Goal: Task Accomplishment & Management: Complete application form

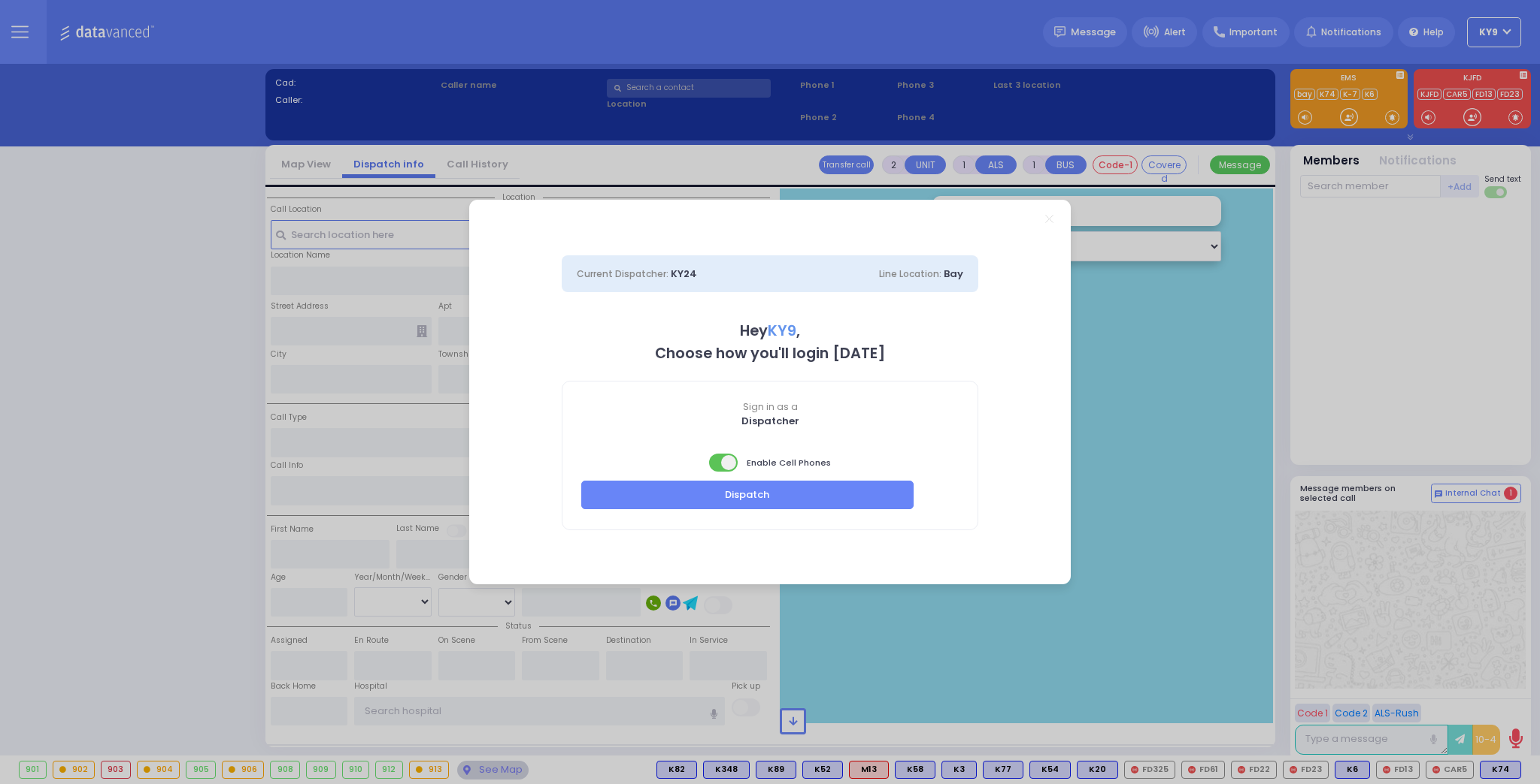
select select "15"
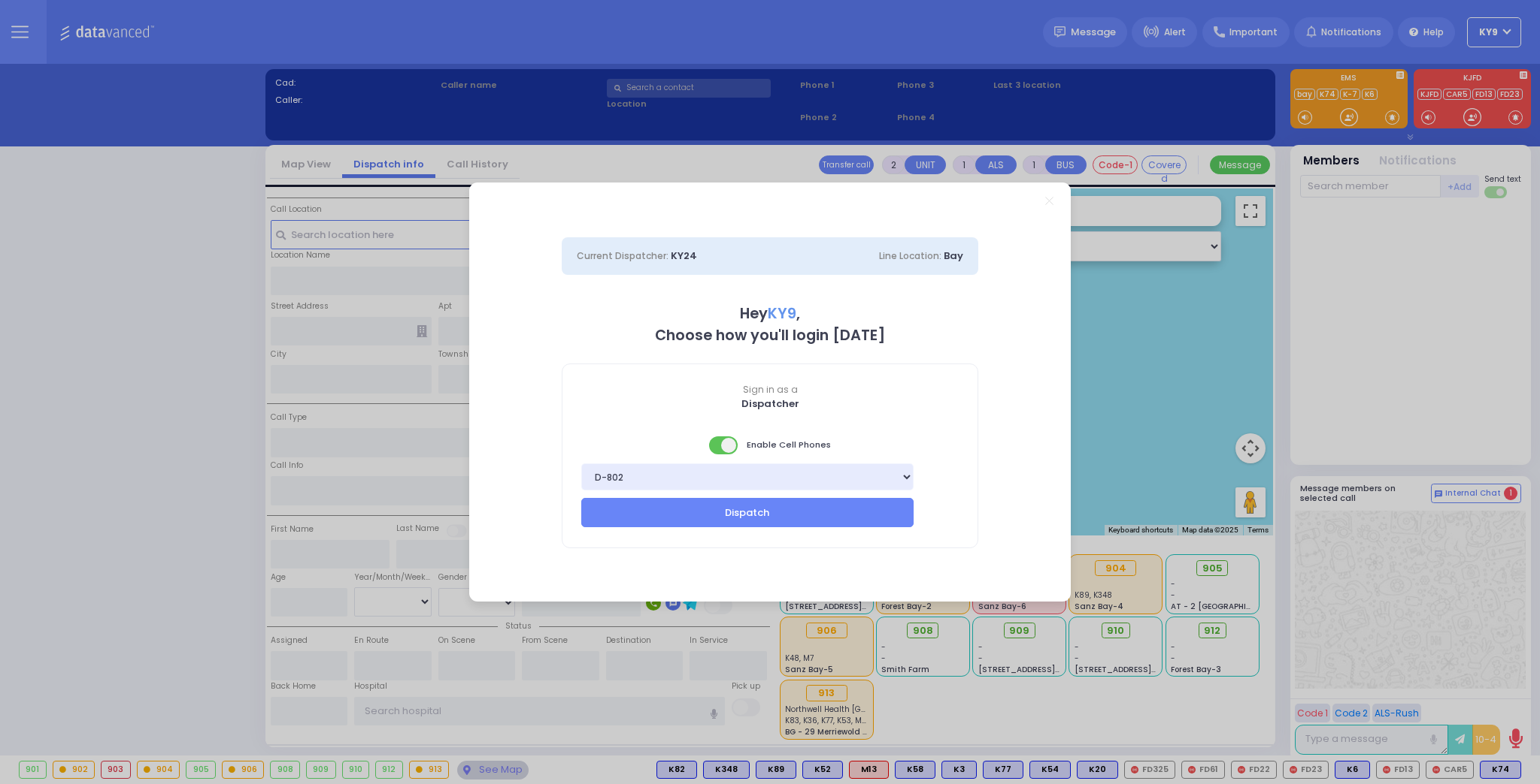
click at [719, 445] on span at bounding box center [724, 445] width 30 height 18
click at [728, 511] on button "Dispatch" at bounding box center [747, 512] width 332 height 29
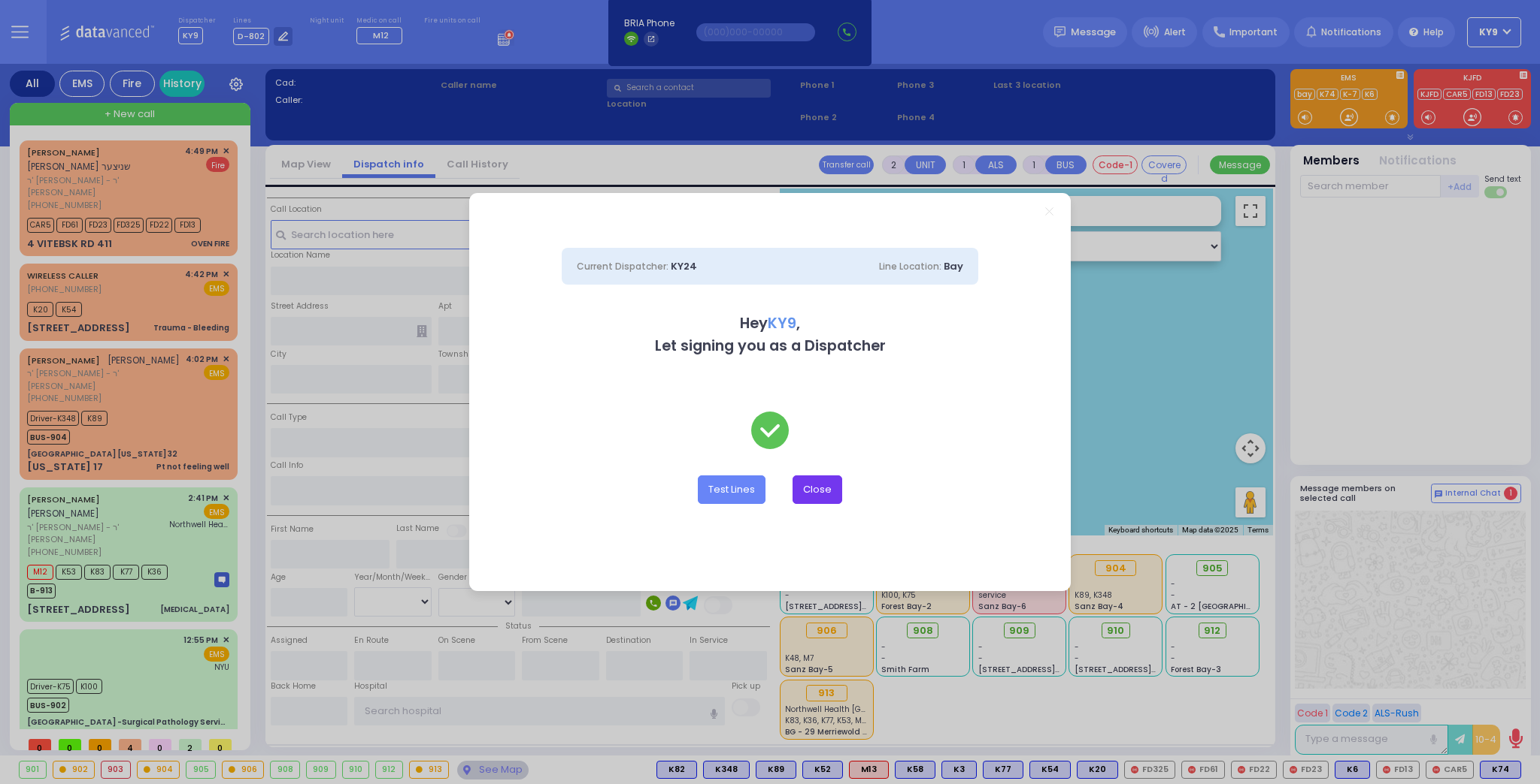
click at [822, 487] on button "Close" at bounding box center [818, 489] width 50 height 29
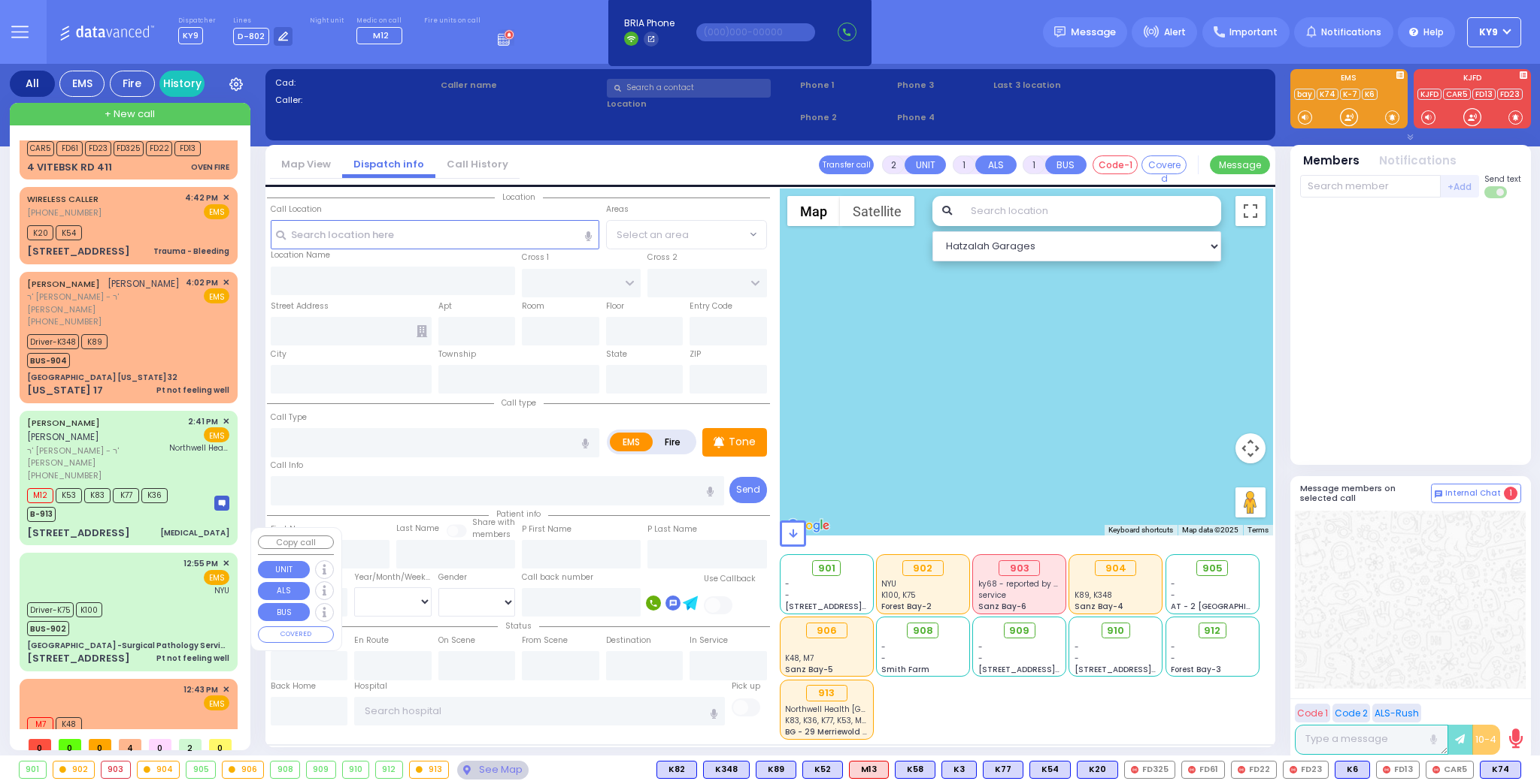
scroll to position [85, 0]
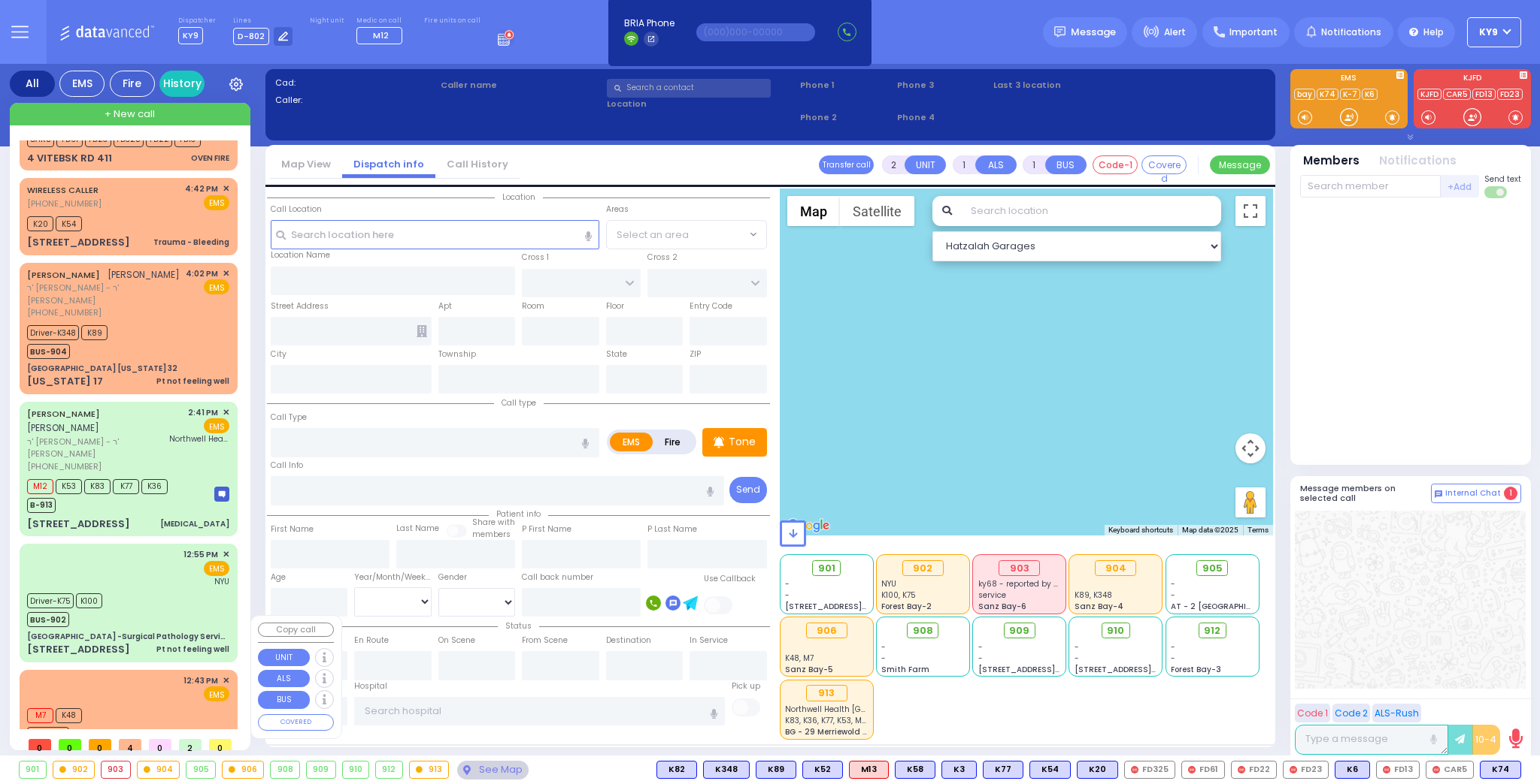
click at [164, 705] on div "M7 K48 BUS-906" at bounding box center [128, 724] width 202 height 38
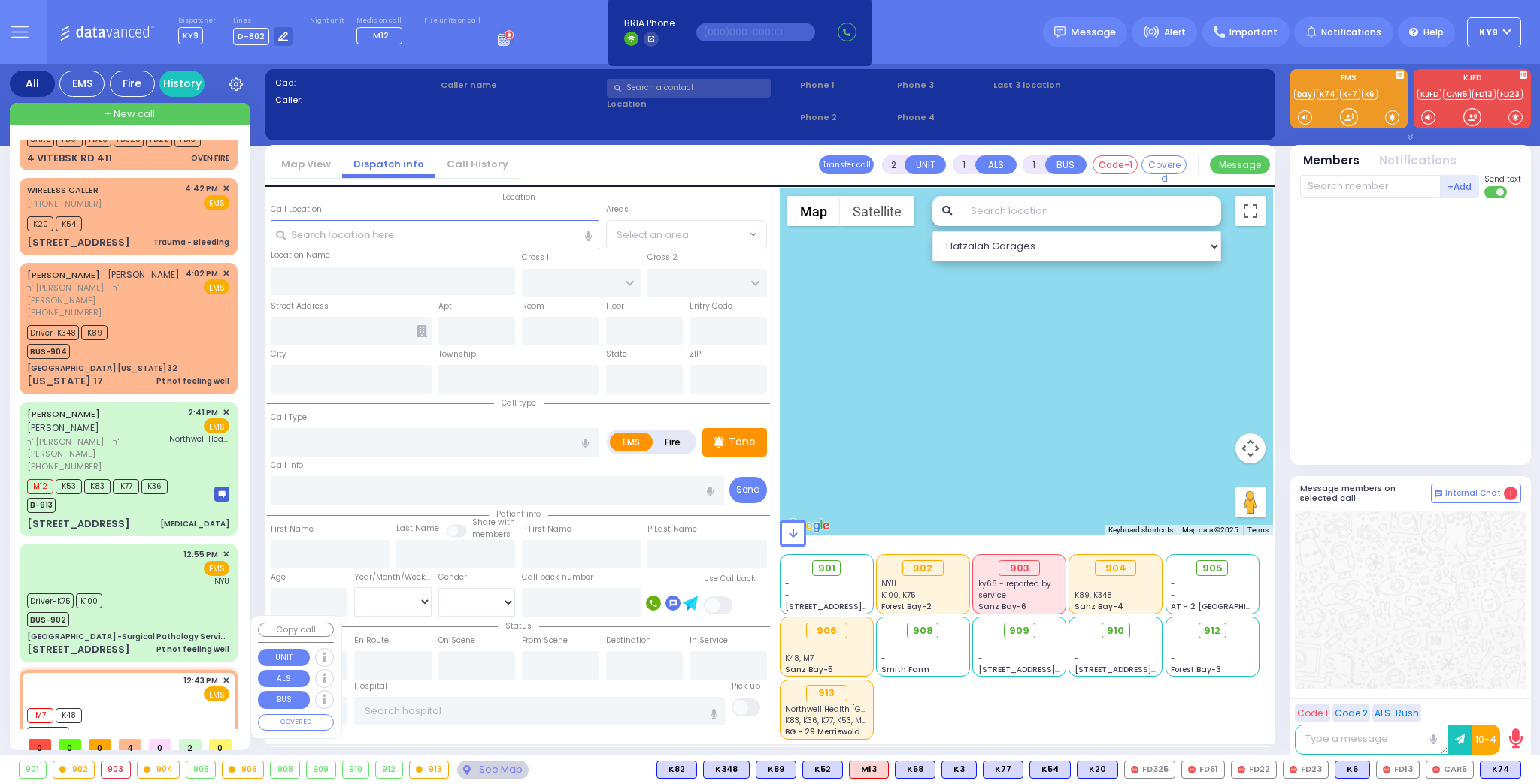
select select
type input "special assignment"
radio input "true"
select select
type input "12:43"
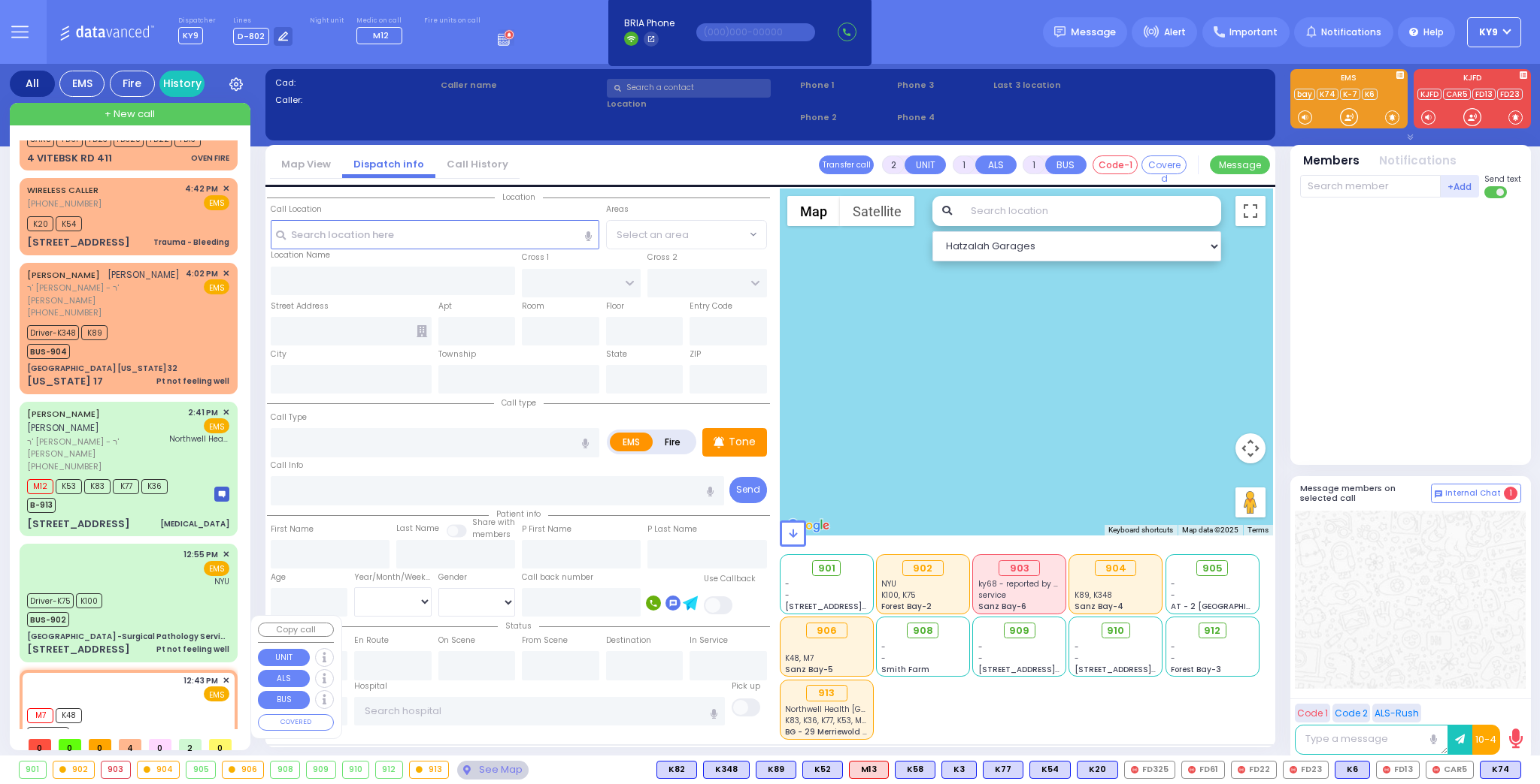
type input "12:43"
type input "[GEOGRAPHIC_DATA]"
type input "[STREET_ADDRESS][PERSON_NAME]"
type input "[GEOGRAPHIC_DATA]"
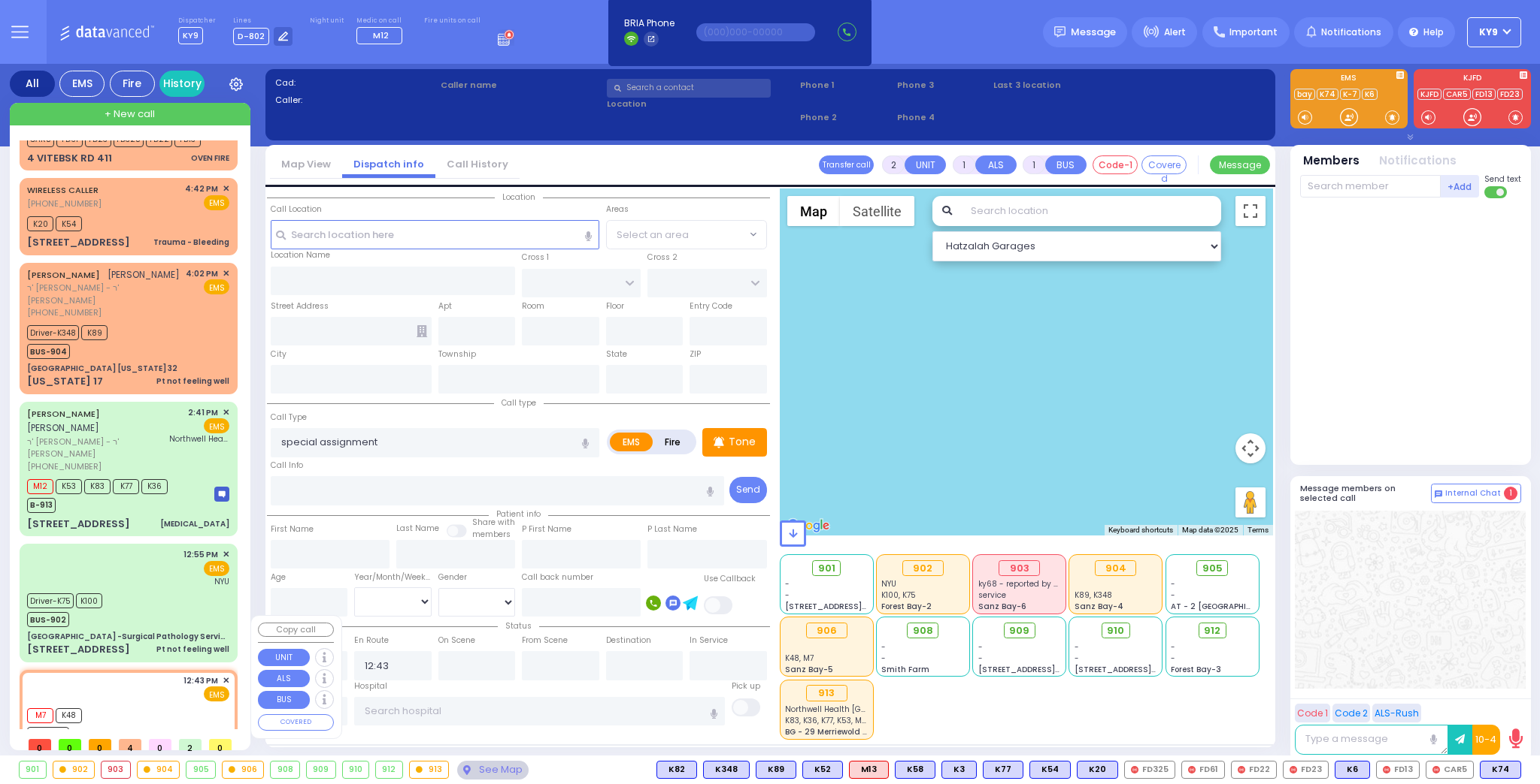
type input "[US_STATE]"
type input "10570"
select select "Hatzalah Garages"
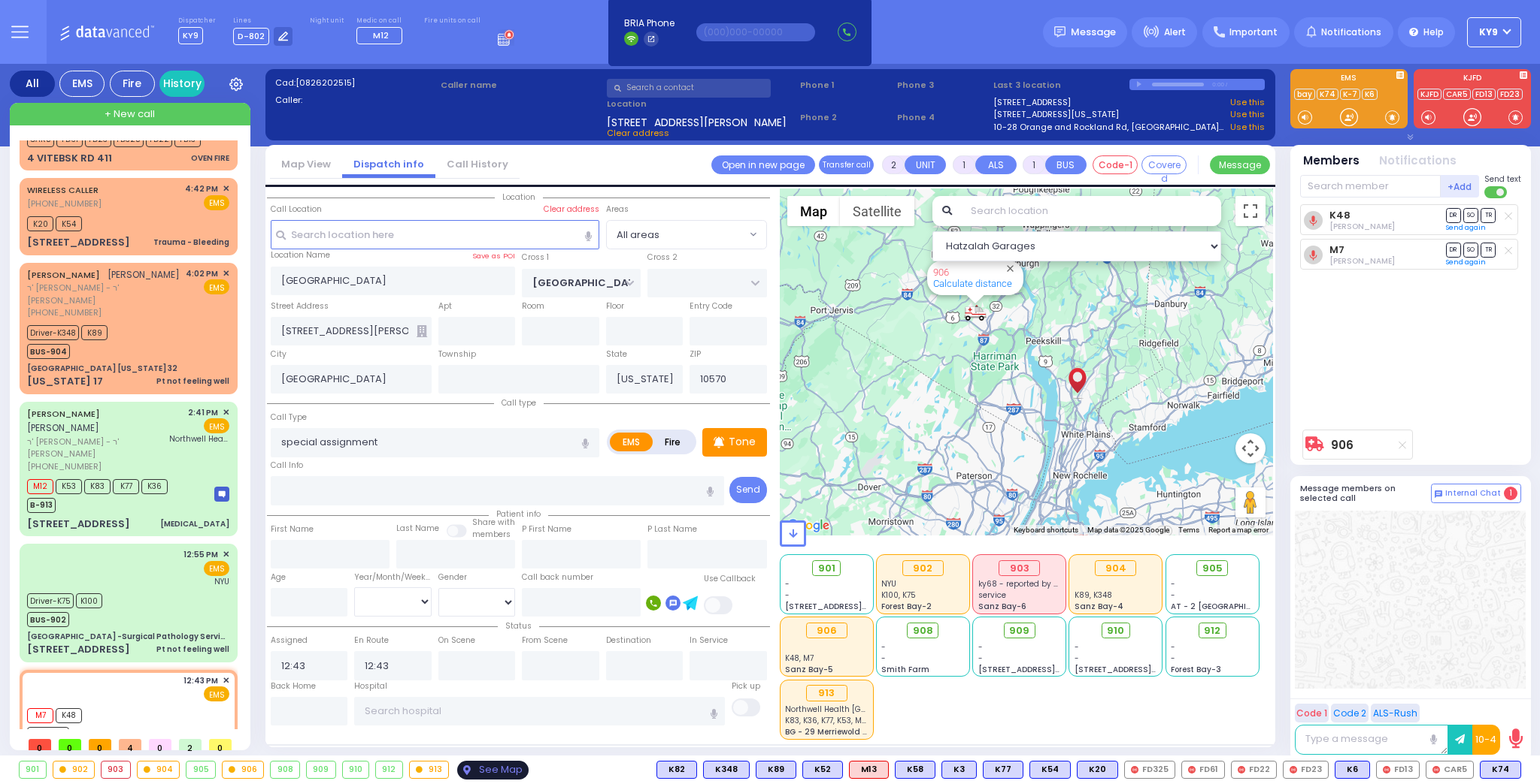
click at [479, 777] on div "See Map" at bounding box center [492, 770] width 70 height 19
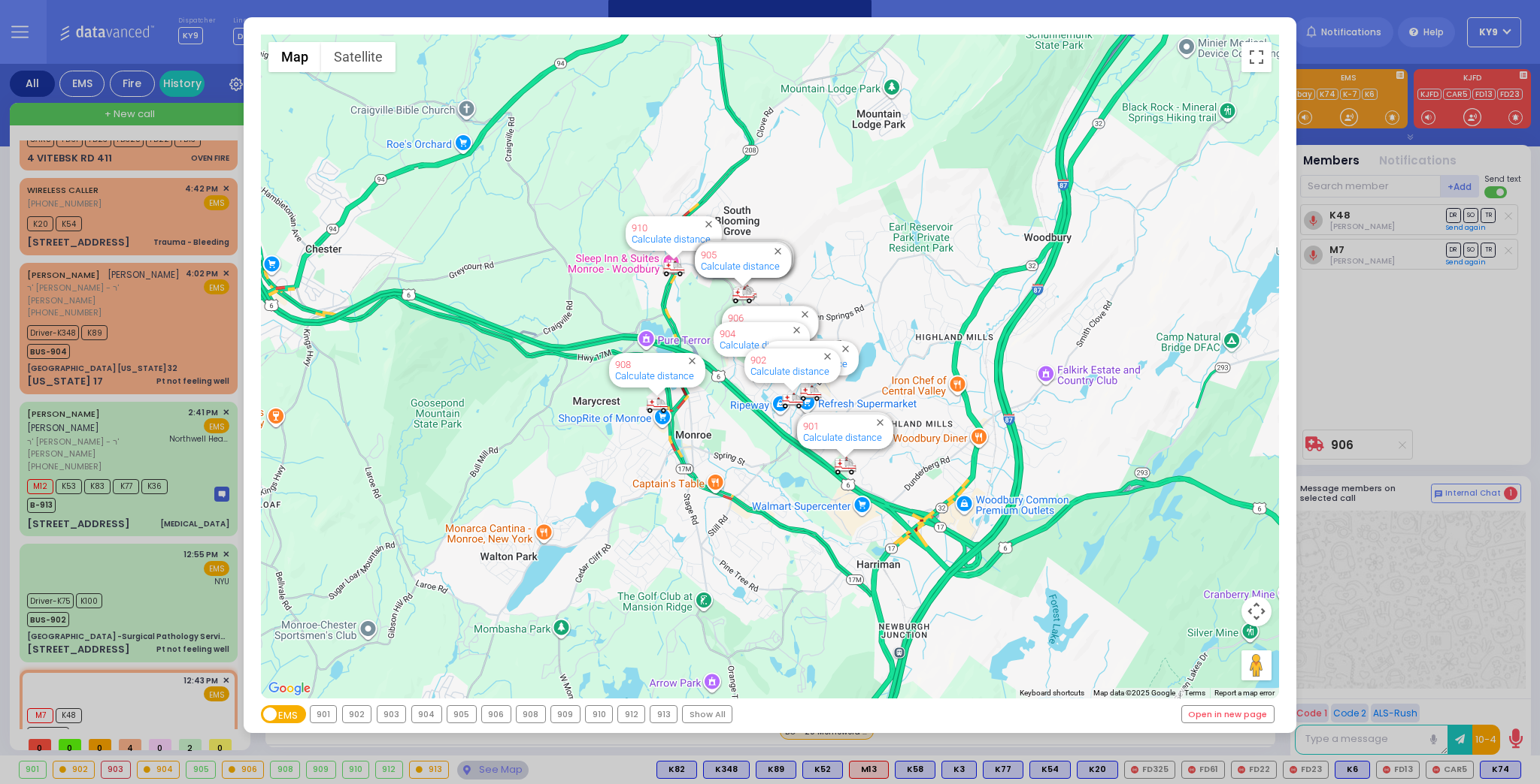
click at [504, 718] on div "906" at bounding box center [496, 714] width 30 height 18
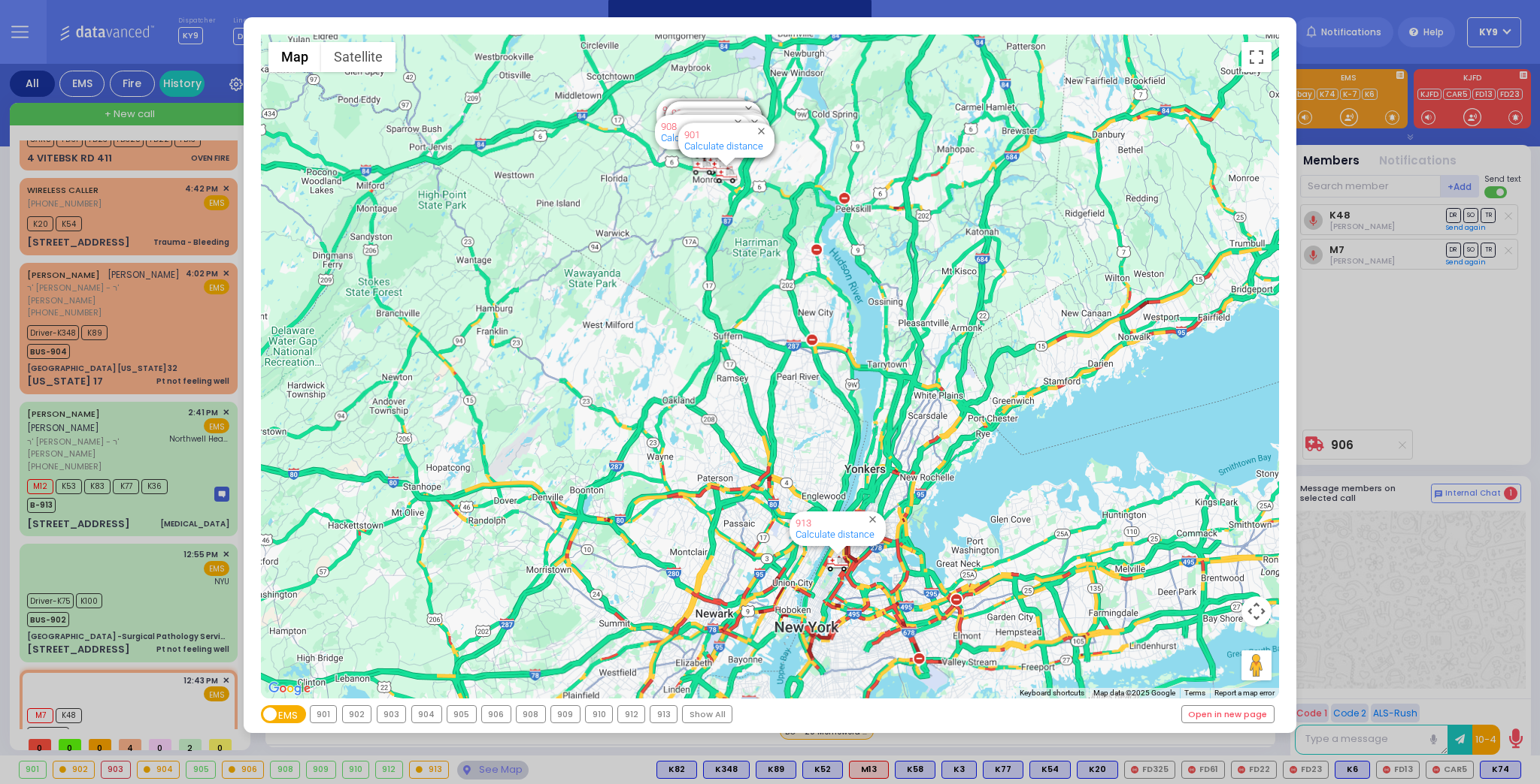
click at [497, 718] on div "906" at bounding box center [496, 714] width 29 height 17
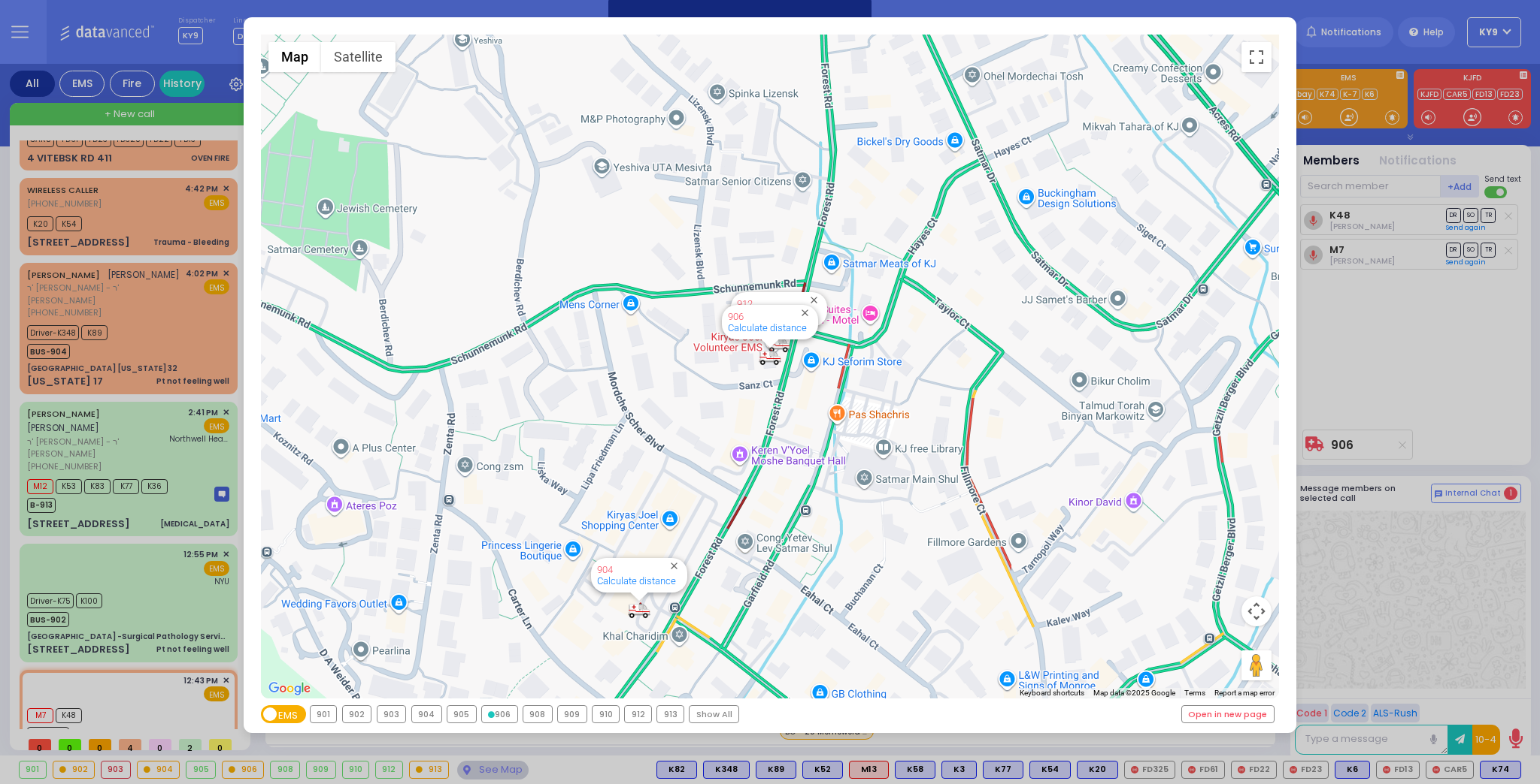
click at [497, 718] on div "906" at bounding box center [500, 714] width 35 height 17
click at [148, 556] on div "← Move left → Move right ↑ Move up ↓ Move down + Zoom in - Zoom out Home Jump l…" at bounding box center [770, 392] width 1540 height 784
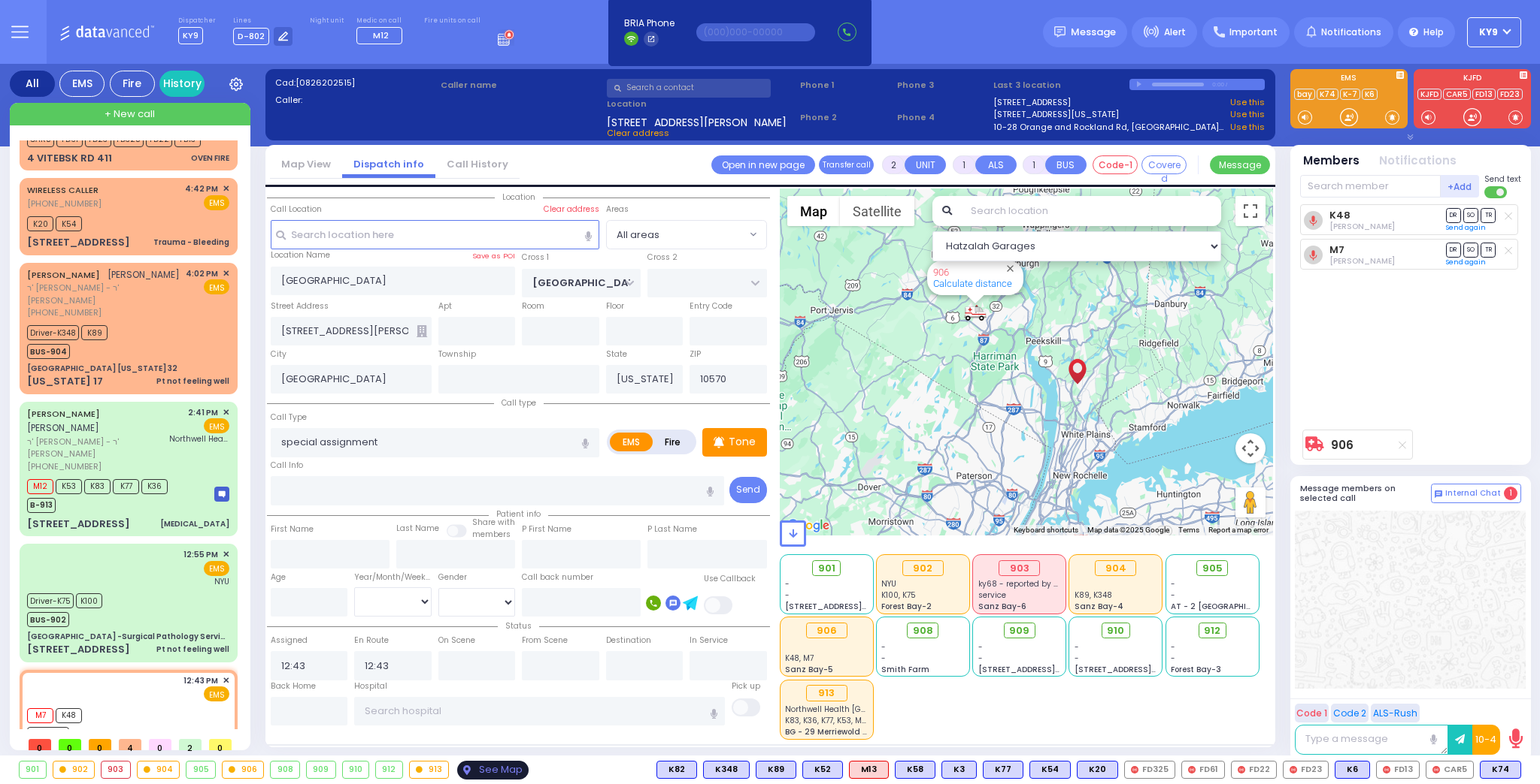
click at [490, 774] on div "See Map" at bounding box center [492, 770] width 70 height 19
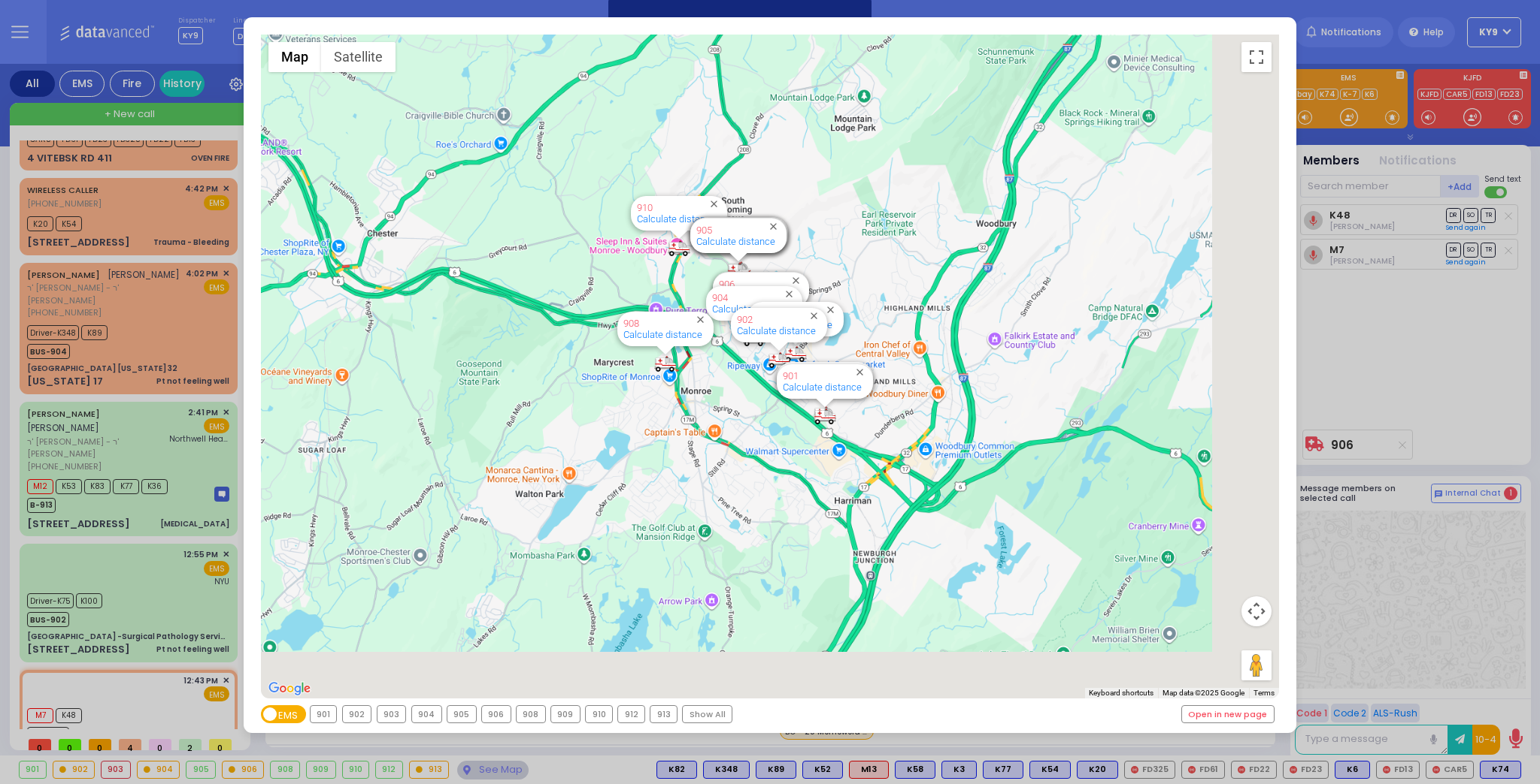
click at [352, 714] on div "902" at bounding box center [357, 714] width 29 height 17
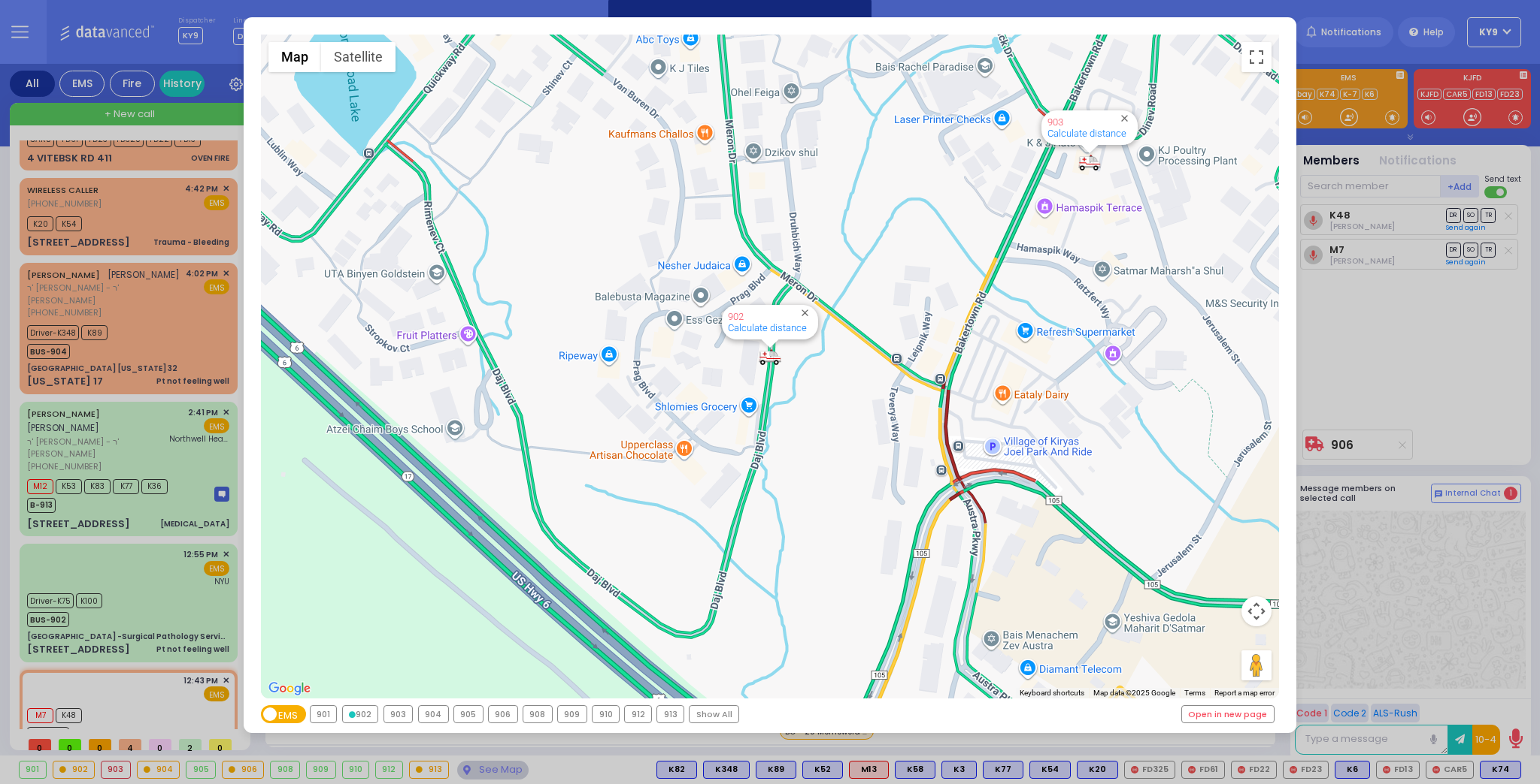
click at [672, 714] on div "913" at bounding box center [670, 714] width 26 height 17
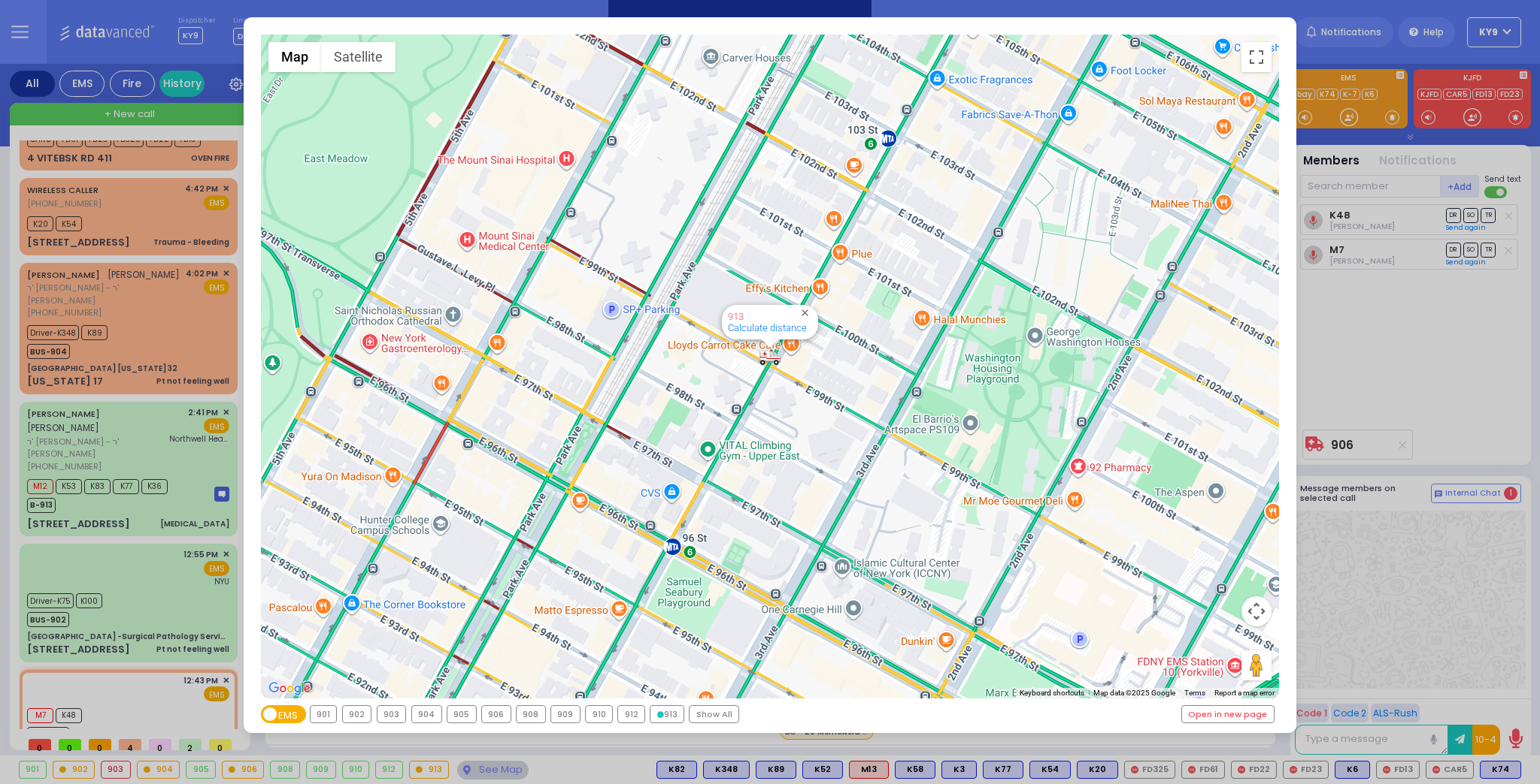
click at [427, 719] on div "904" at bounding box center [426, 714] width 30 height 17
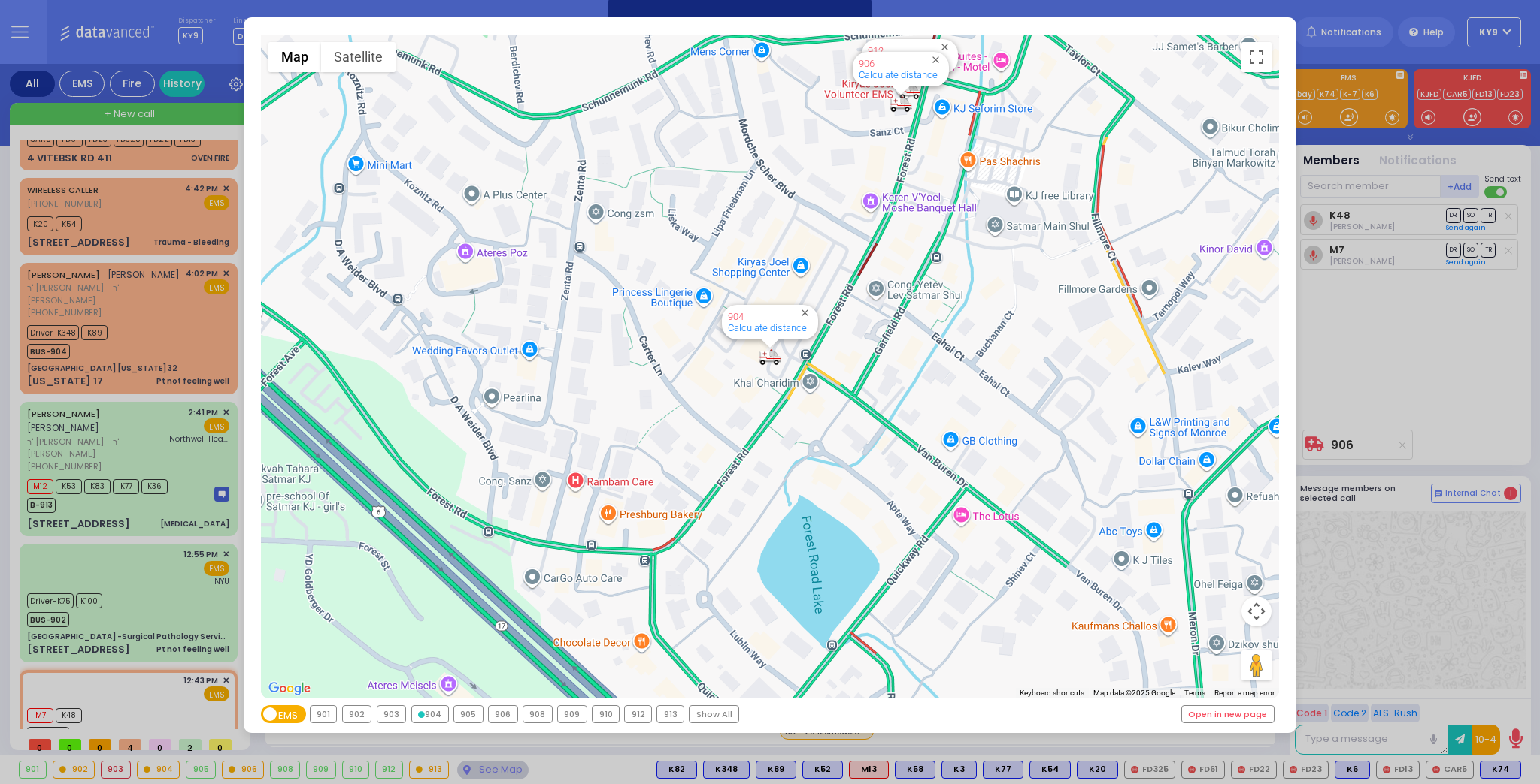
click at [721, 712] on div "Show All" at bounding box center [714, 714] width 49 height 17
click at [485, 766] on div "← Move left → Move right ↑ Move up ↓ Move down + Zoom in - Zoom out Home Jump l…" at bounding box center [770, 392] width 1540 height 784
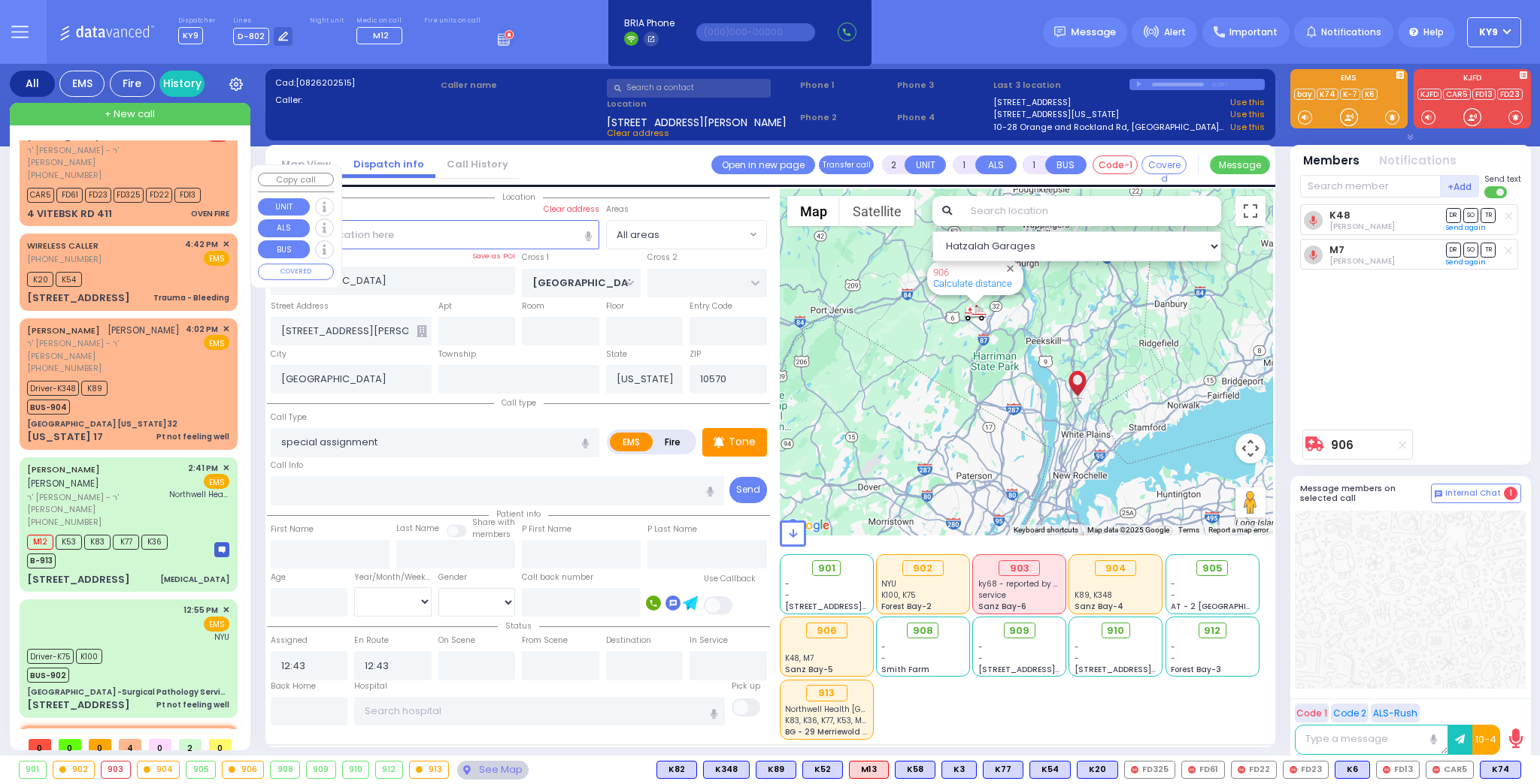
scroll to position [0, 0]
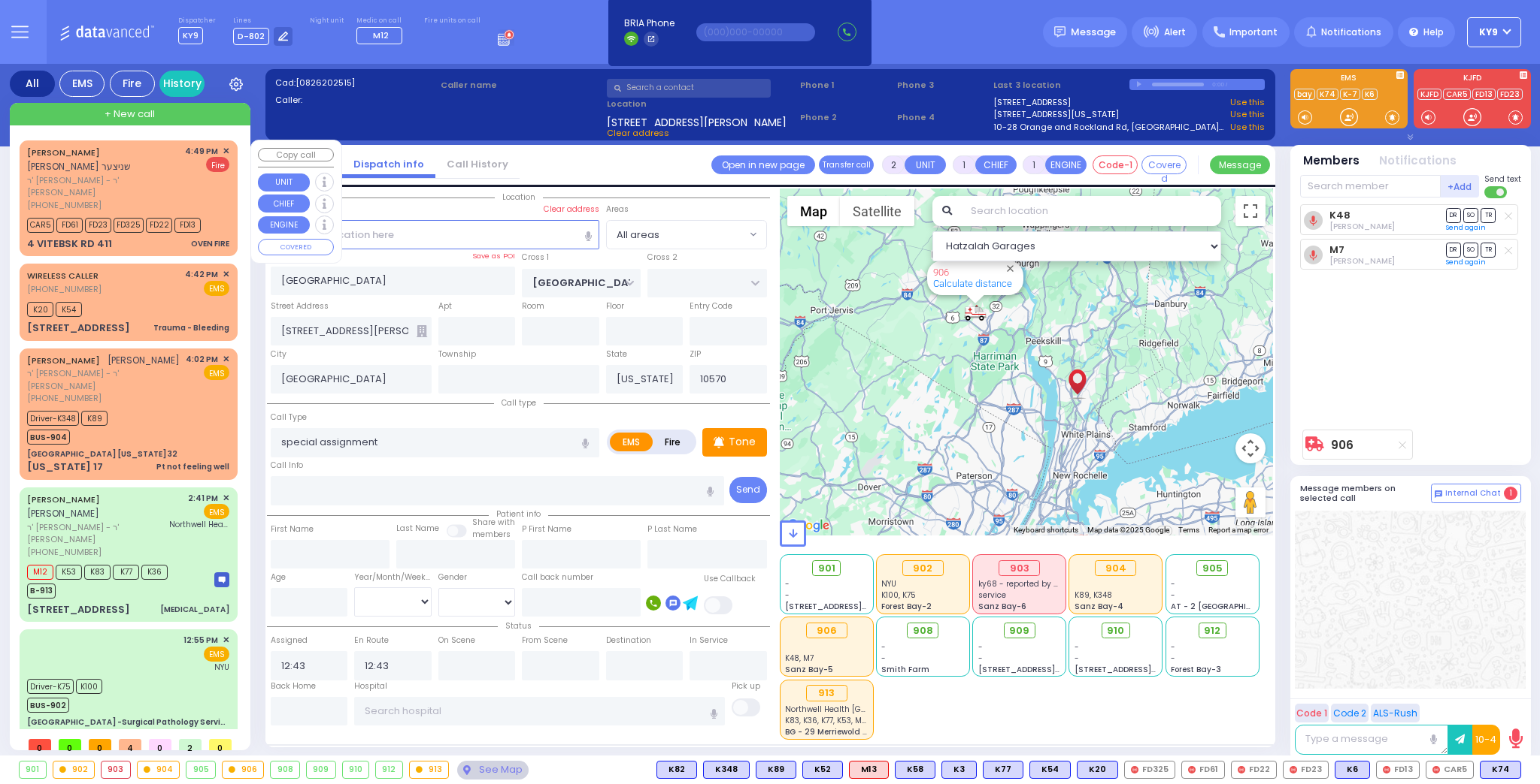
click at [190, 181] on div "4:49 PM ✕ Fire" at bounding box center [207, 178] width 45 height 67
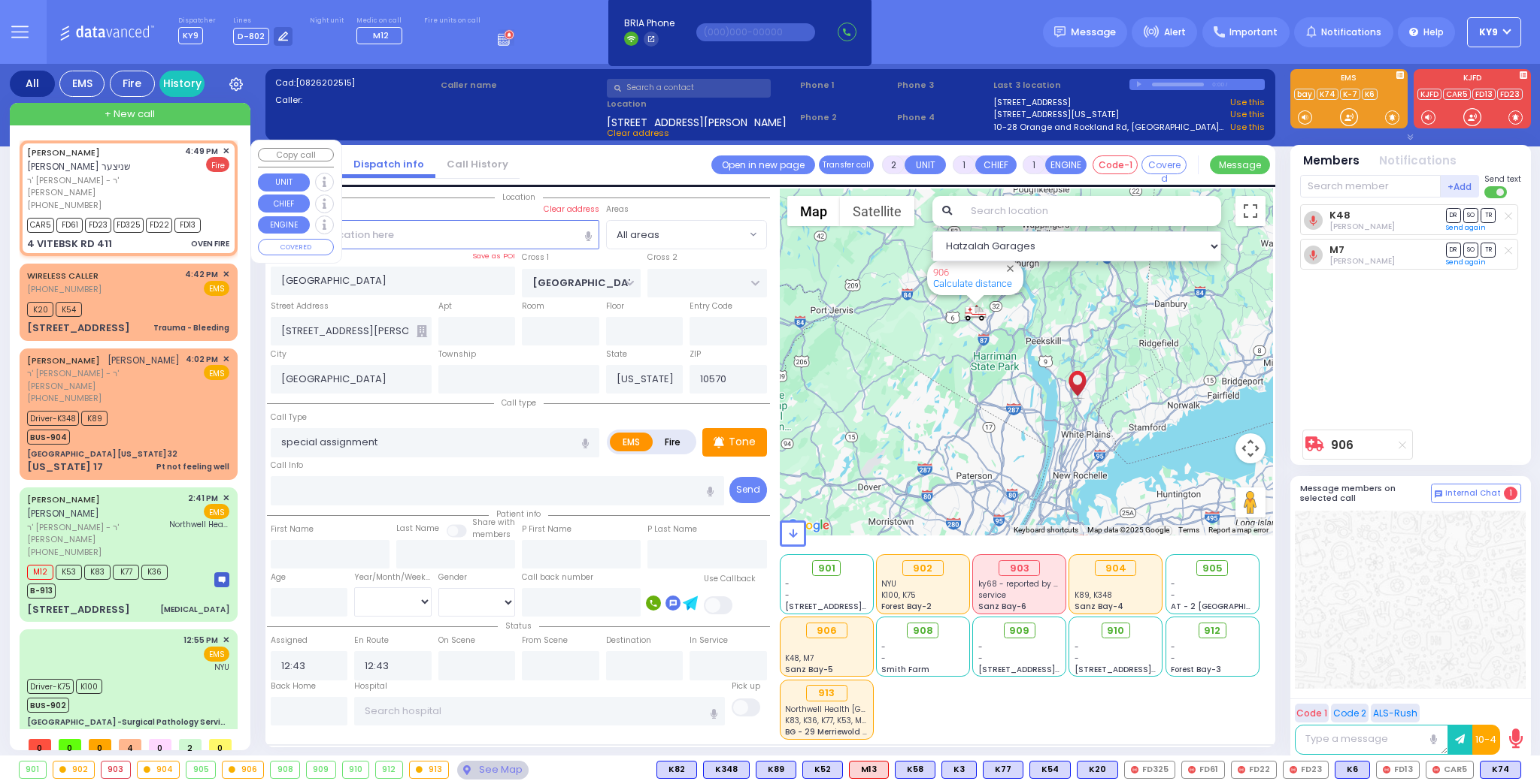
select select
type input "OVEN FIRE"
radio input "false"
radio input "true"
type input "[PERSON_NAME]"
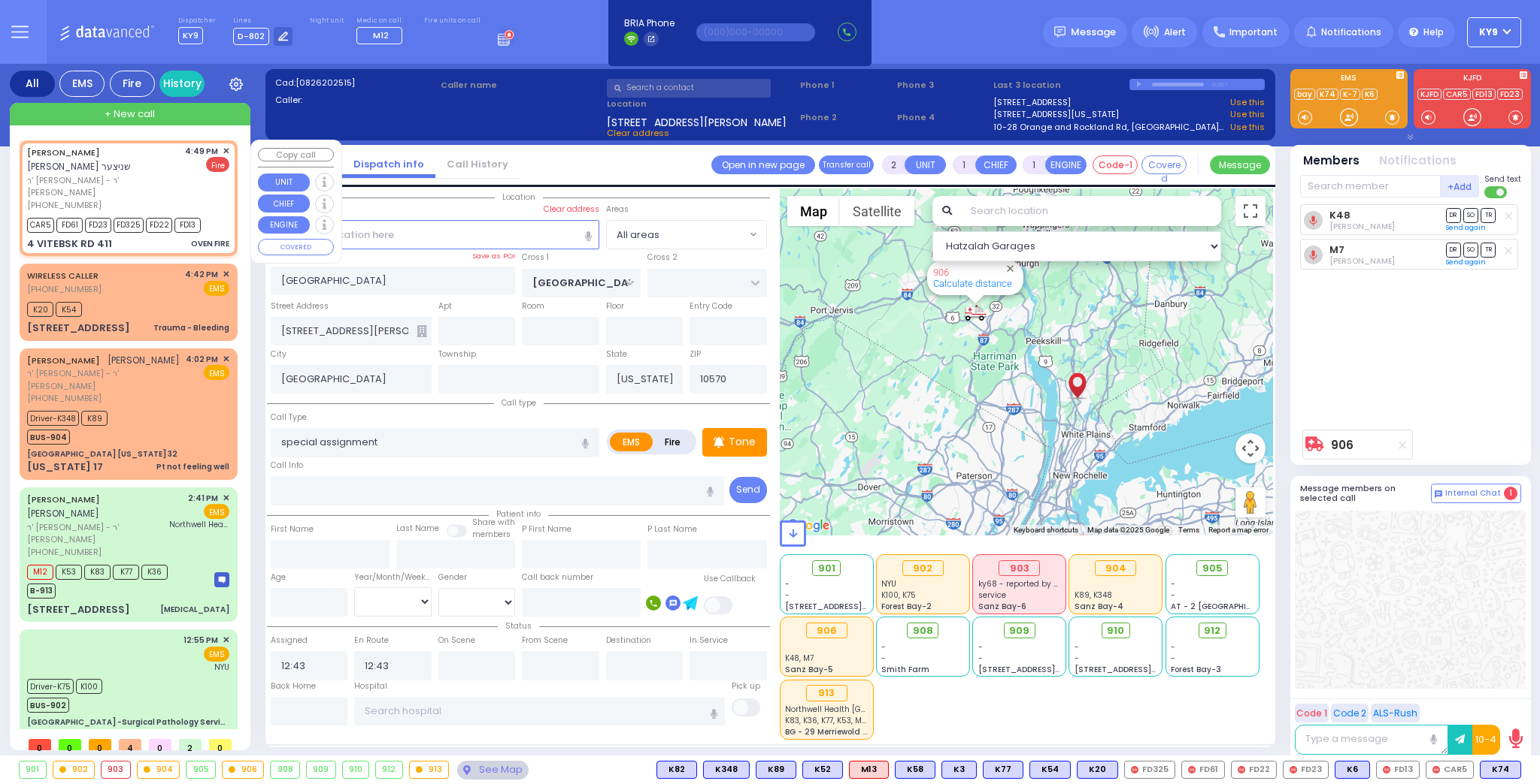
type input "SCHNITZER"
select select
type input "16:49"
type input "16:50"
select select "Hatzalah Garages"
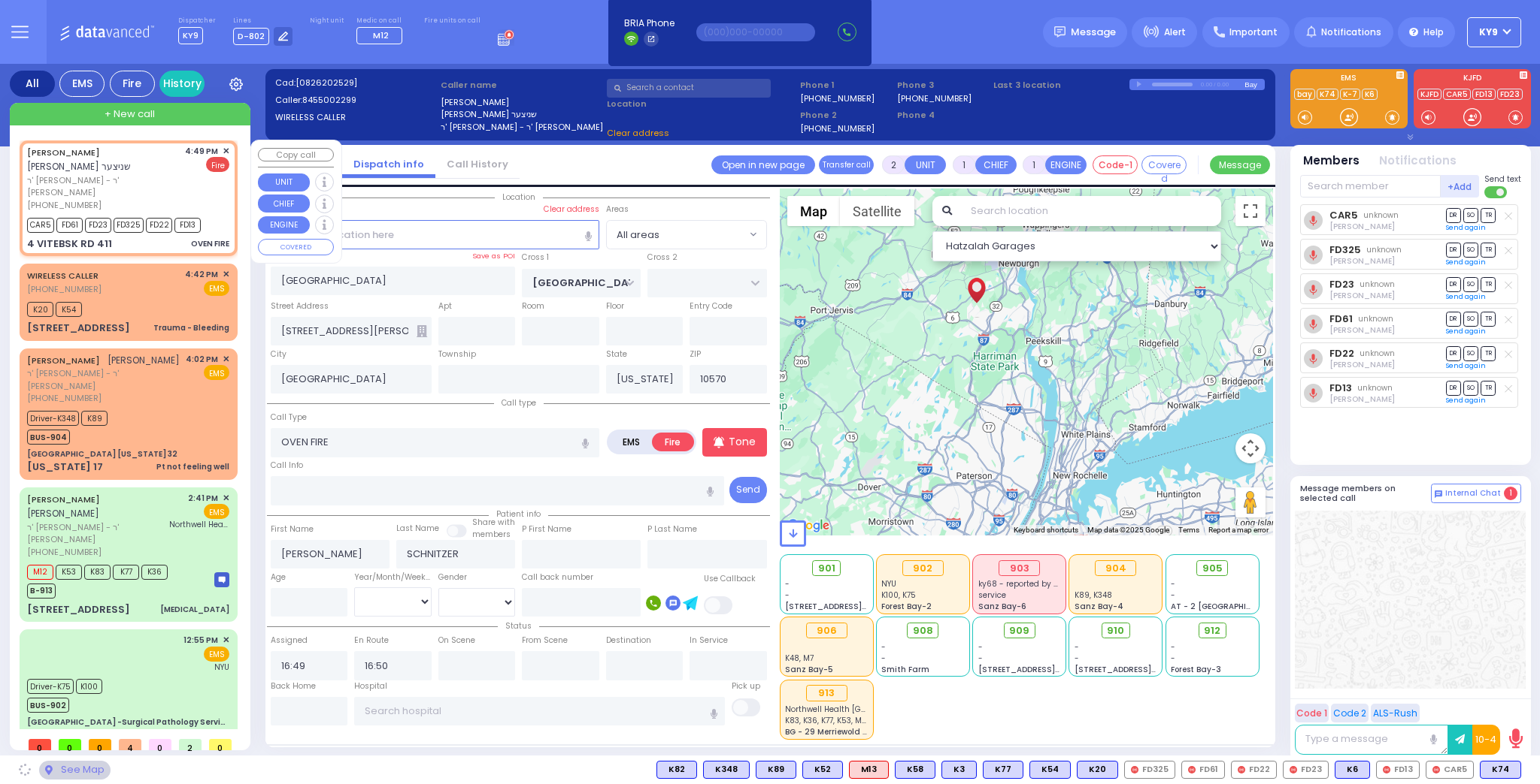
type input "[STREET_ADDRESS]"
type input "411"
type input "[PERSON_NAME]"
type input "10950"
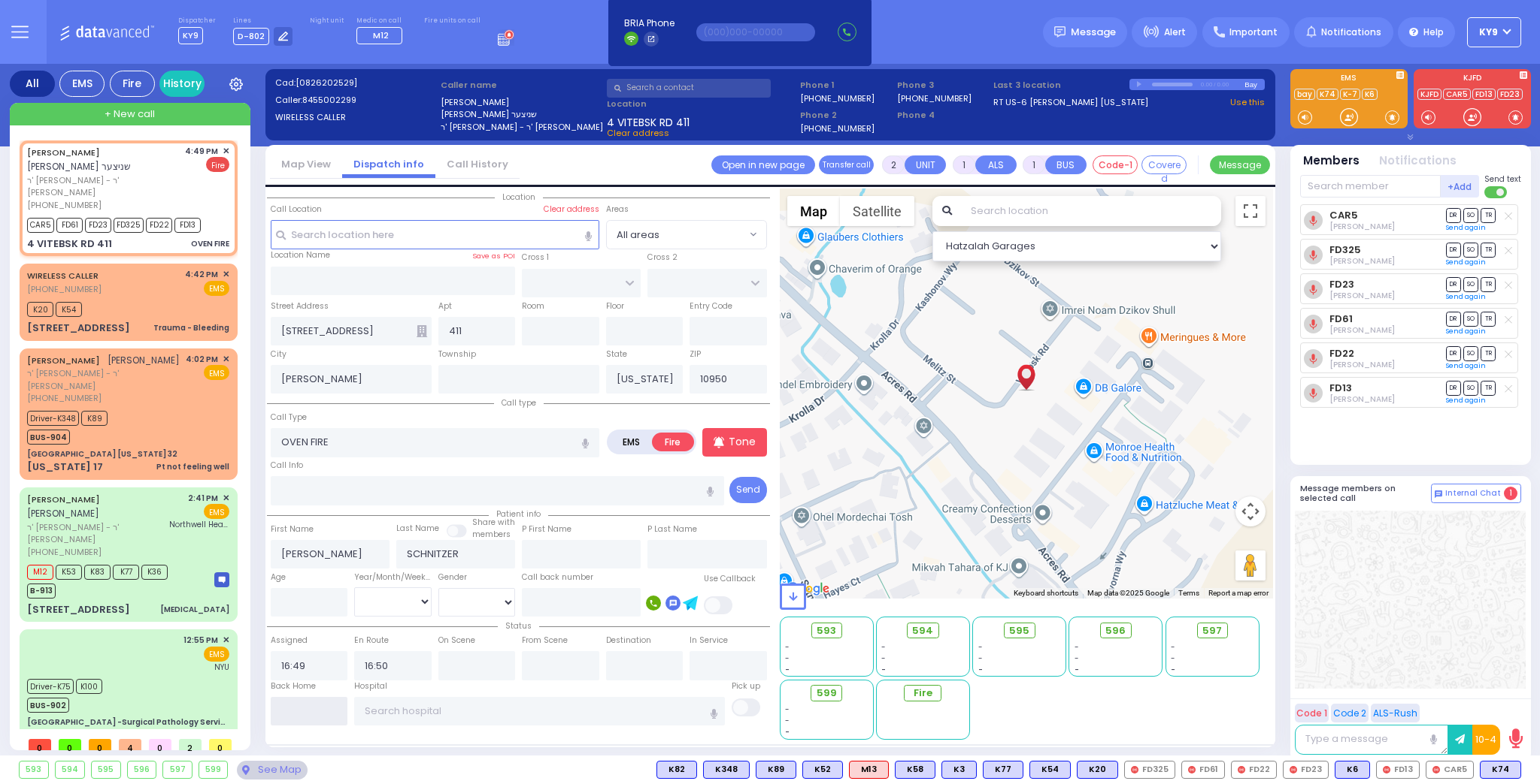
click at [299, 714] on input "text" at bounding box center [310, 711] width 78 height 29
click at [299, 714] on input "text" at bounding box center [310, 711] width 78 height 29
type input "17:00"
select select
radio input "true"
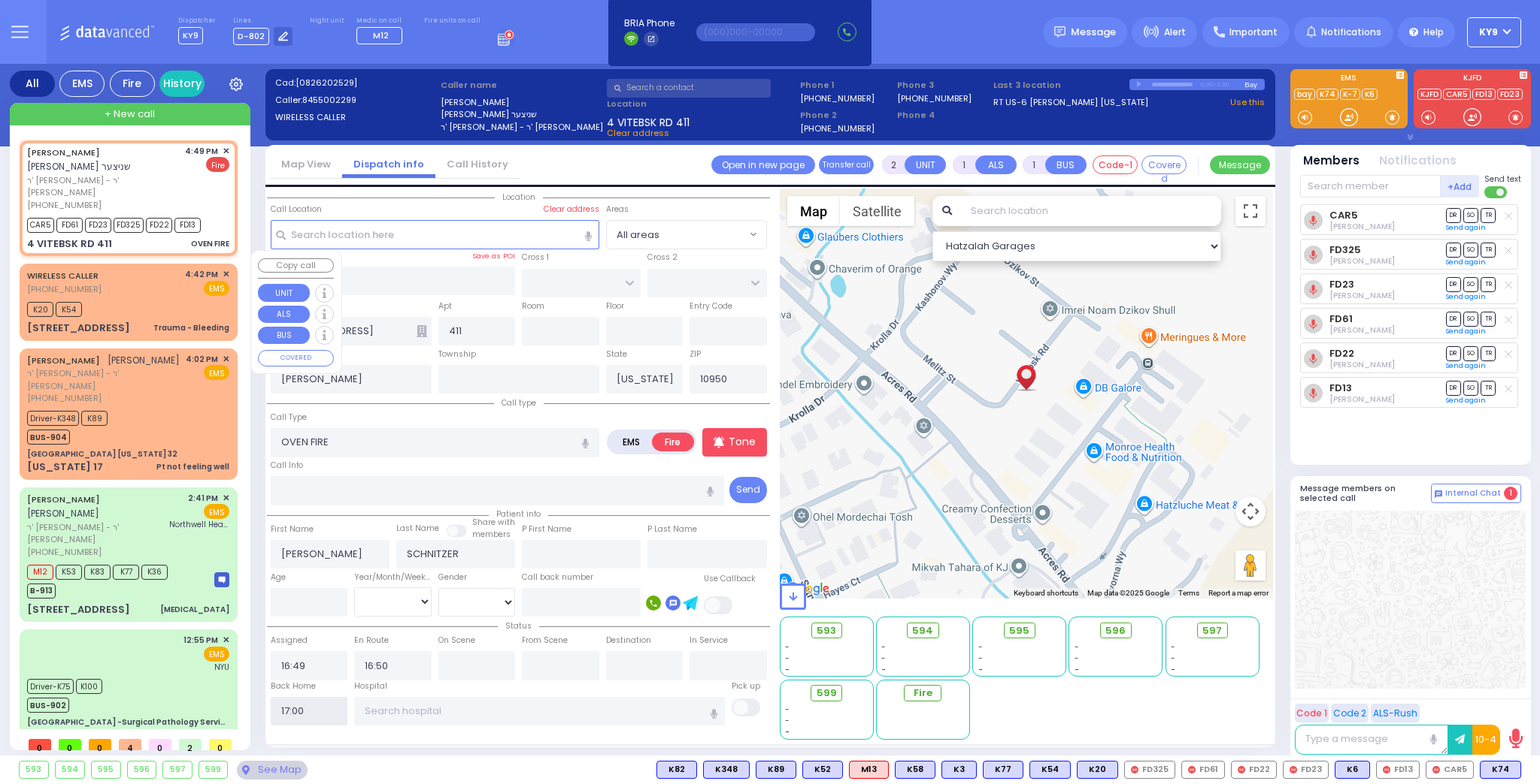
select select
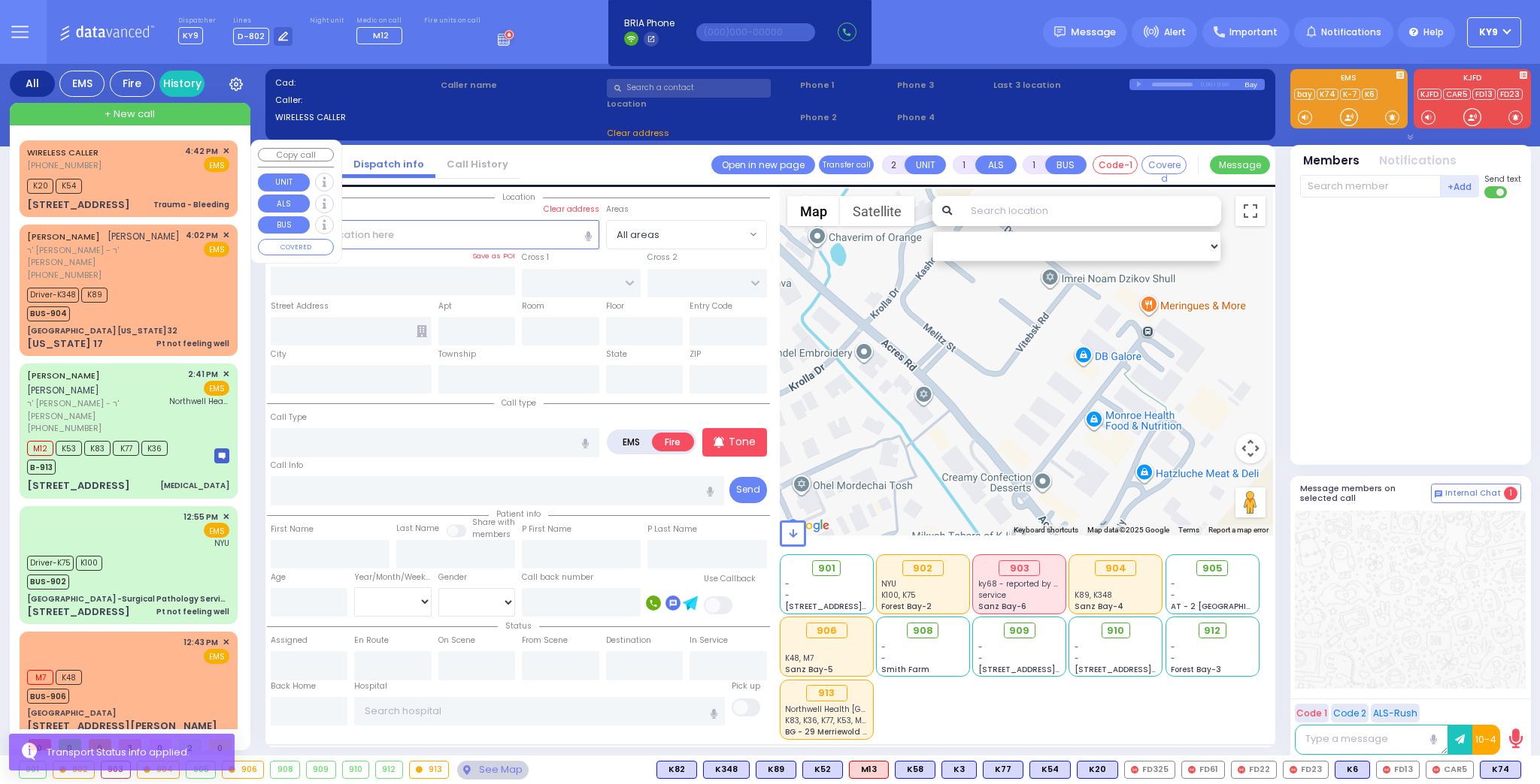
click at [130, 175] on div "K20 K54" at bounding box center [128, 184] width 202 height 19
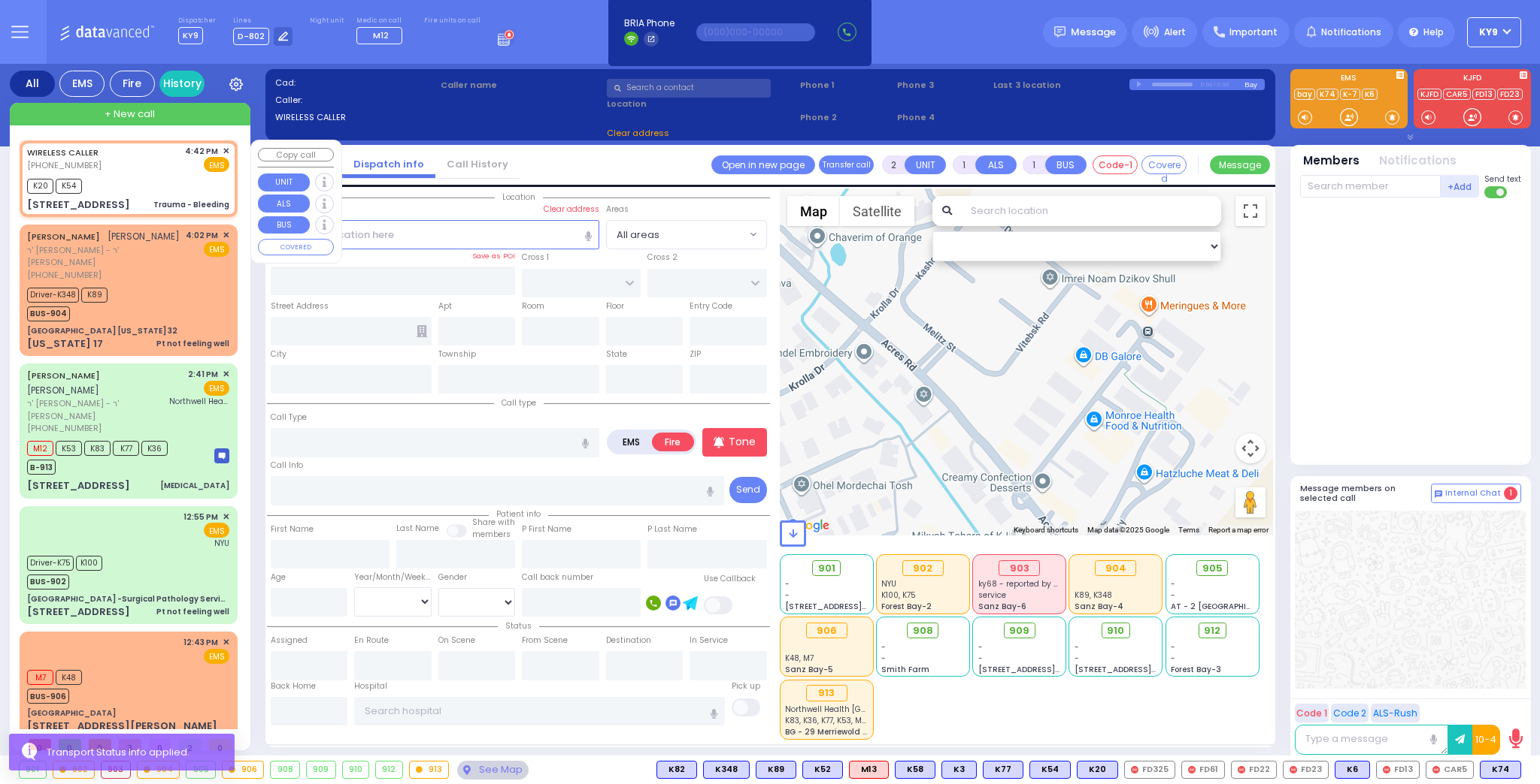
select select
type input "Trauma - Bleeding"
radio input "true"
select select
type input "16:42"
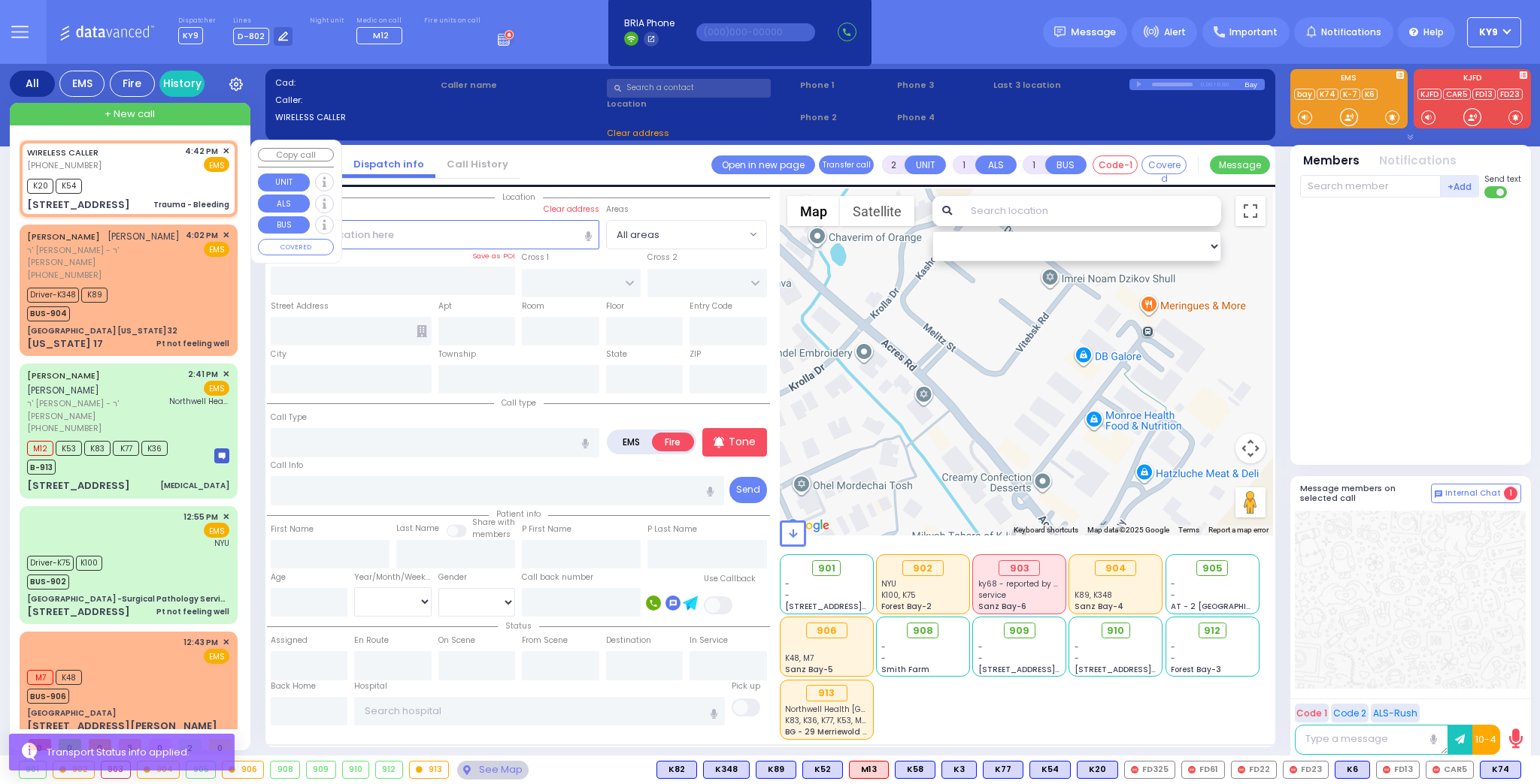
type input "16:43"
type input "CHEVRON RD"
type input "[GEOGRAPHIC_DATA]"
type input "[STREET_ADDRESS]"
type input "412"
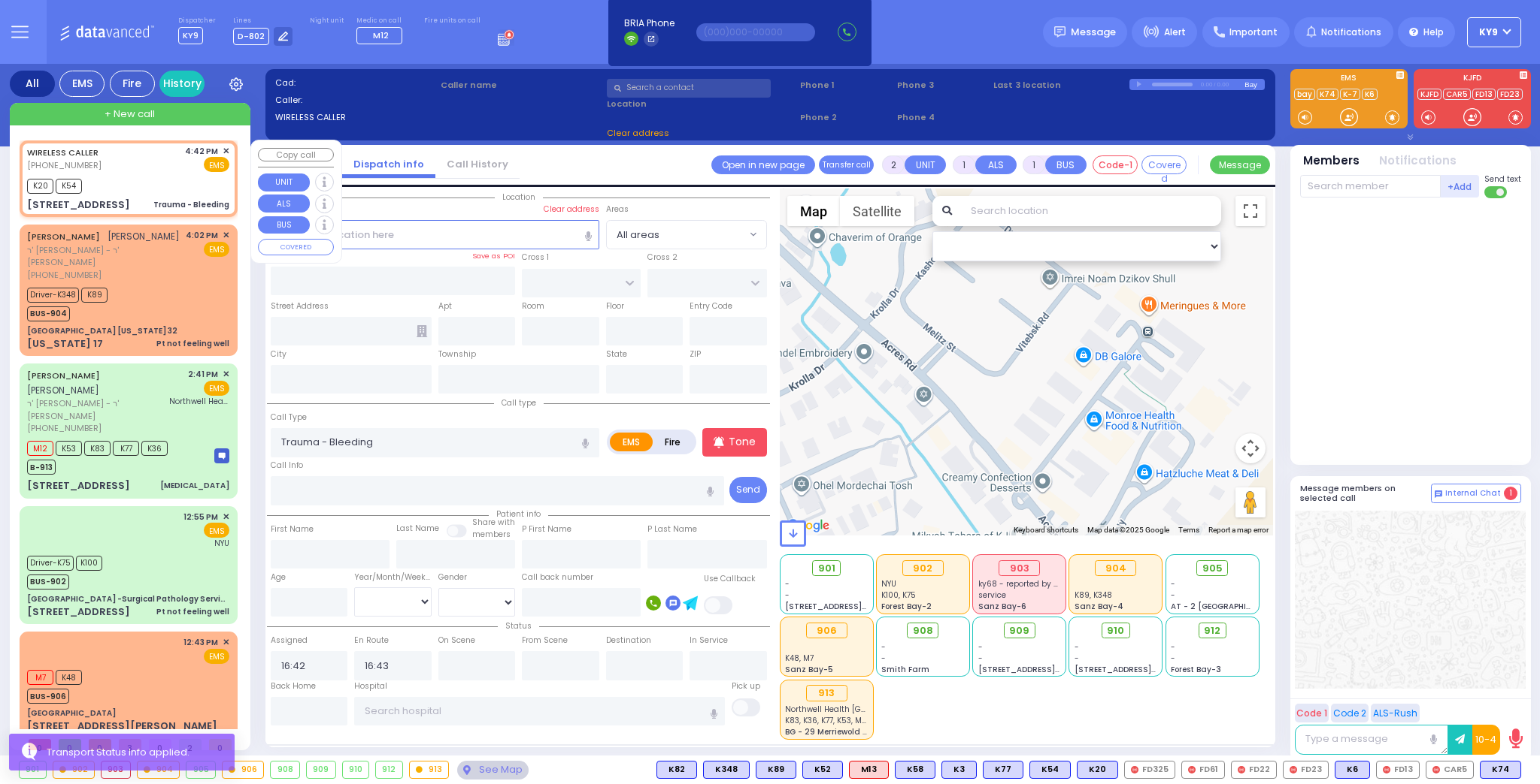
type input "Monroe"
type input "[US_STATE]"
type input "10950"
select select "Hatzalah Garages"
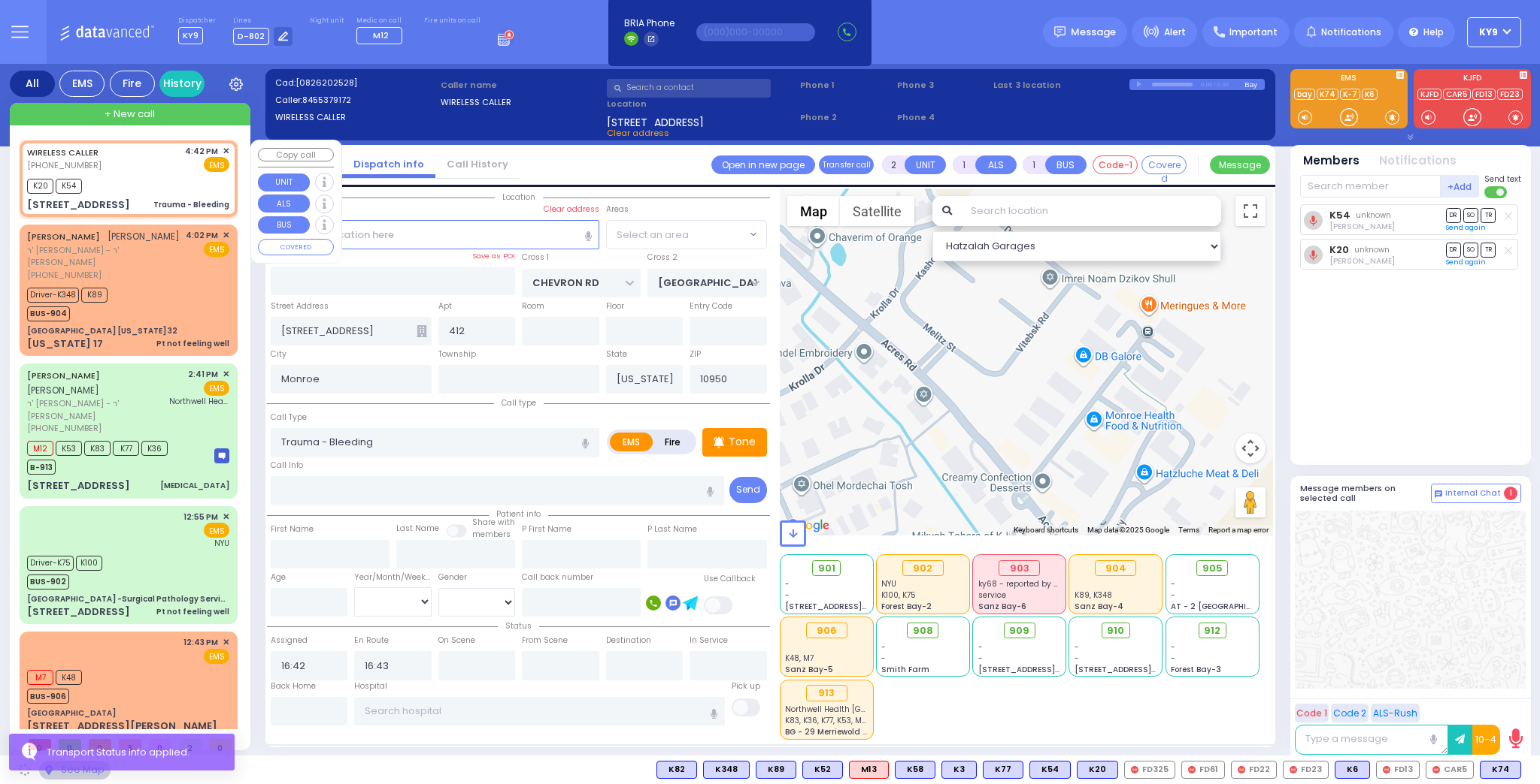
select select "SECTION 5"
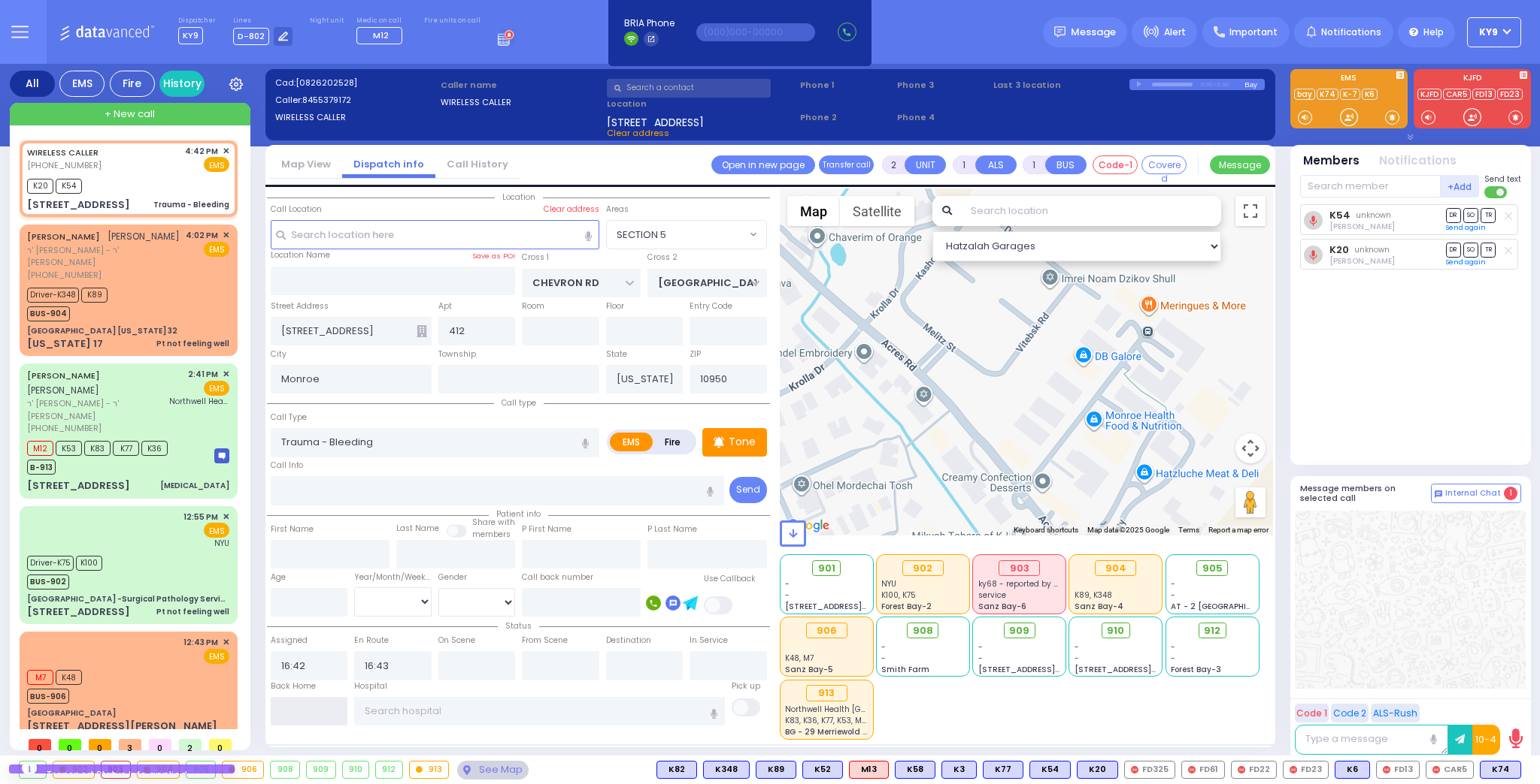
click at [299, 705] on input "text" at bounding box center [310, 711] width 78 height 29
type input "17:00"
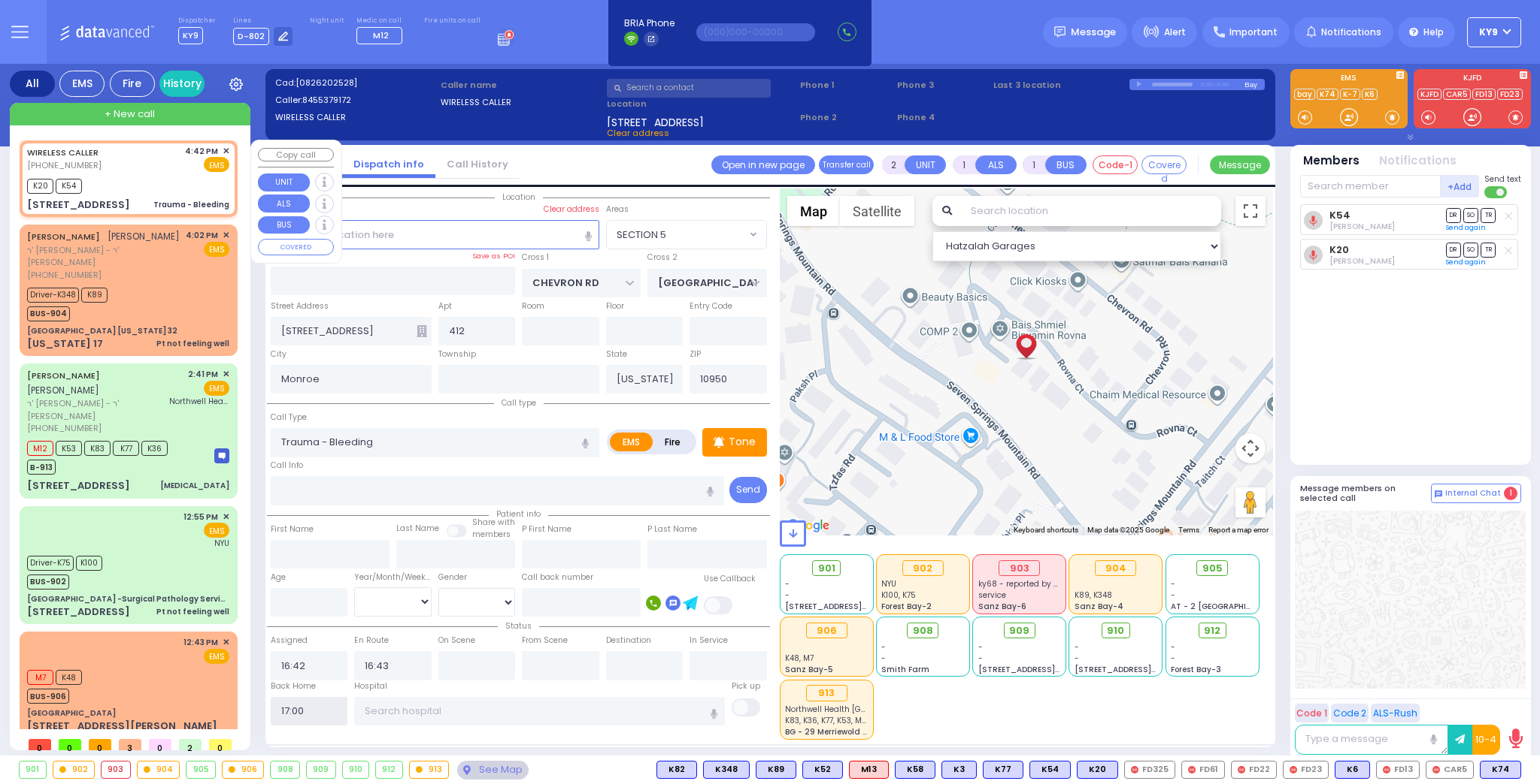
select select
radio input "true"
select select
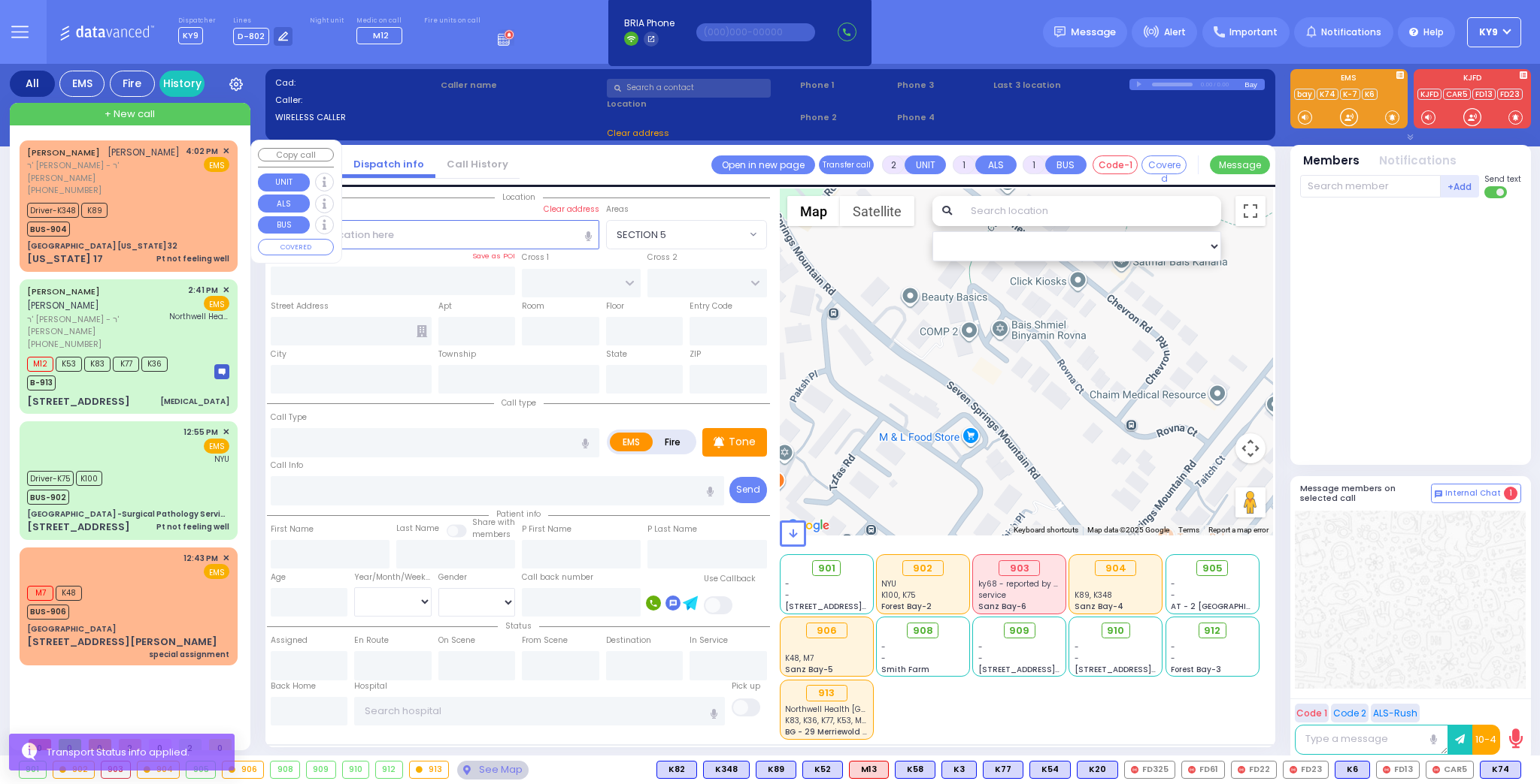
click at [170, 184] on div "[PERSON_NAME] [PERSON_NAME] ר' [PERSON_NAME] - ר' [PERSON_NAME] [PHONE_NUMBER] …" at bounding box center [128, 206] width 212 height 126
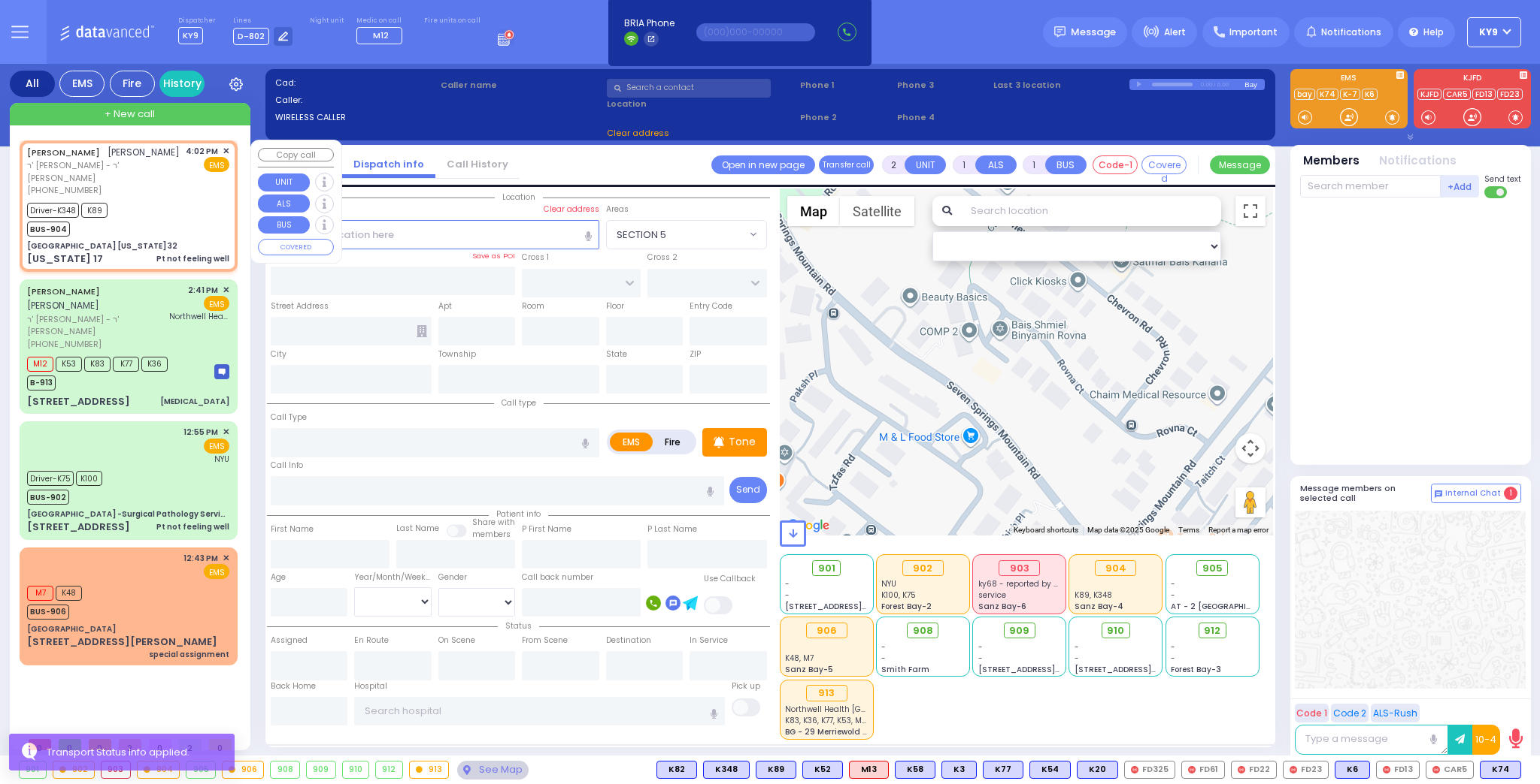
type input "6"
select select
type input "Pt not feeling well"
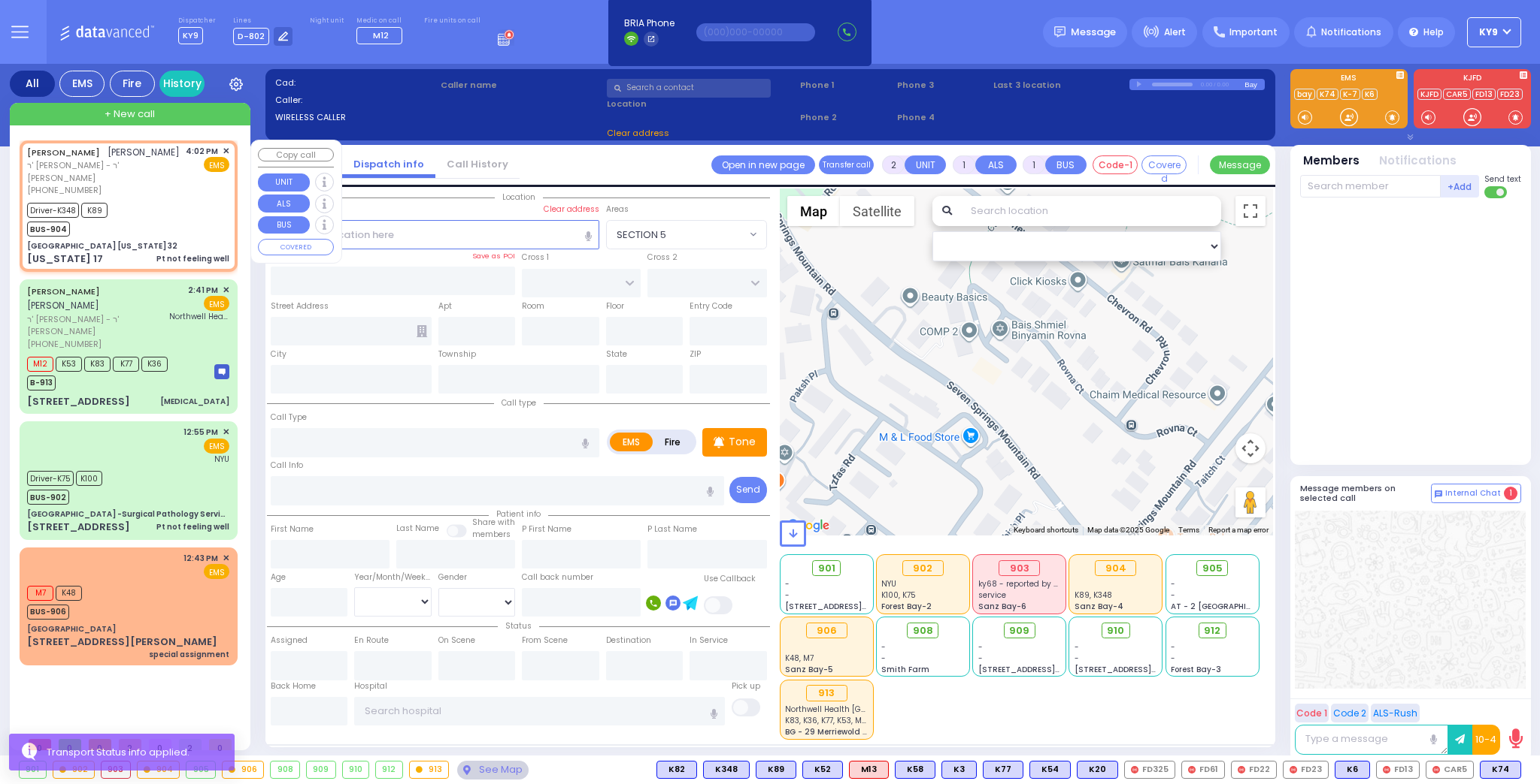
radio input "true"
type input "[PERSON_NAME]"
type input "MASRI"
type input "Nechemya"
type input "[PERSON_NAME]"
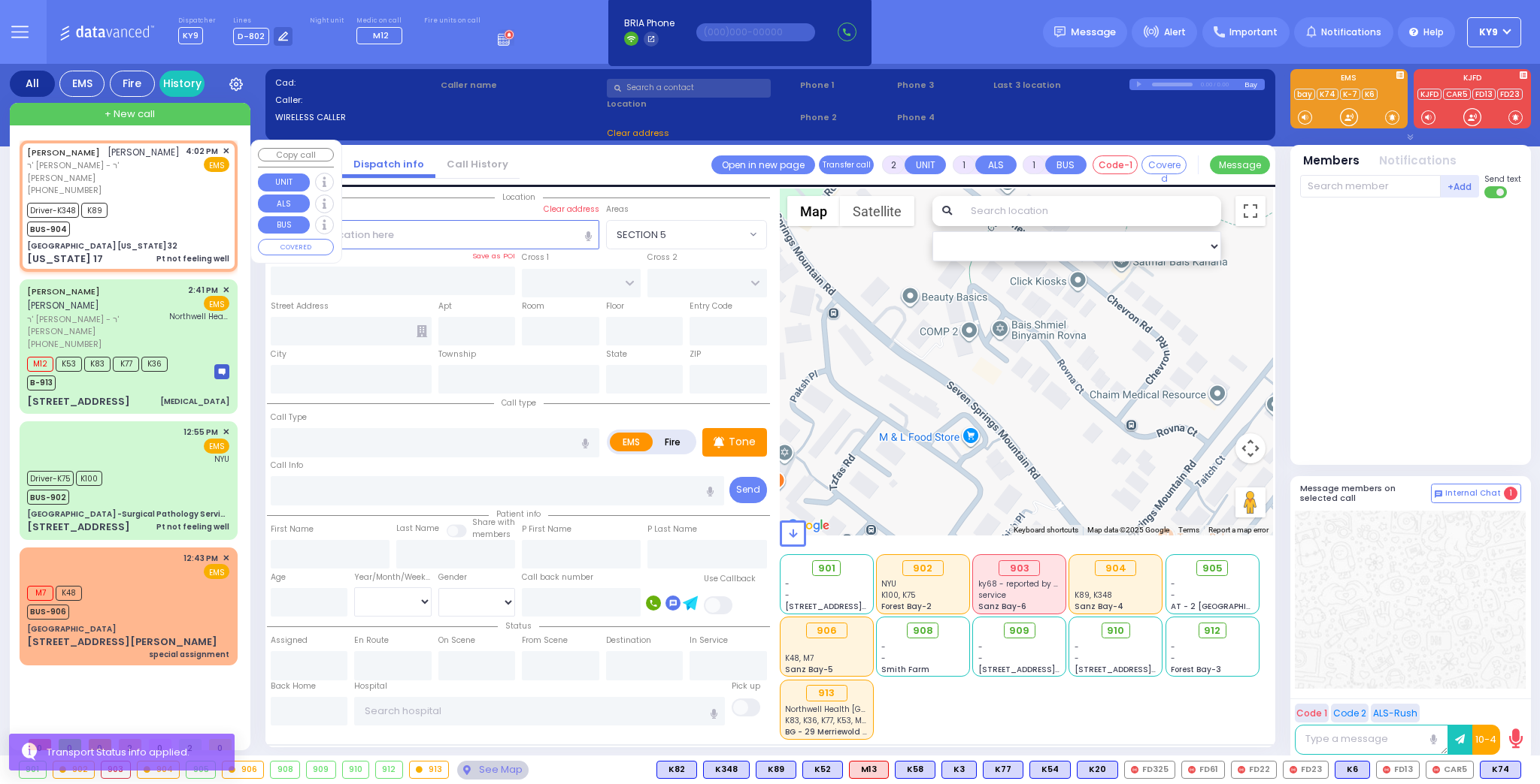
type input "30"
select select "Year"
select select "[DEMOGRAPHIC_DATA]"
type input "16:02"
type input "16:06"
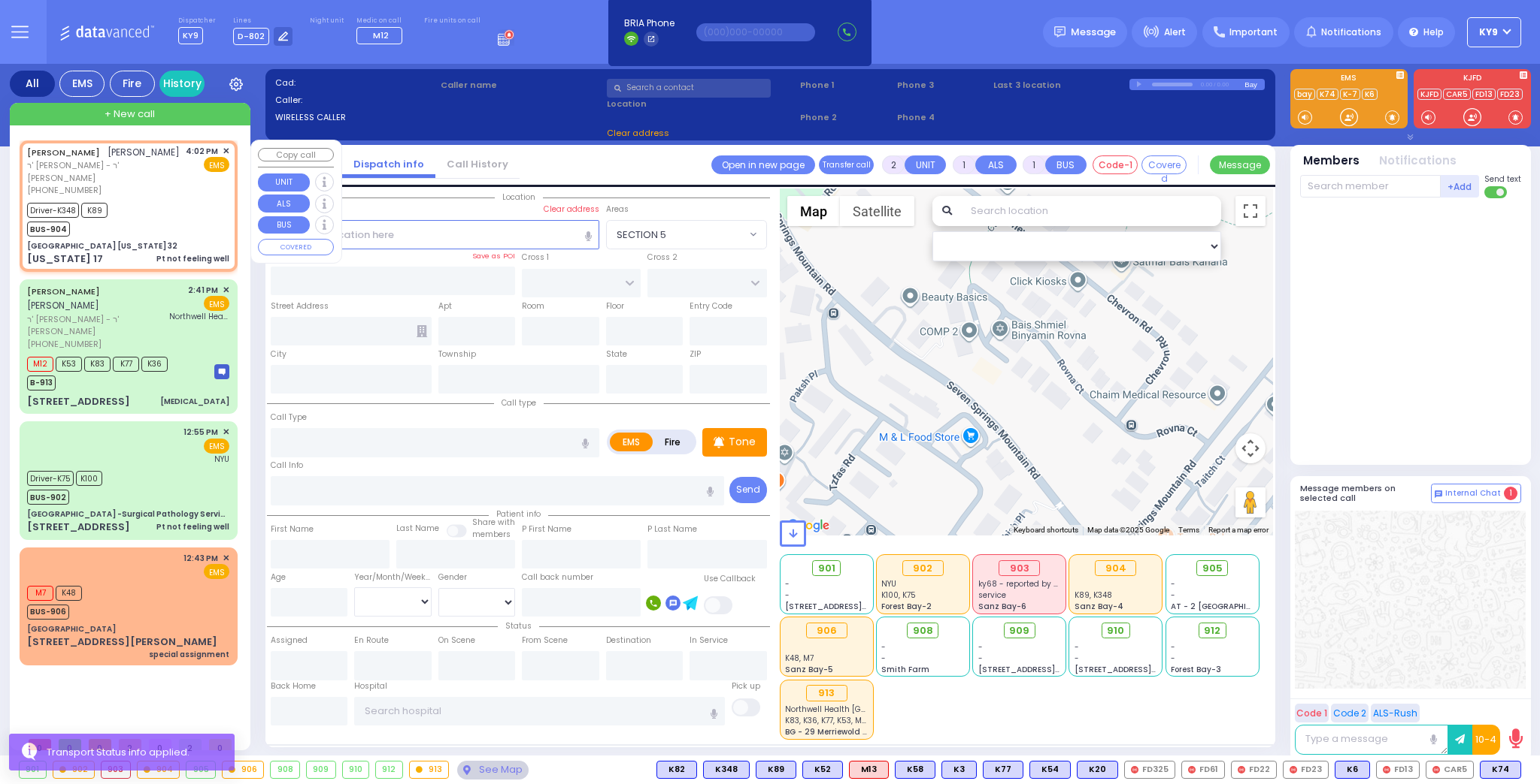
type input "16:15"
type input "16:41"
select select "Hatzalah Garages"
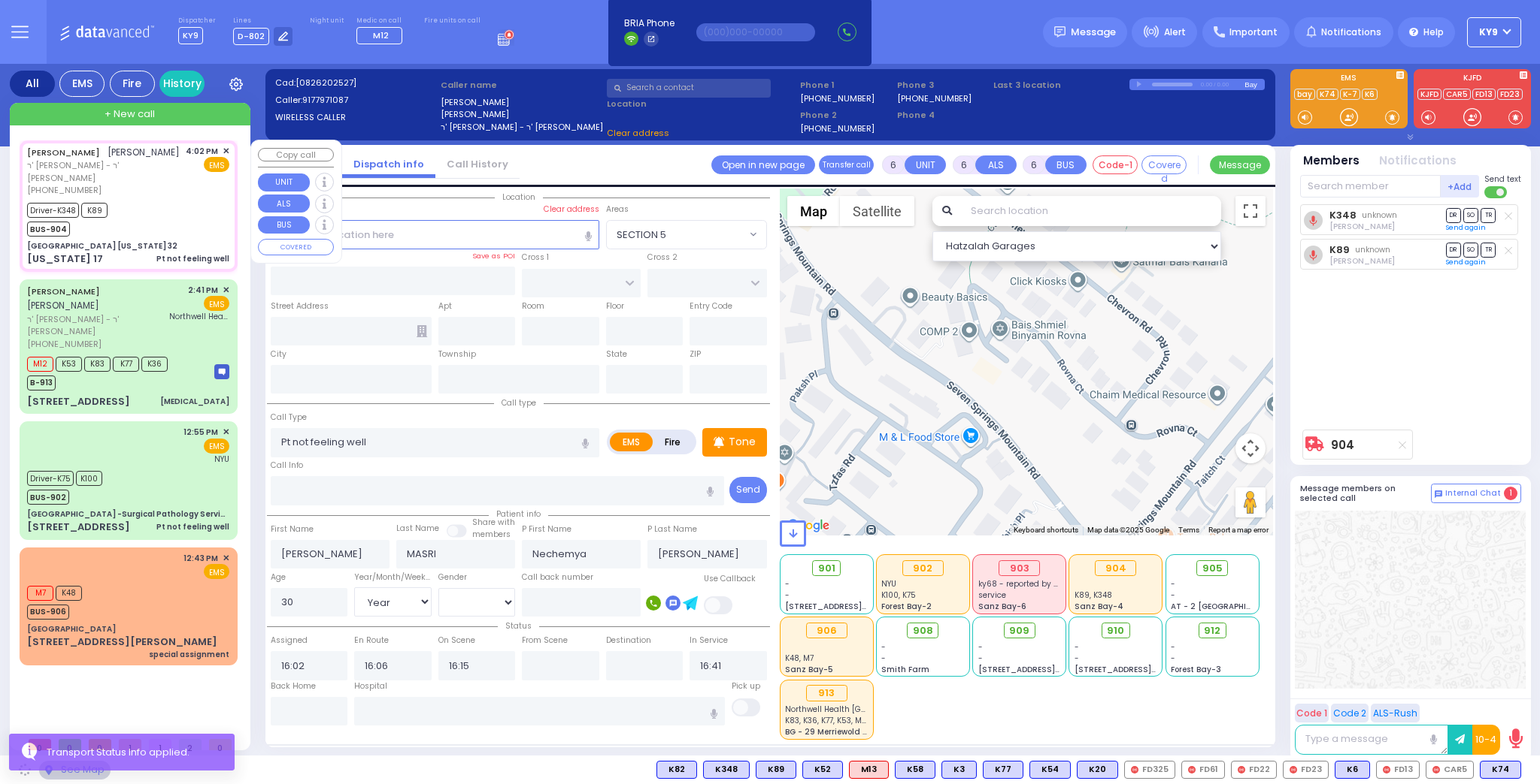
type input "[GEOGRAPHIC_DATA] [US_STATE] 32"
type input "CENTRE DR"
type input "[PERSON_NAME] AVE"
type input "[US_STATE] 17"
type input "Woodbury"
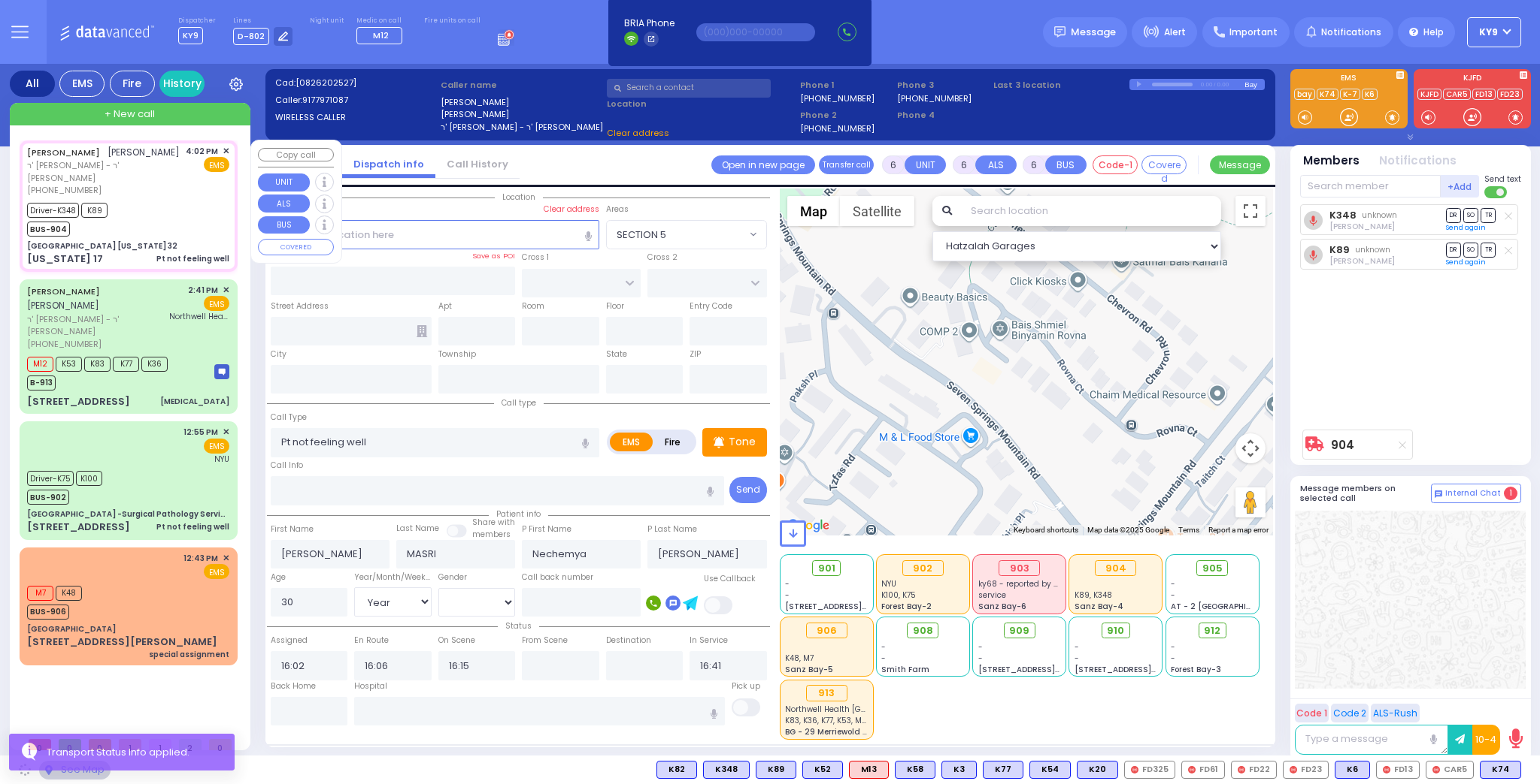
type input "[US_STATE]"
type input "10917"
select select
radio input "true"
select select "Year"
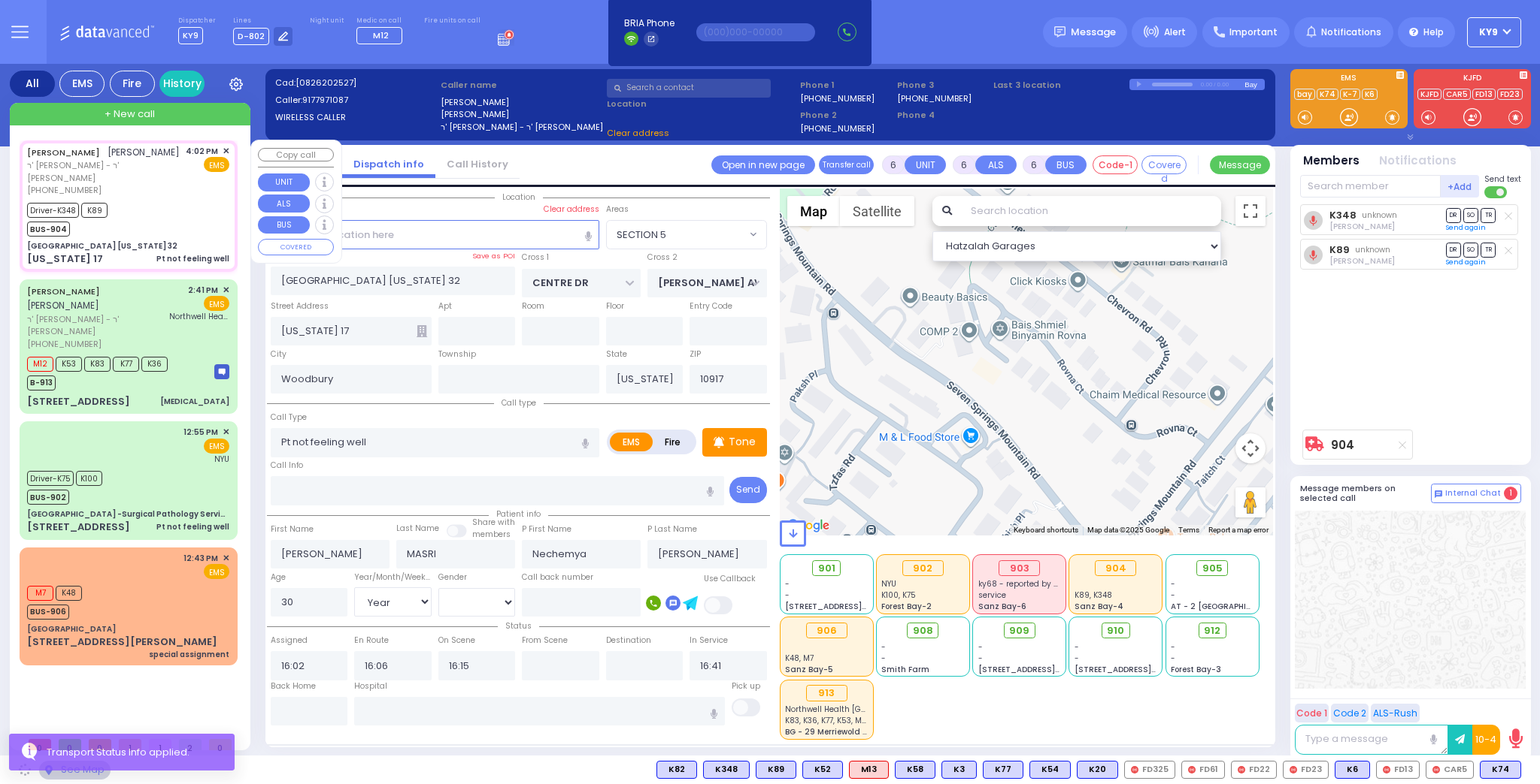
select select "[DEMOGRAPHIC_DATA]"
select select "Hatzalah Garages"
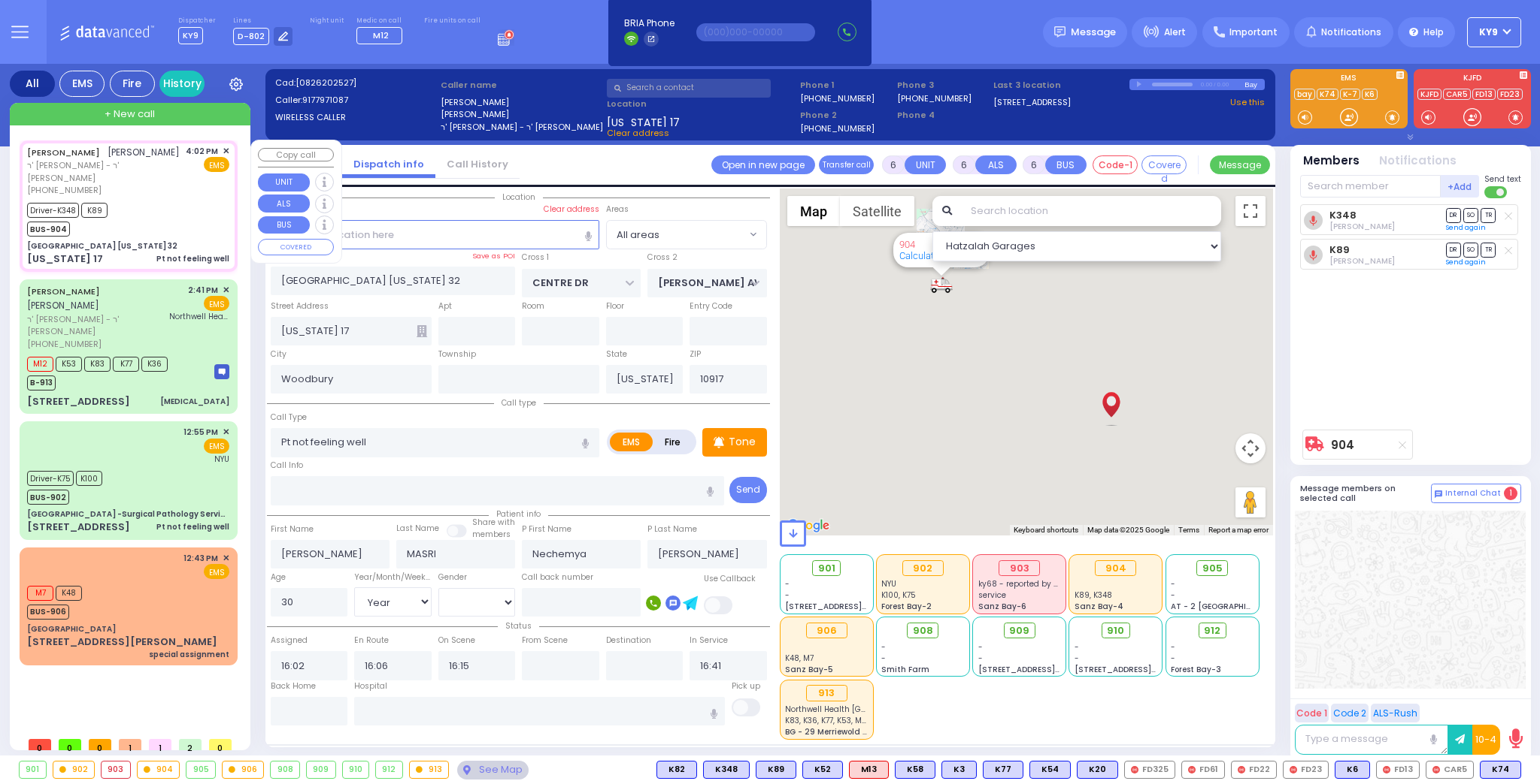
click at [172, 199] on div "Driver-K348 K89 BUS-904" at bounding box center [128, 218] width 202 height 38
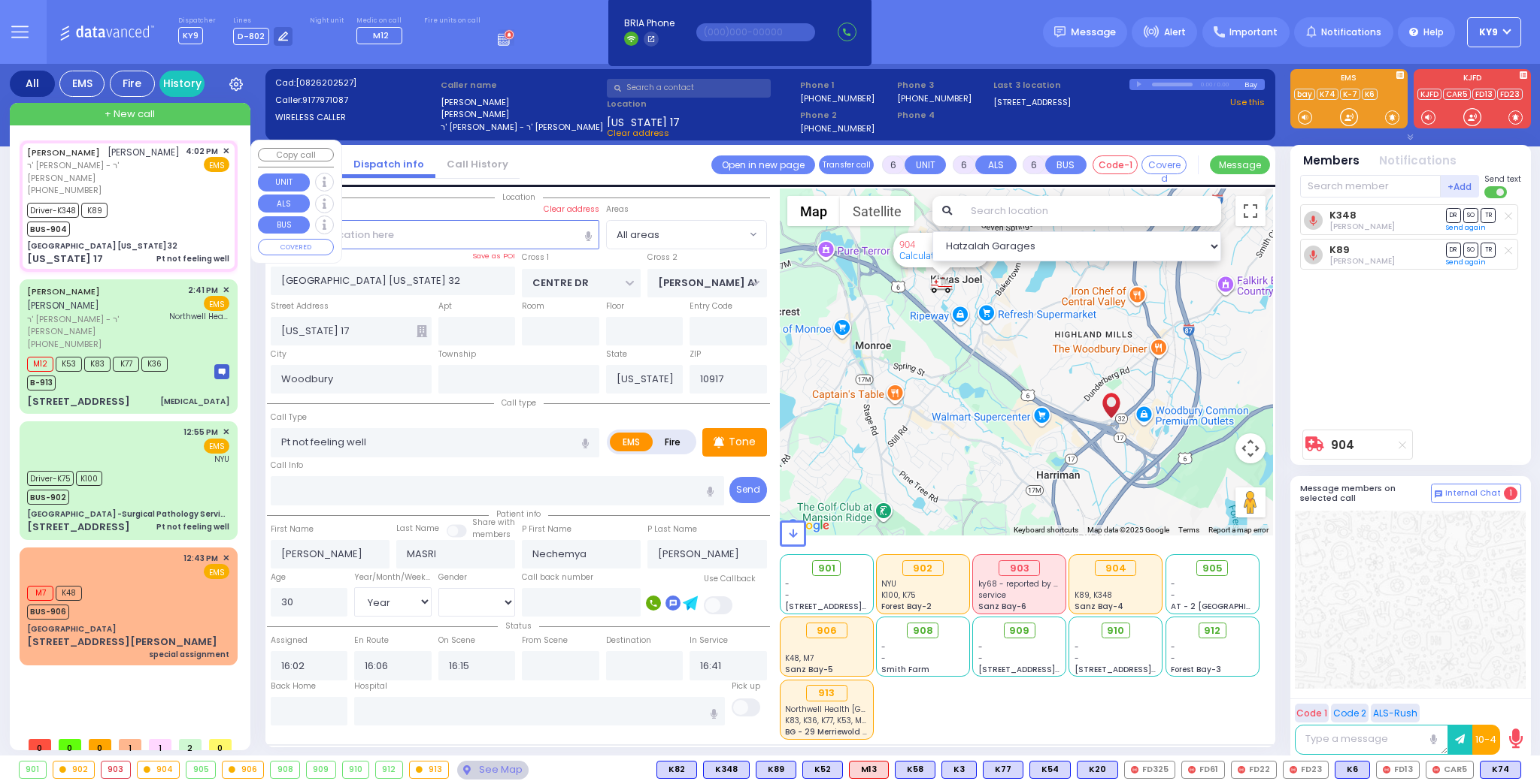
select select
radio input "true"
select select "Year"
select select "[DEMOGRAPHIC_DATA]"
select select "Hatzalah Garages"
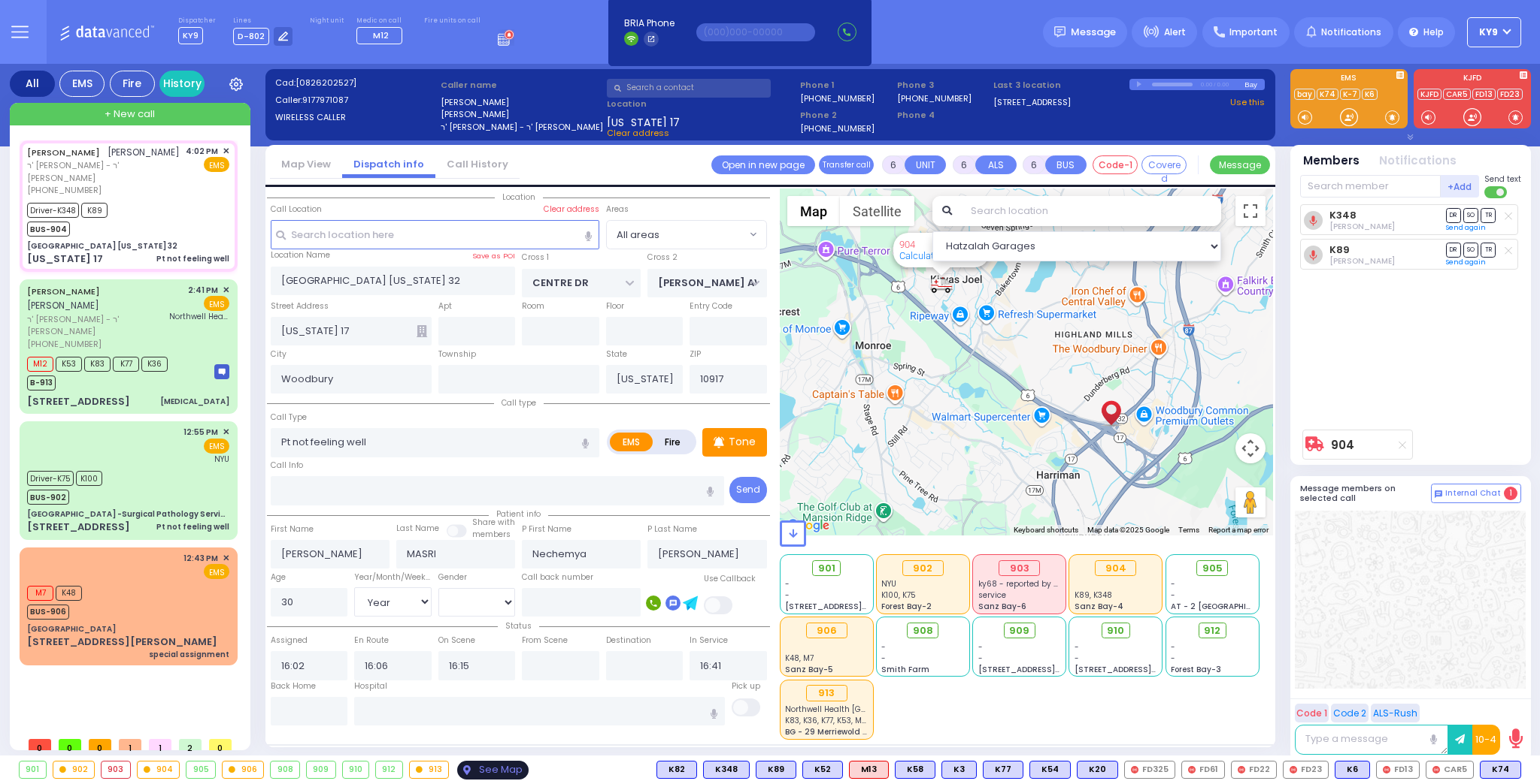
click at [463, 768] on div "See Map" at bounding box center [492, 770] width 70 height 19
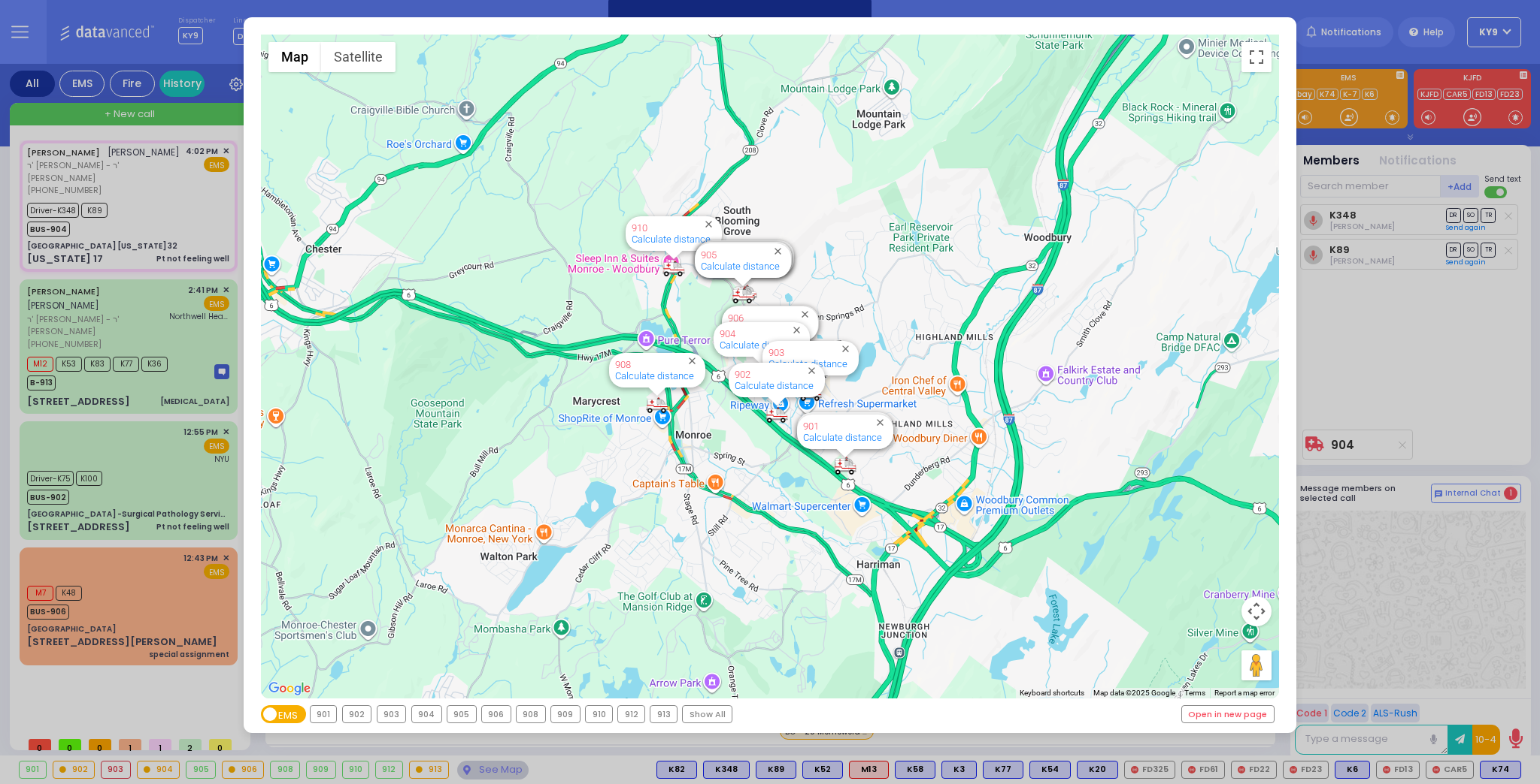
click at [426, 714] on div "904" at bounding box center [426, 714] width 30 height 17
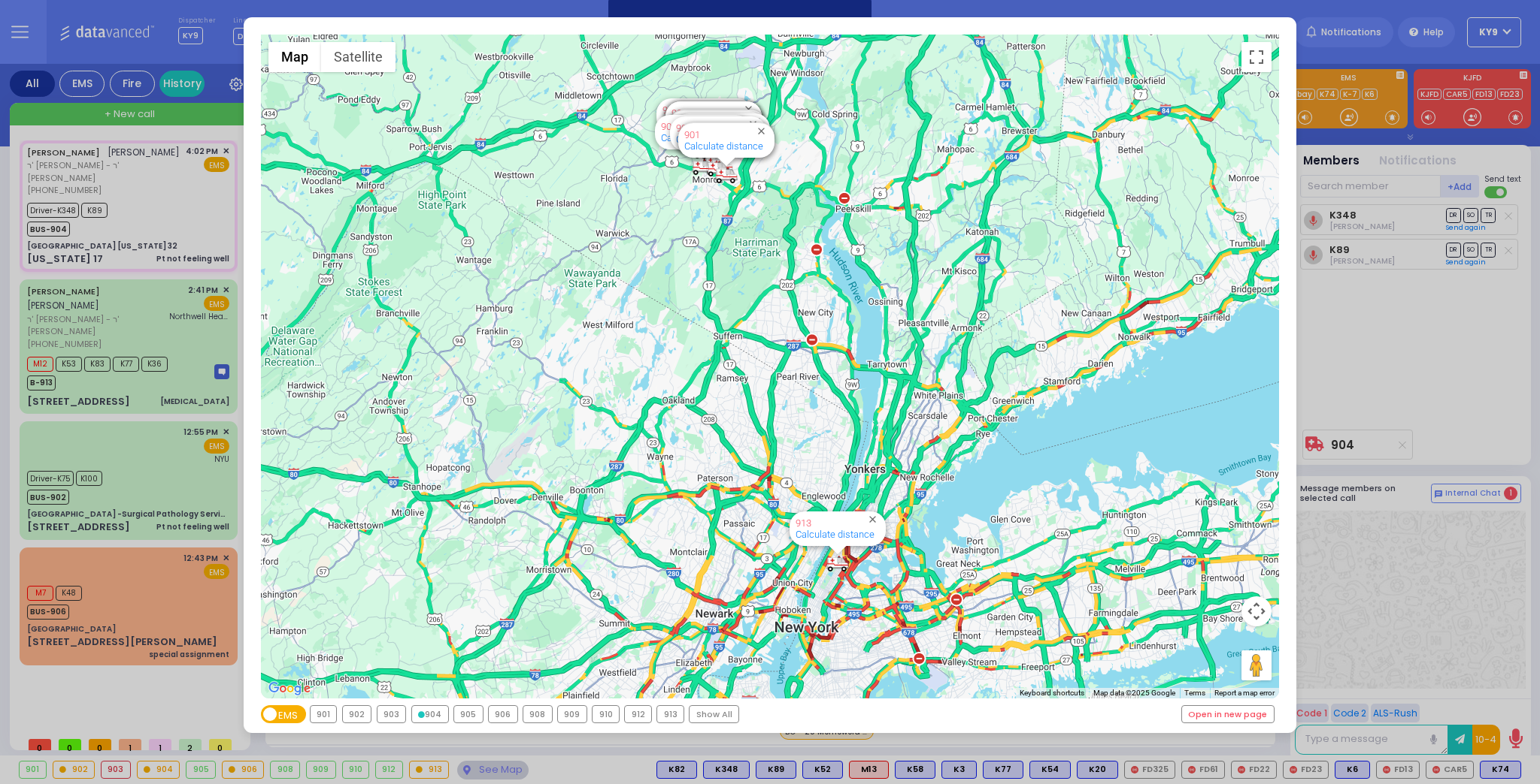
click at [427, 714] on div "904" at bounding box center [429, 714] width 36 height 17
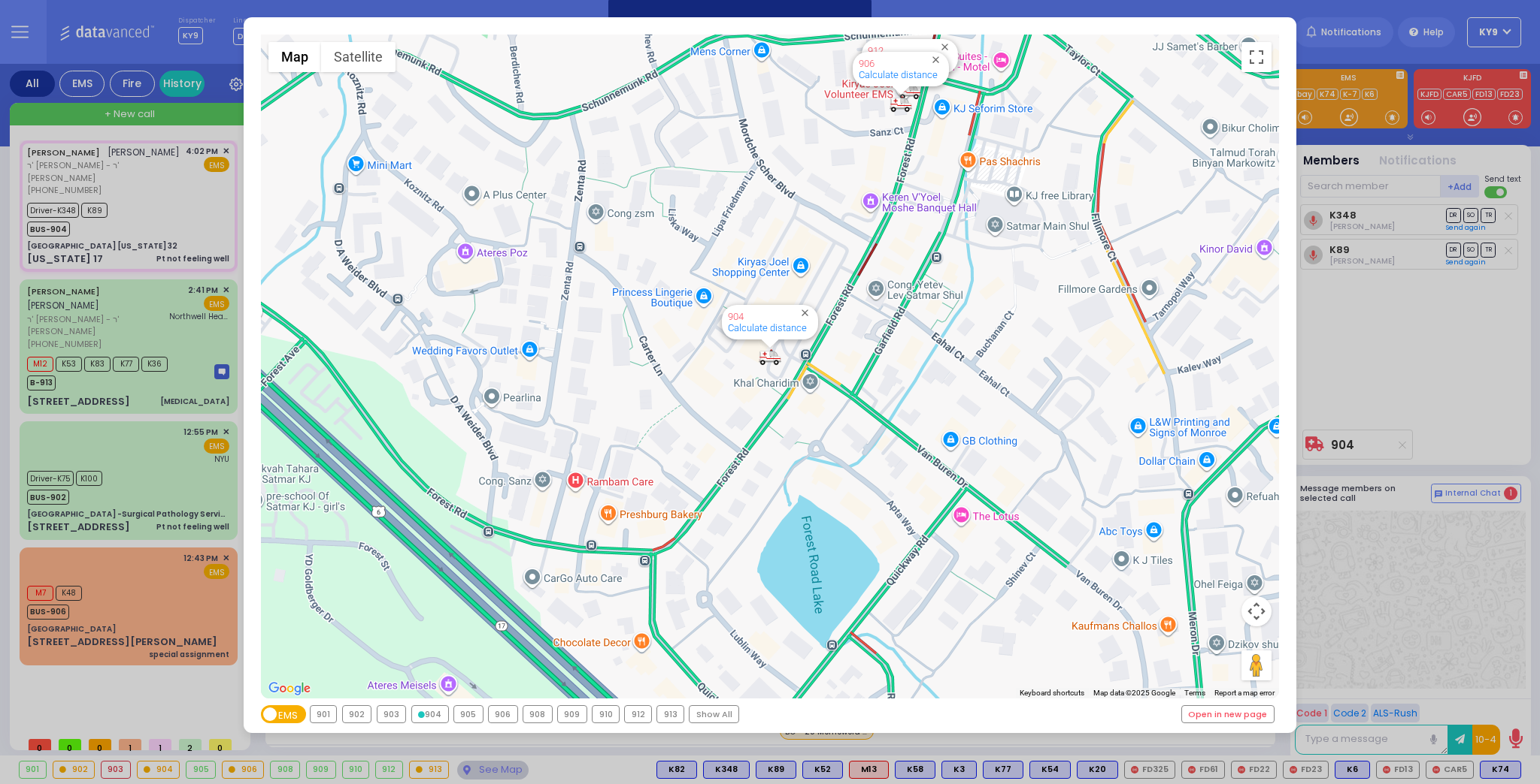
click at [427, 714] on div "904" at bounding box center [429, 714] width 36 height 17
click at [491, 773] on div "← Move left → Move right ↑ Move up ↓ Move down + Zoom in - Zoom out Home Jump l…" at bounding box center [770, 392] width 1540 height 784
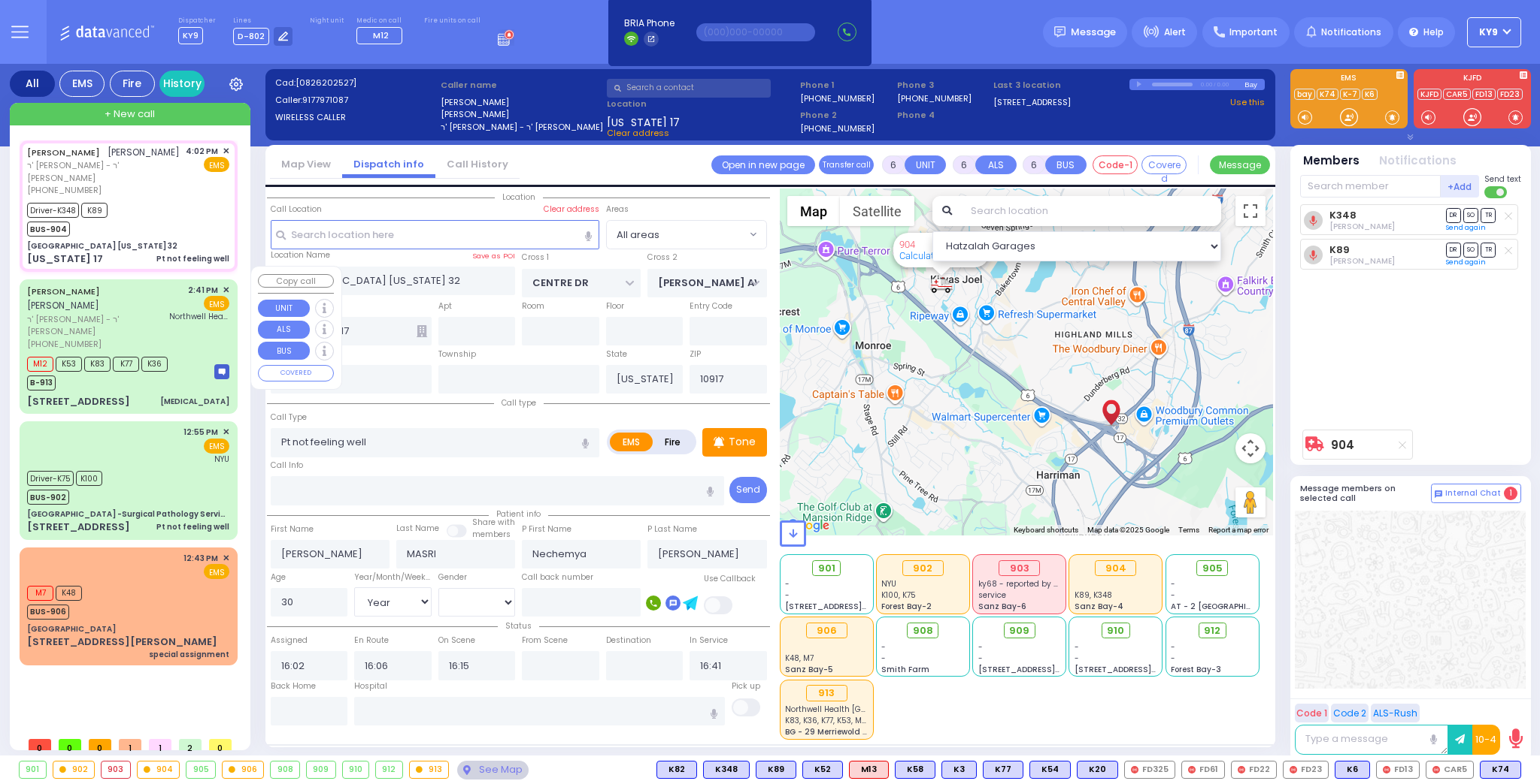
click at [157, 395] on div "[STREET_ADDRESS] [MEDICAL_DATA]" at bounding box center [128, 402] width 202 height 15
select select
type input "[MEDICAL_DATA]"
radio input "true"
type input "[PERSON_NAME]"
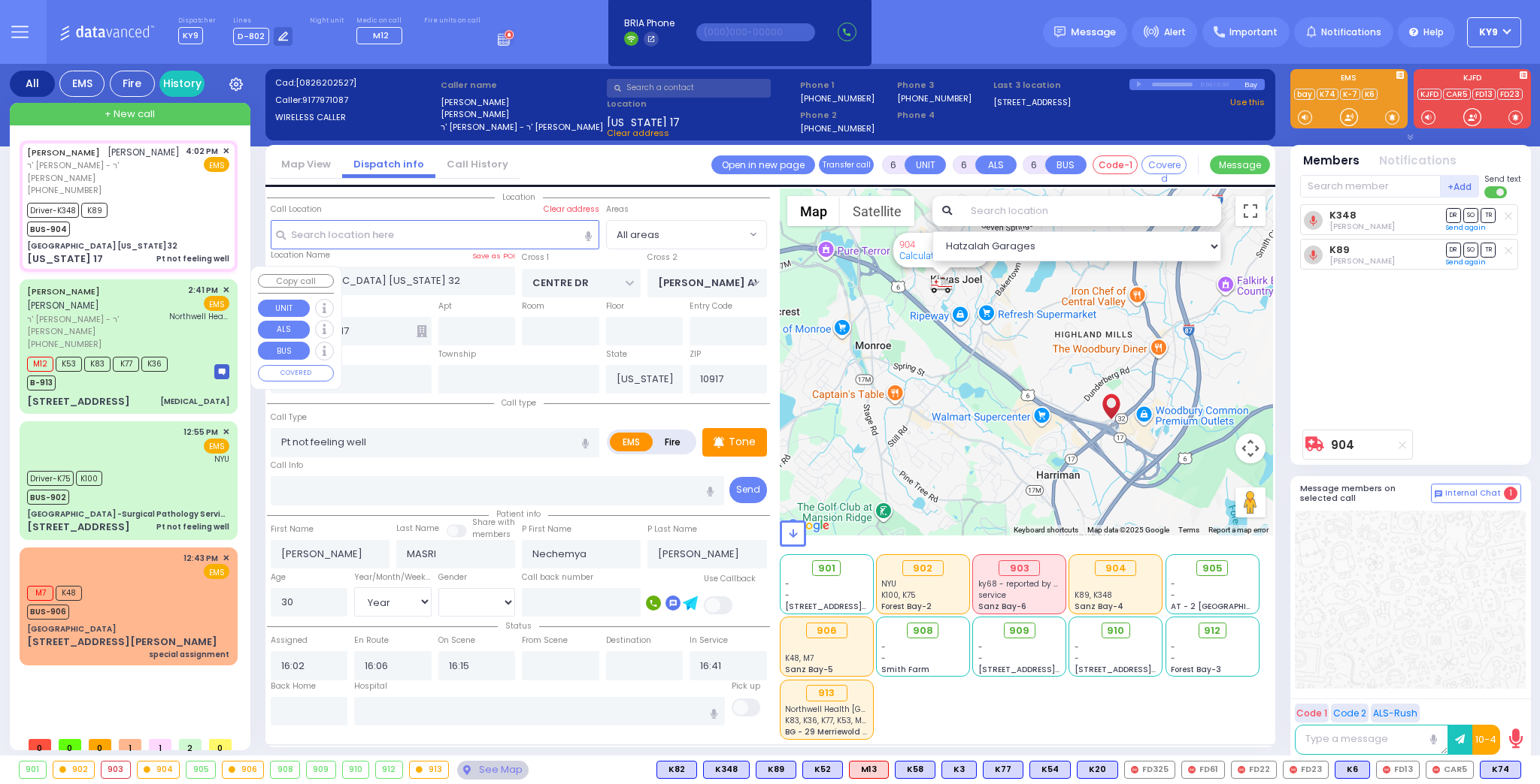
type input "MAUSKOPF"
type input "Feige"
type input "Falkovits"
type input "75"
select select "Year"
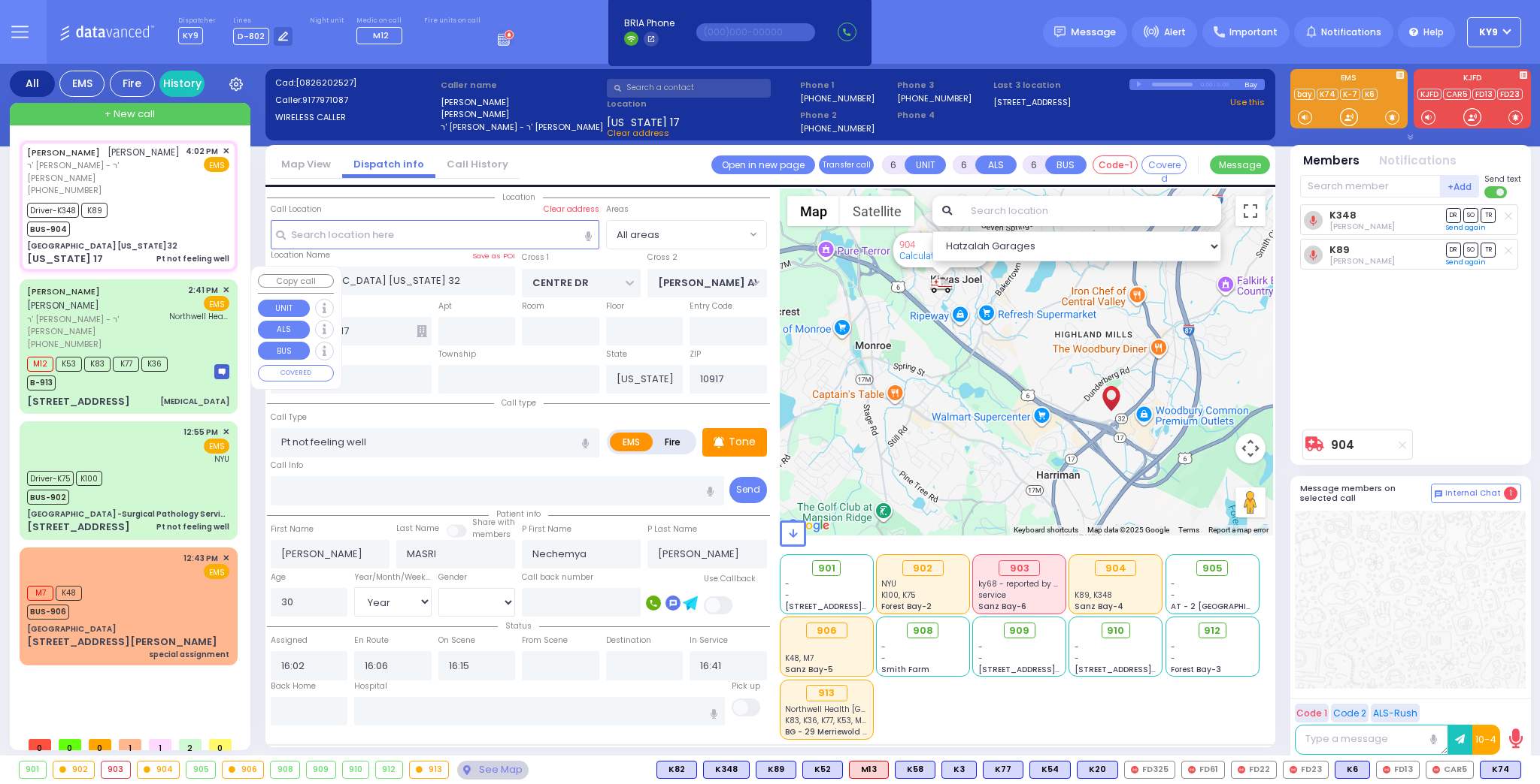
select select "[DEMOGRAPHIC_DATA]"
type input "14:41"
type input "14:43"
type input "15:31"
type input "Northwell Health [GEOGRAPHIC_DATA]"
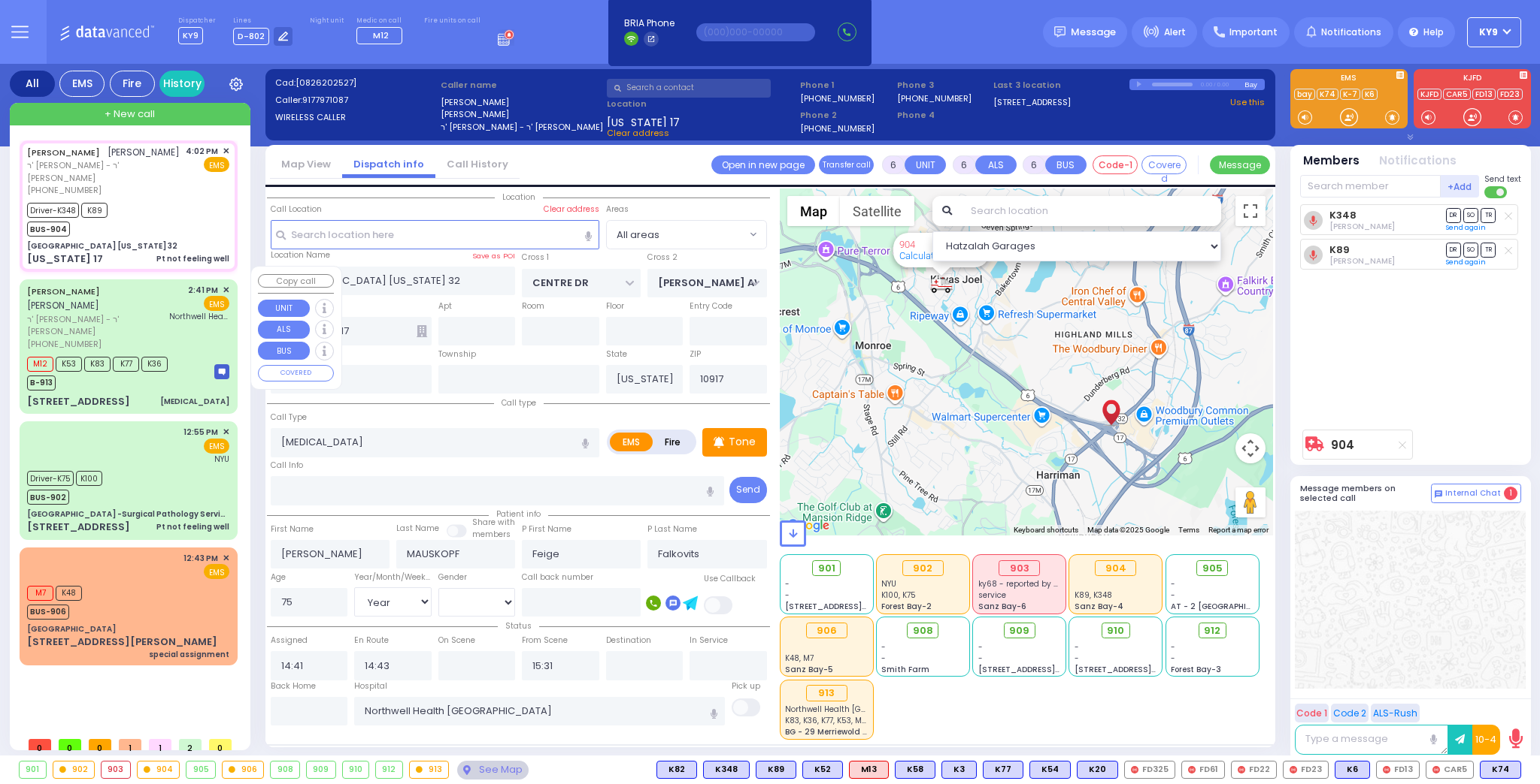
select select "Hatzalah Garages"
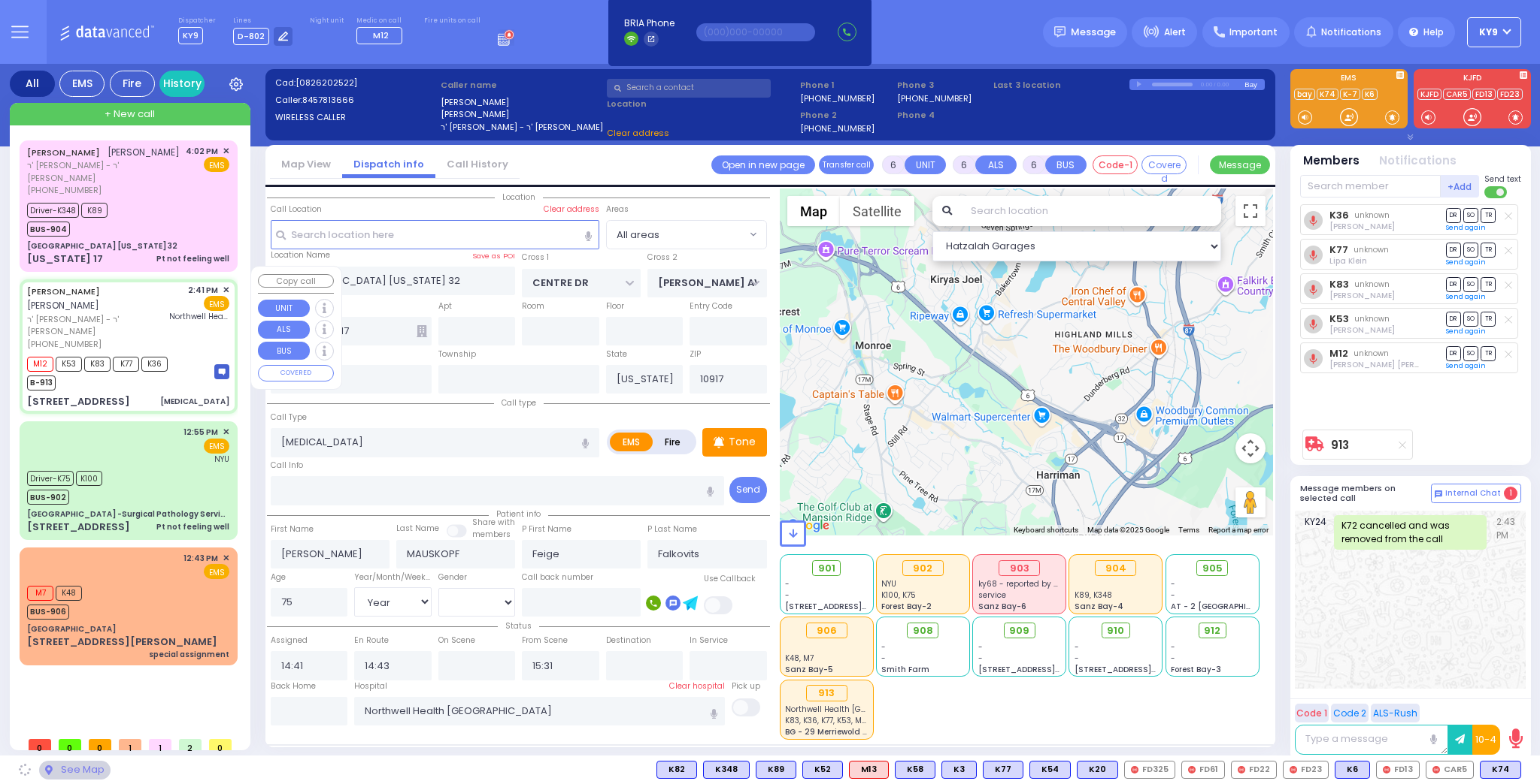
type input "[US_STATE][GEOGRAPHIC_DATA]"
type input "[STREET_ADDRESS]"
type input "Monroe"
type input "10950"
select select "[GEOGRAPHIC_DATA]"
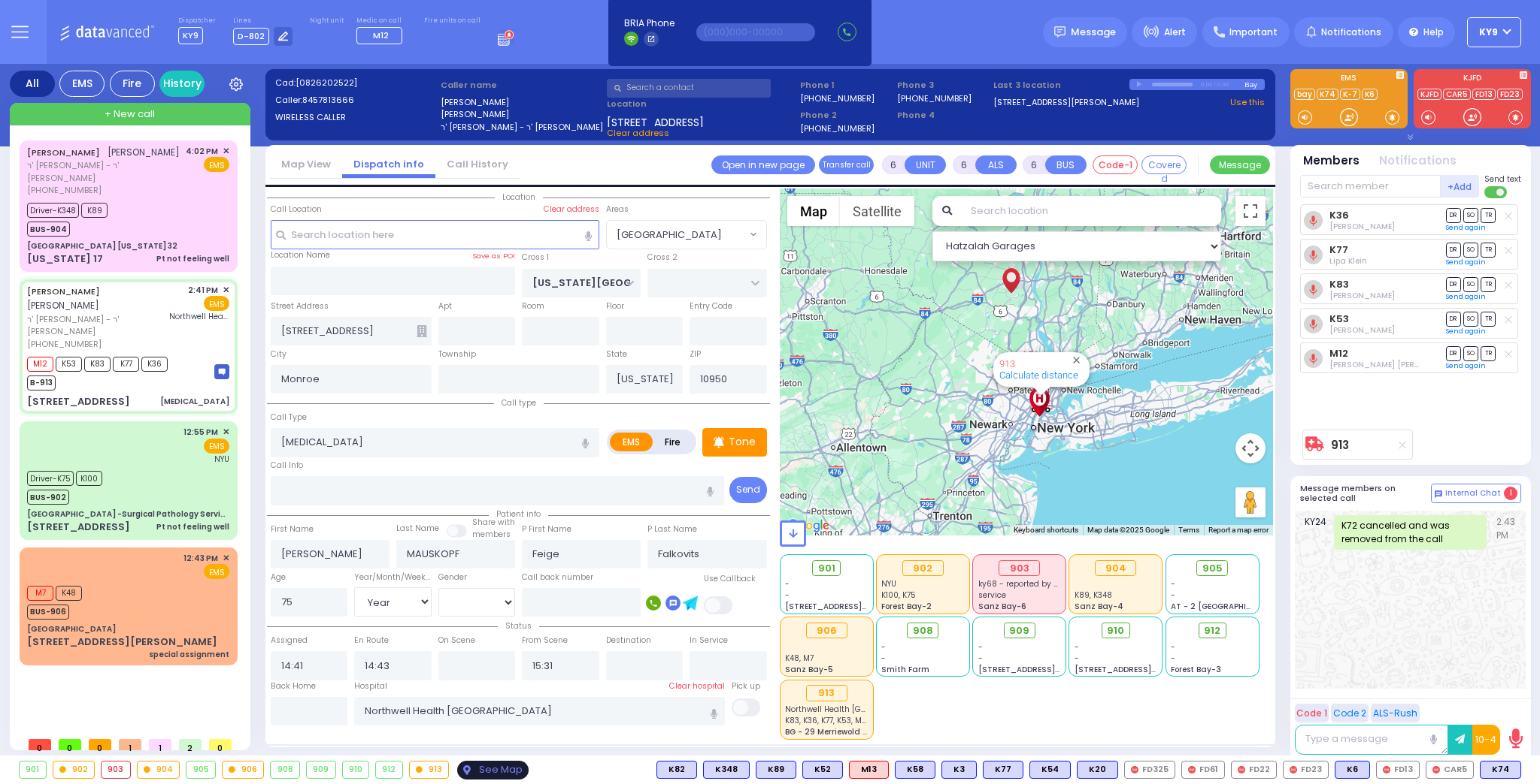
click at [493, 768] on div "See Map" at bounding box center [492, 770] width 70 height 19
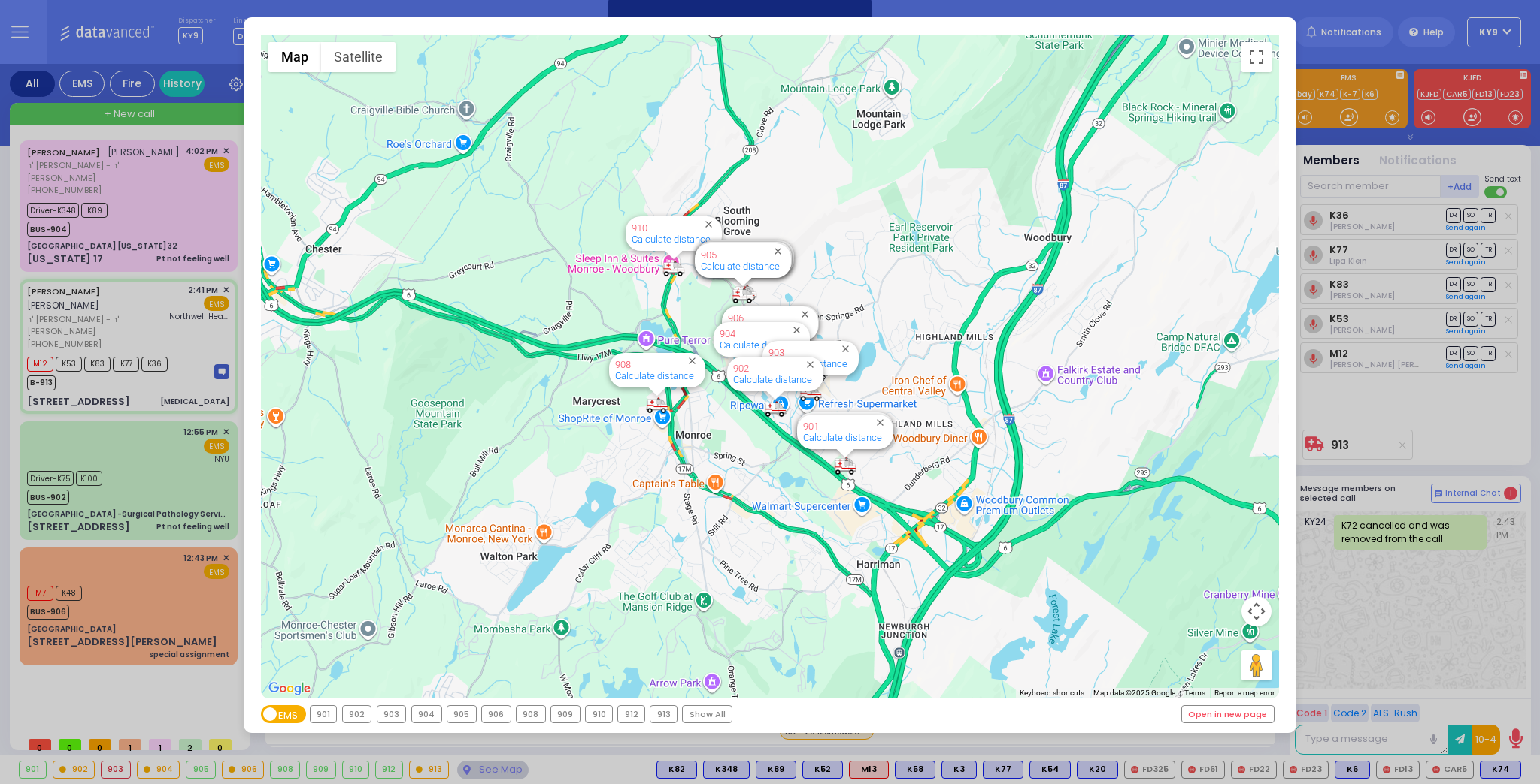
click at [654, 712] on div "913" at bounding box center [663, 714] width 26 height 17
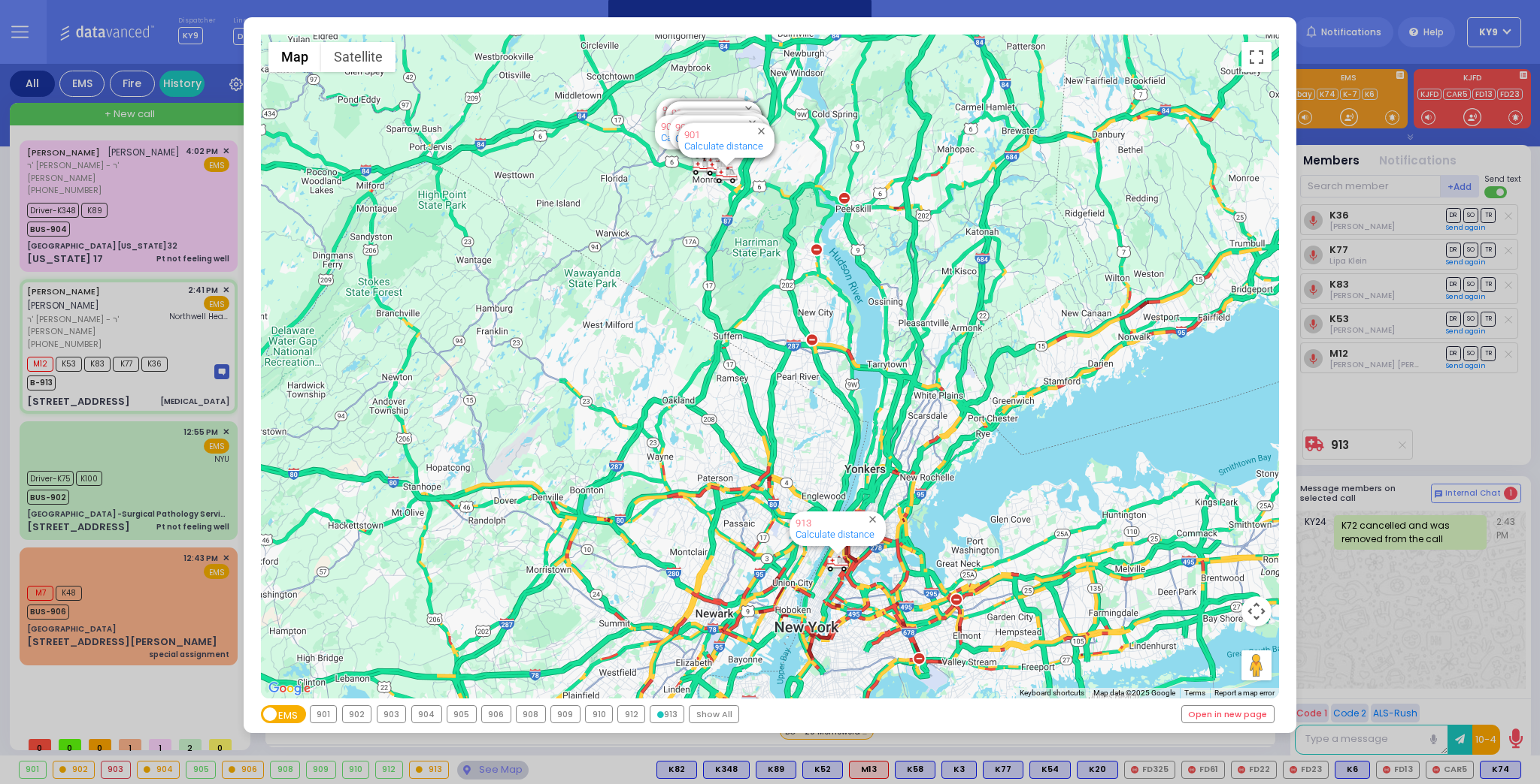
click at [654, 713] on div "913" at bounding box center [667, 714] width 33 height 17
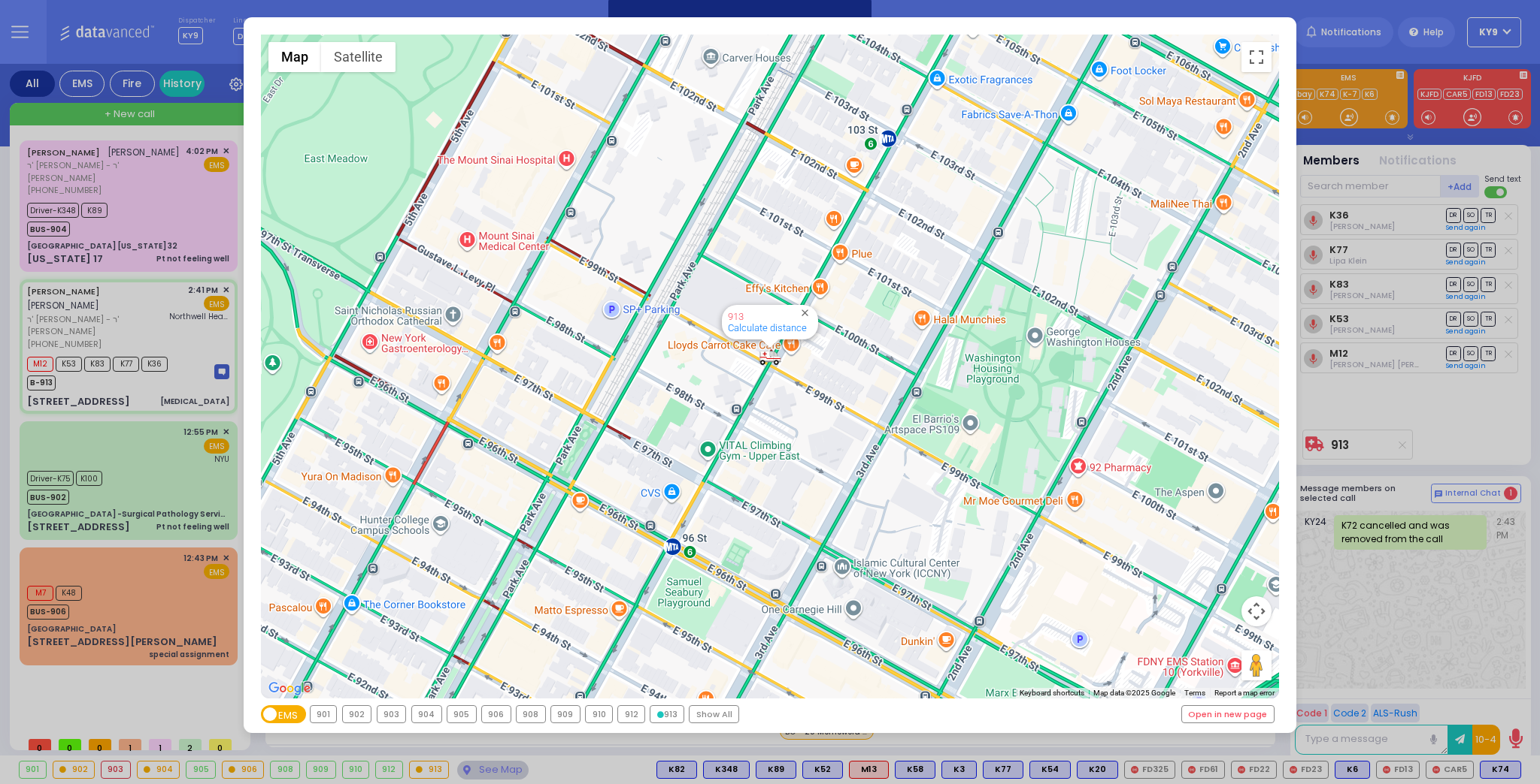
click at [362, 713] on div "902" at bounding box center [357, 714] width 29 height 17
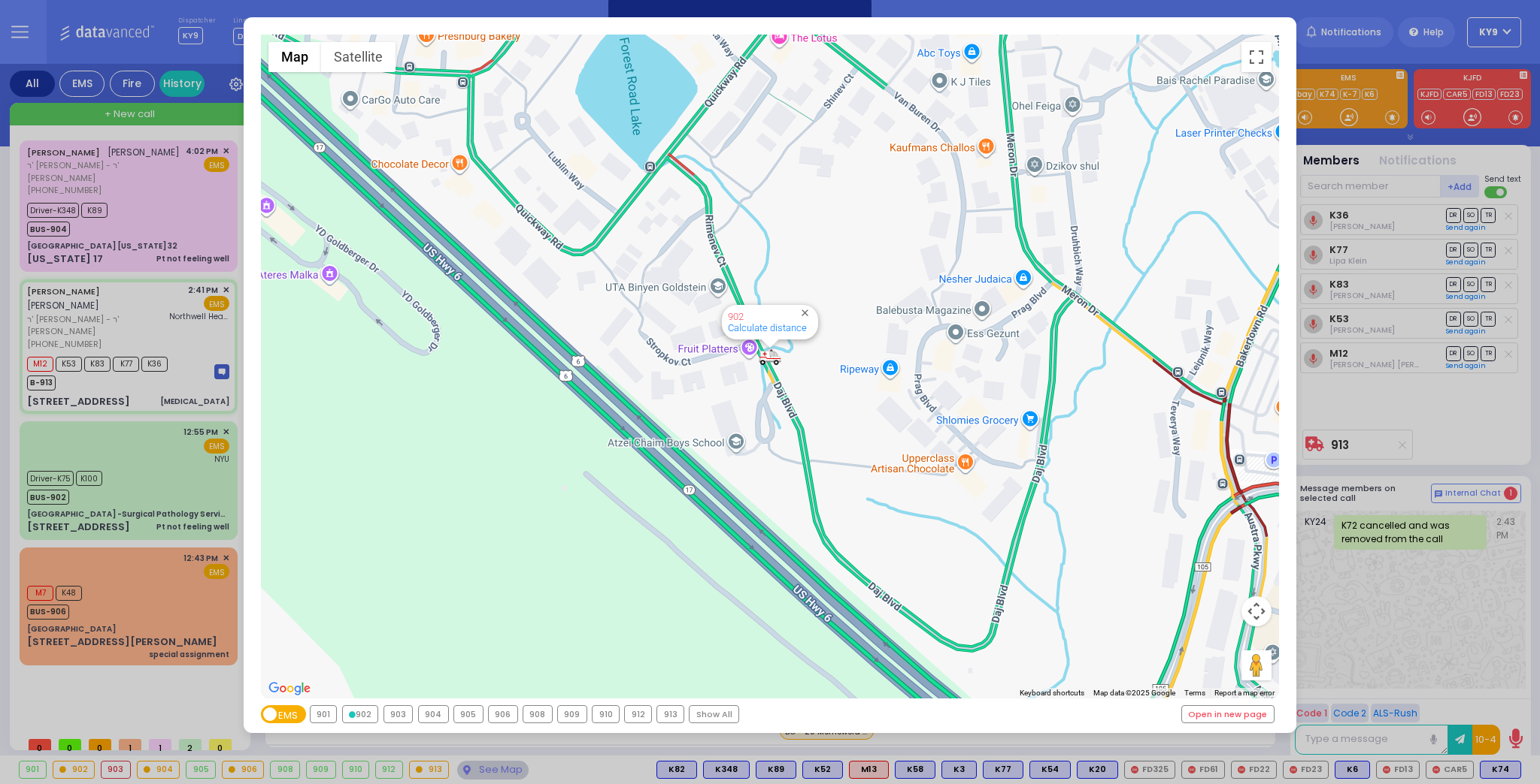
click at [504, 715] on div "906" at bounding box center [503, 714] width 29 height 17
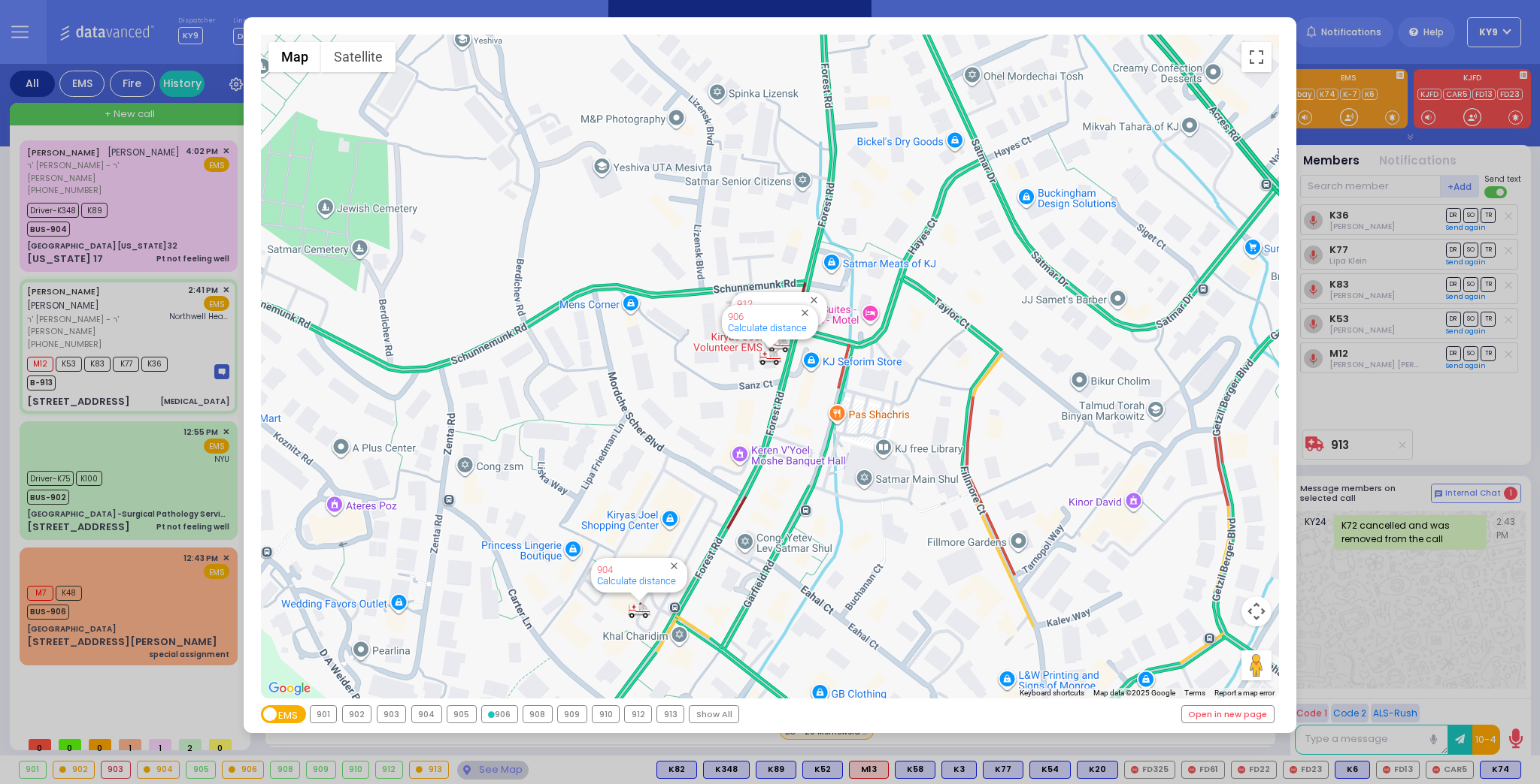
click at [504, 715] on div "906" at bounding box center [500, 714] width 35 height 17
drag, startPoint x: 498, startPoint y: 769, endPoint x: 496, endPoint y: 761, distance: 8.2
click at [498, 768] on div "← Move left → Move right ↑ Move up ↓ Move down + Zoom in - Zoom out Home Jump l…" at bounding box center [770, 392] width 1540 height 784
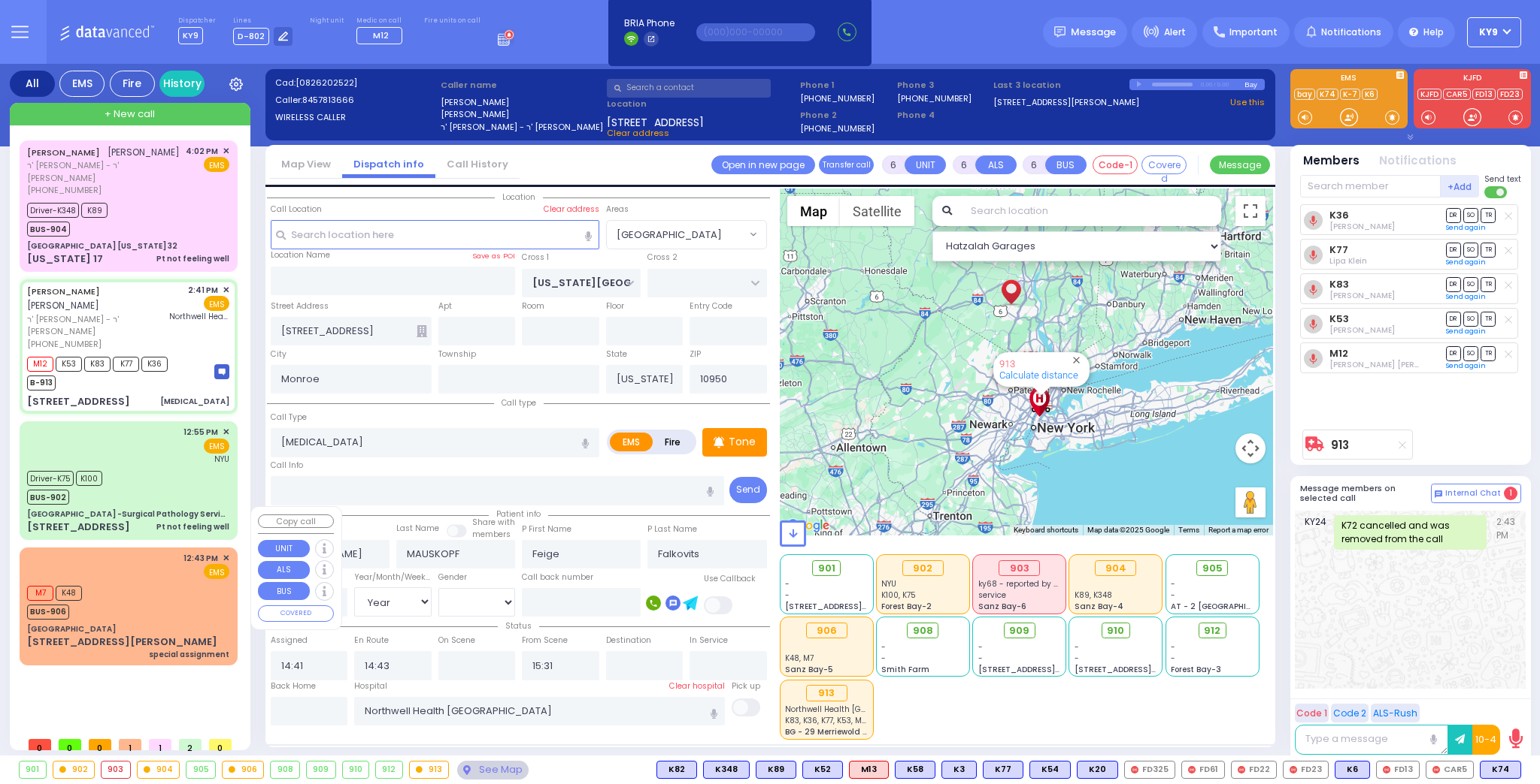
click at [209, 582] on div "M7 K48 BUS-906" at bounding box center [128, 601] width 202 height 38
type input "2"
type input "1"
select select
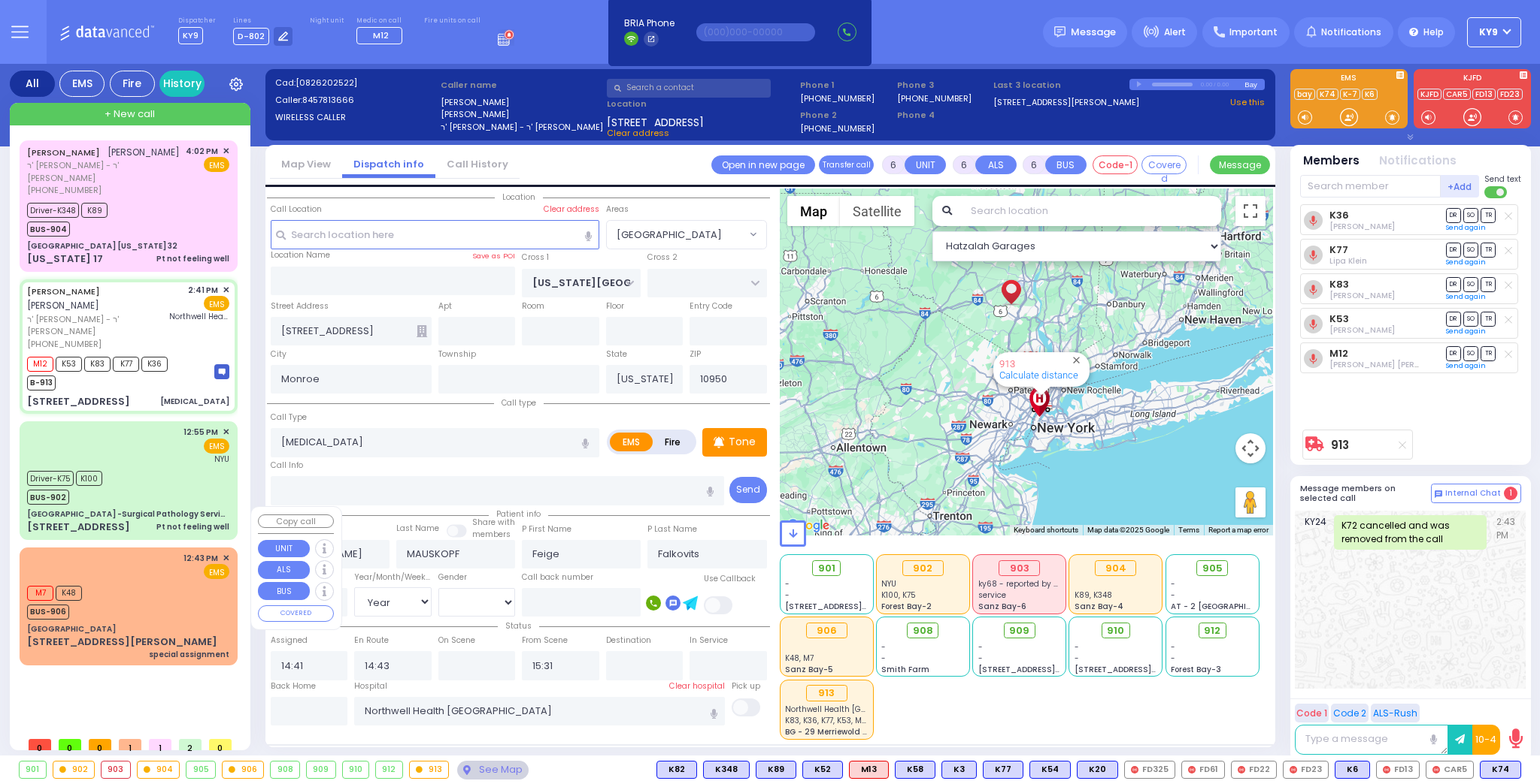
type input "special assignment"
radio input "true"
select select
type input "12:43"
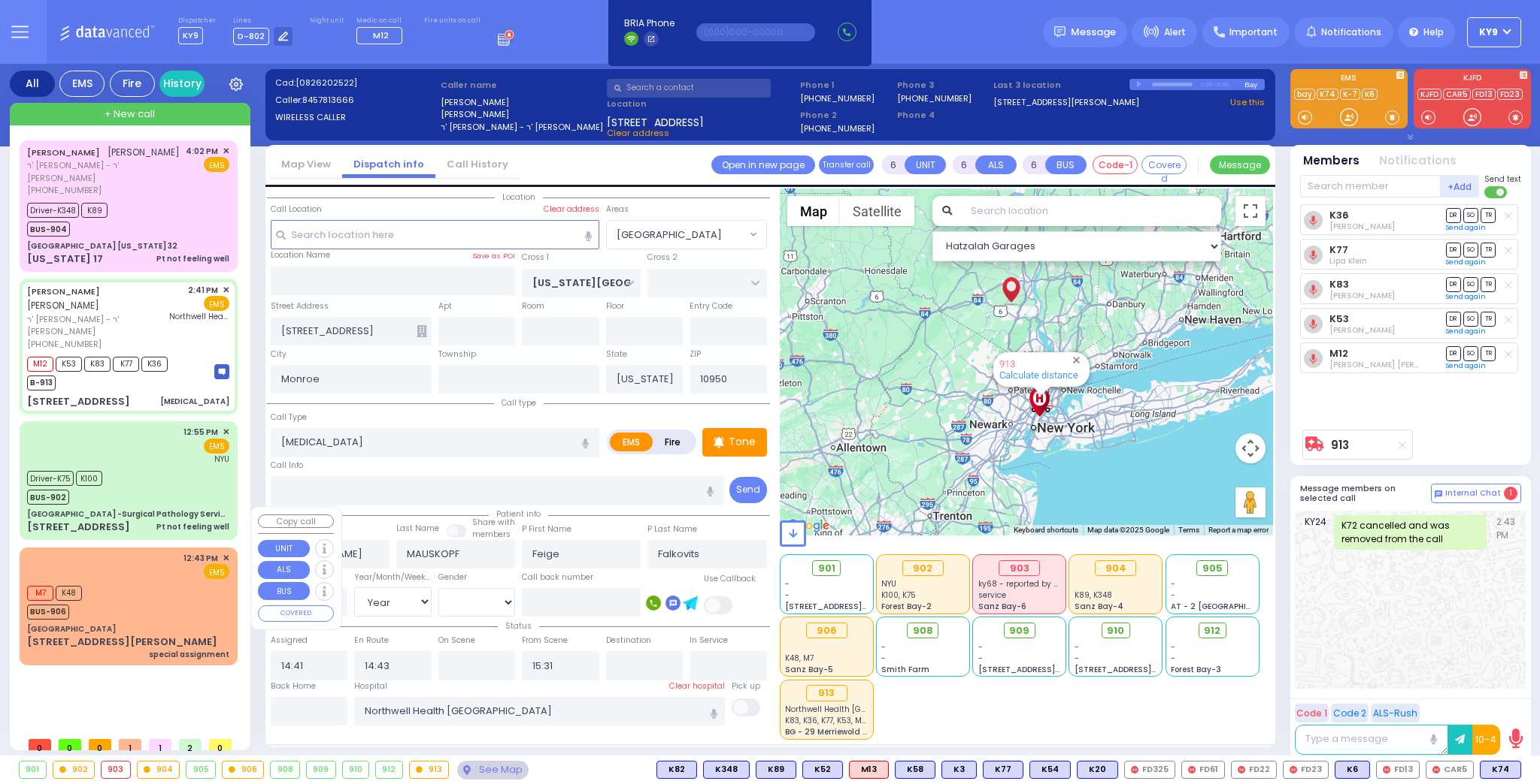
type input "12:43"
select select "Hatzalah Garages"
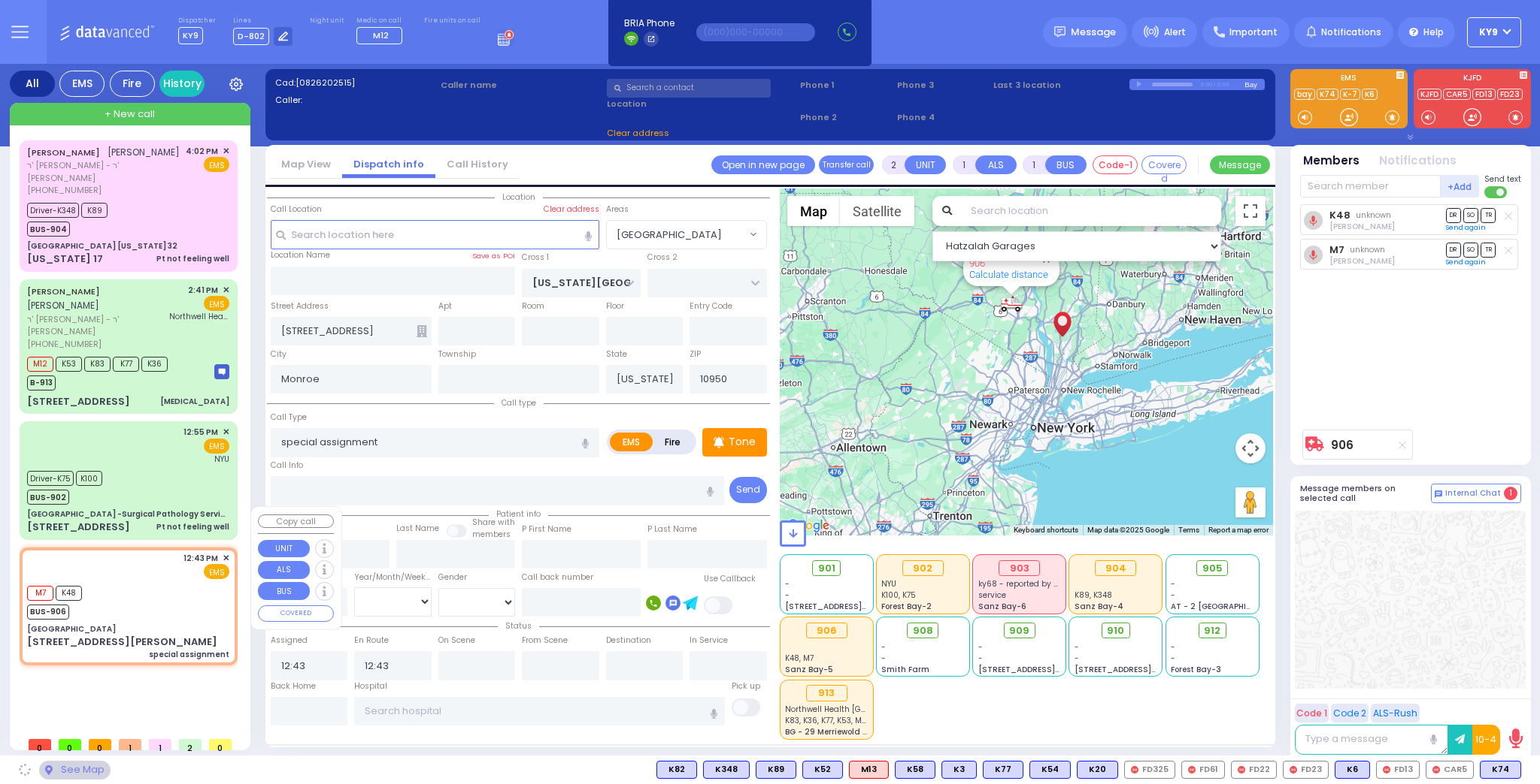
type input "[GEOGRAPHIC_DATA]"
type input "[STREET_ADDRESS][PERSON_NAME]"
type input "[GEOGRAPHIC_DATA]"
type input "10570"
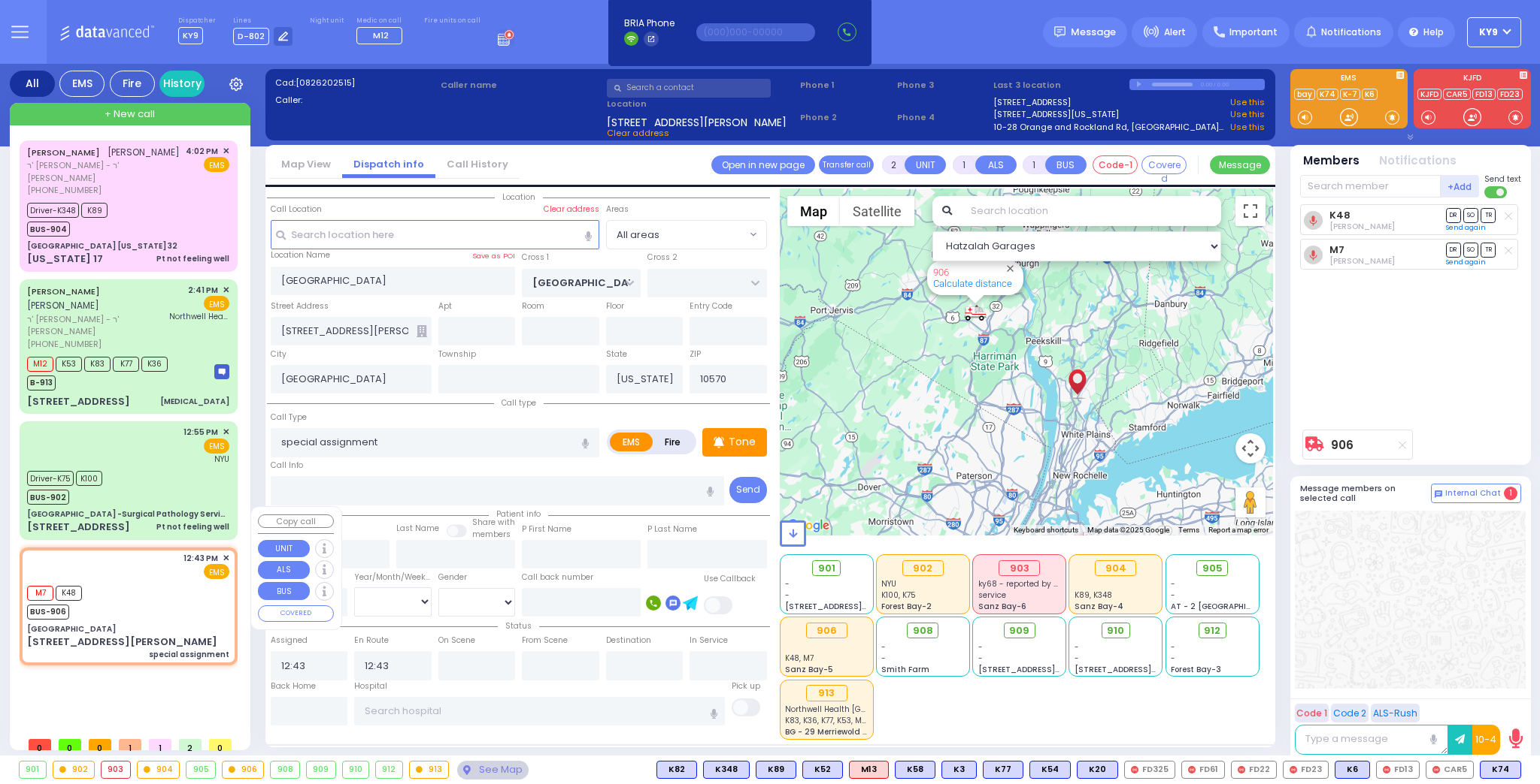
click at [209, 582] on div "M7 K48 BUS-906" at bounding box center [128, 601] width 202 height 38
select select
radio input "true"
select select
select select "Hatzalah Garages"
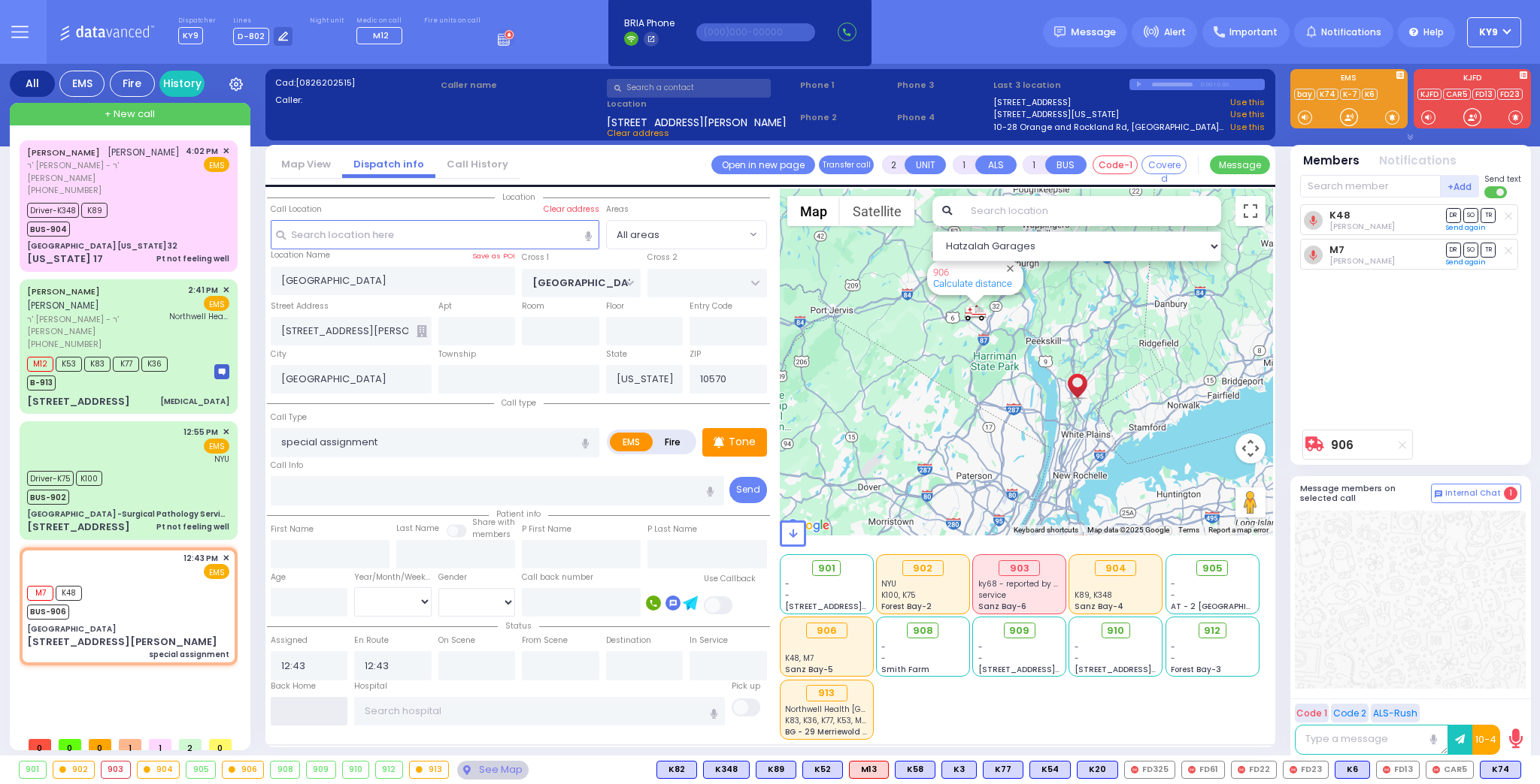
click at [301, 702] on input "text" at bounding box center [310, 711] width 78 height 29
type input "17:01"
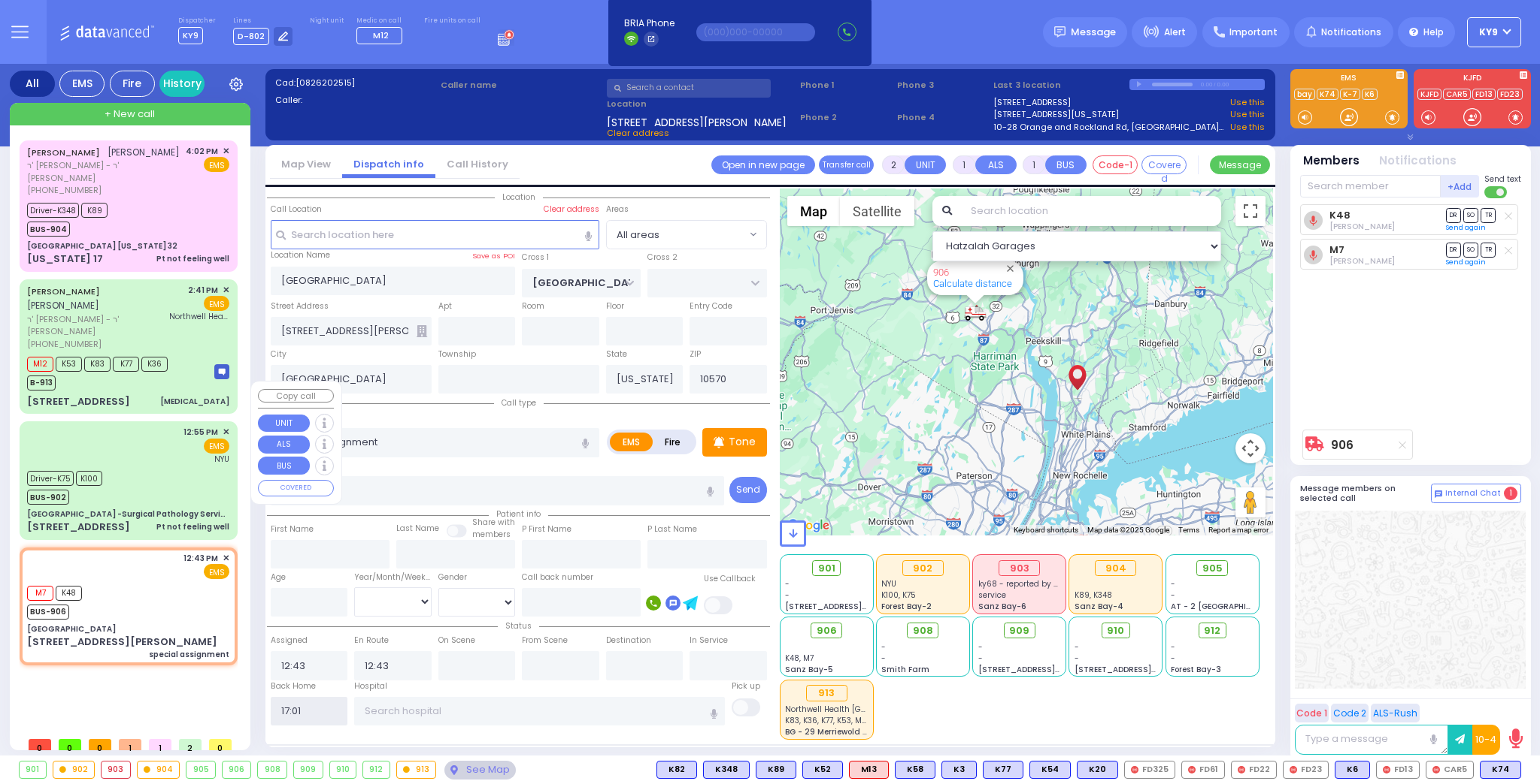
select select
radio input "true"
select select
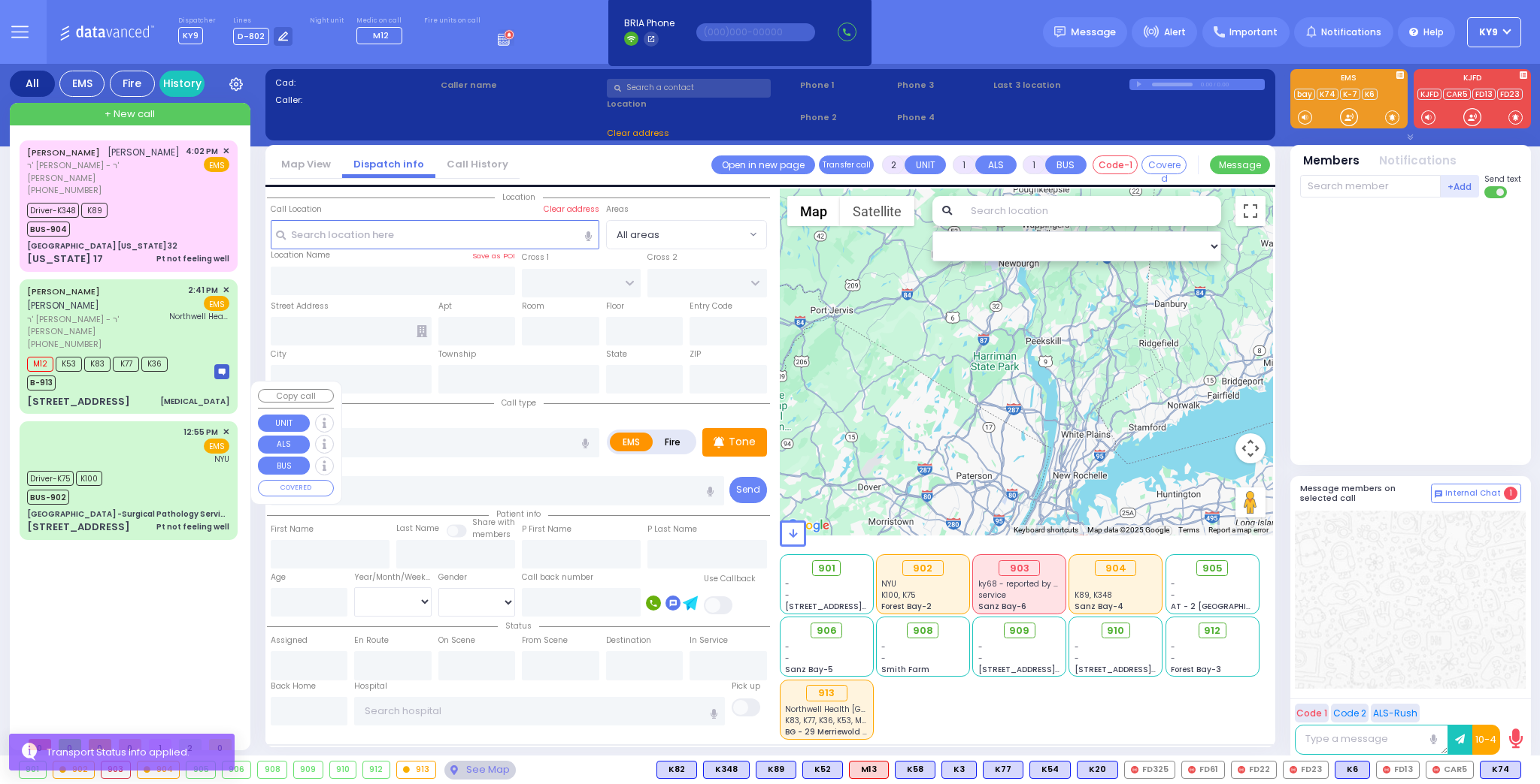
click at [153, 467] on div "Driver-K75 K100 BUS-902" at bounding box center [128, 486] width 202 height 38
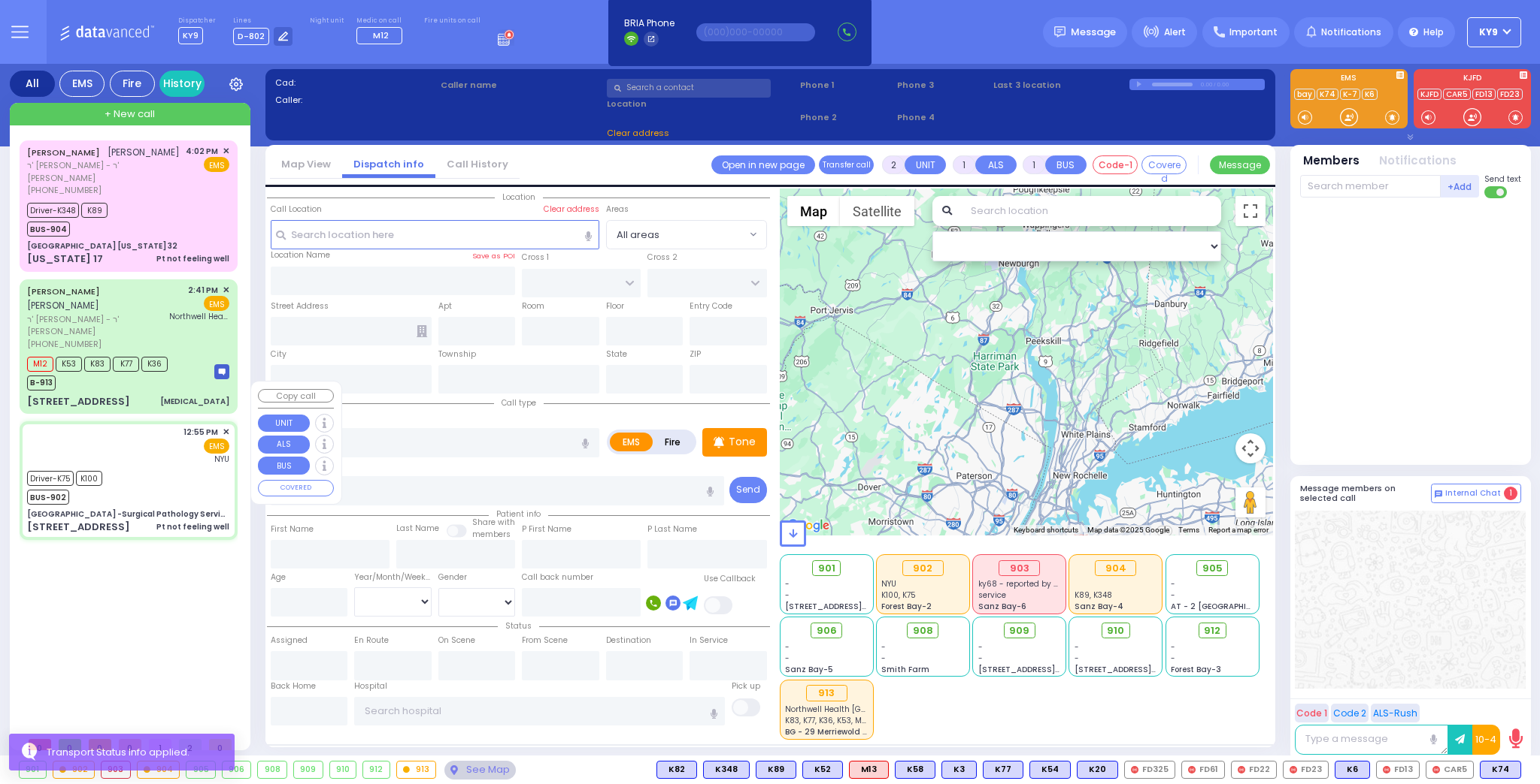
type input "6"
select select
type input "Pt not feeling well"
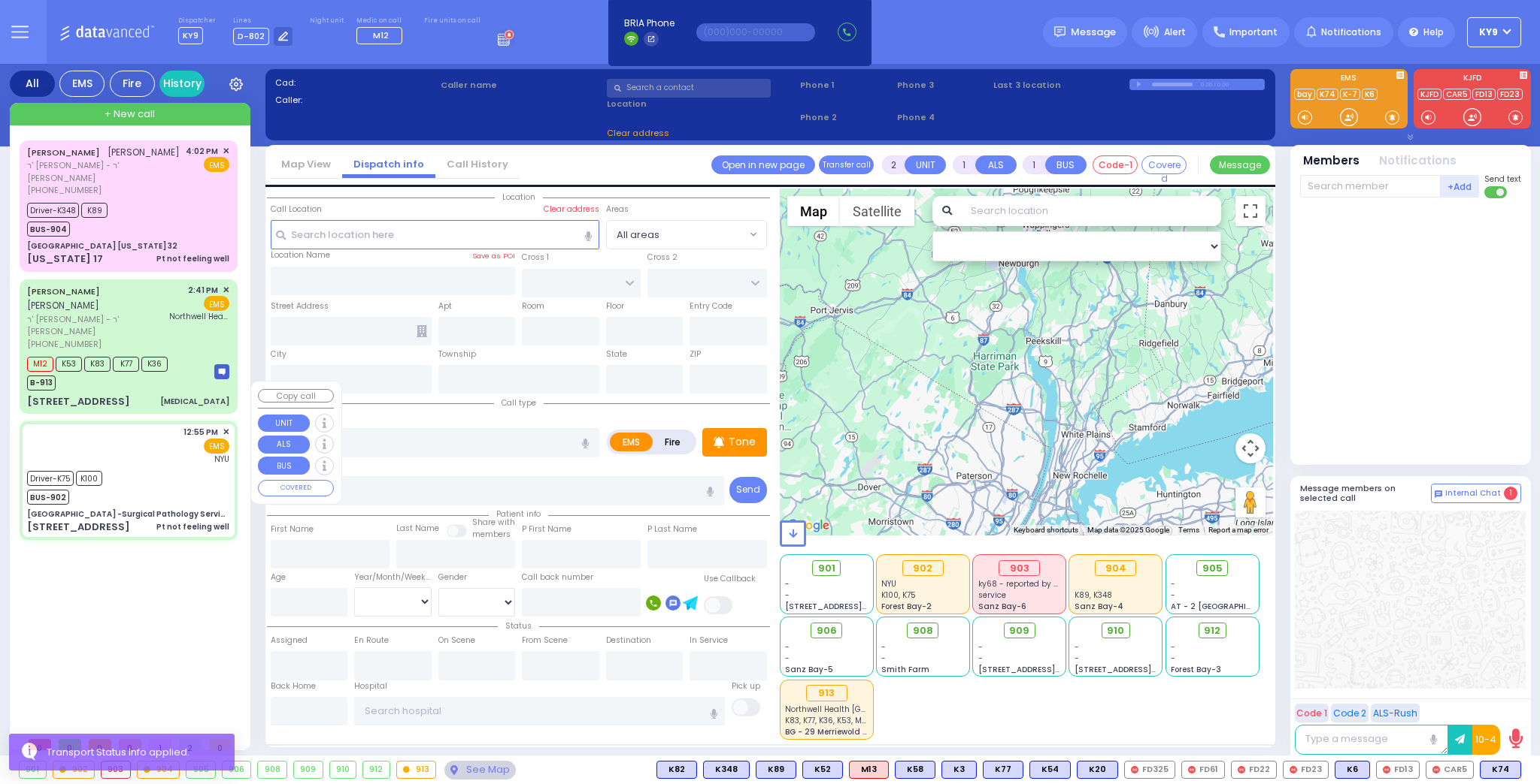
radio input "true"
type input "Moshe"
type input "Goldberger"
type input "50"
select select "Year"
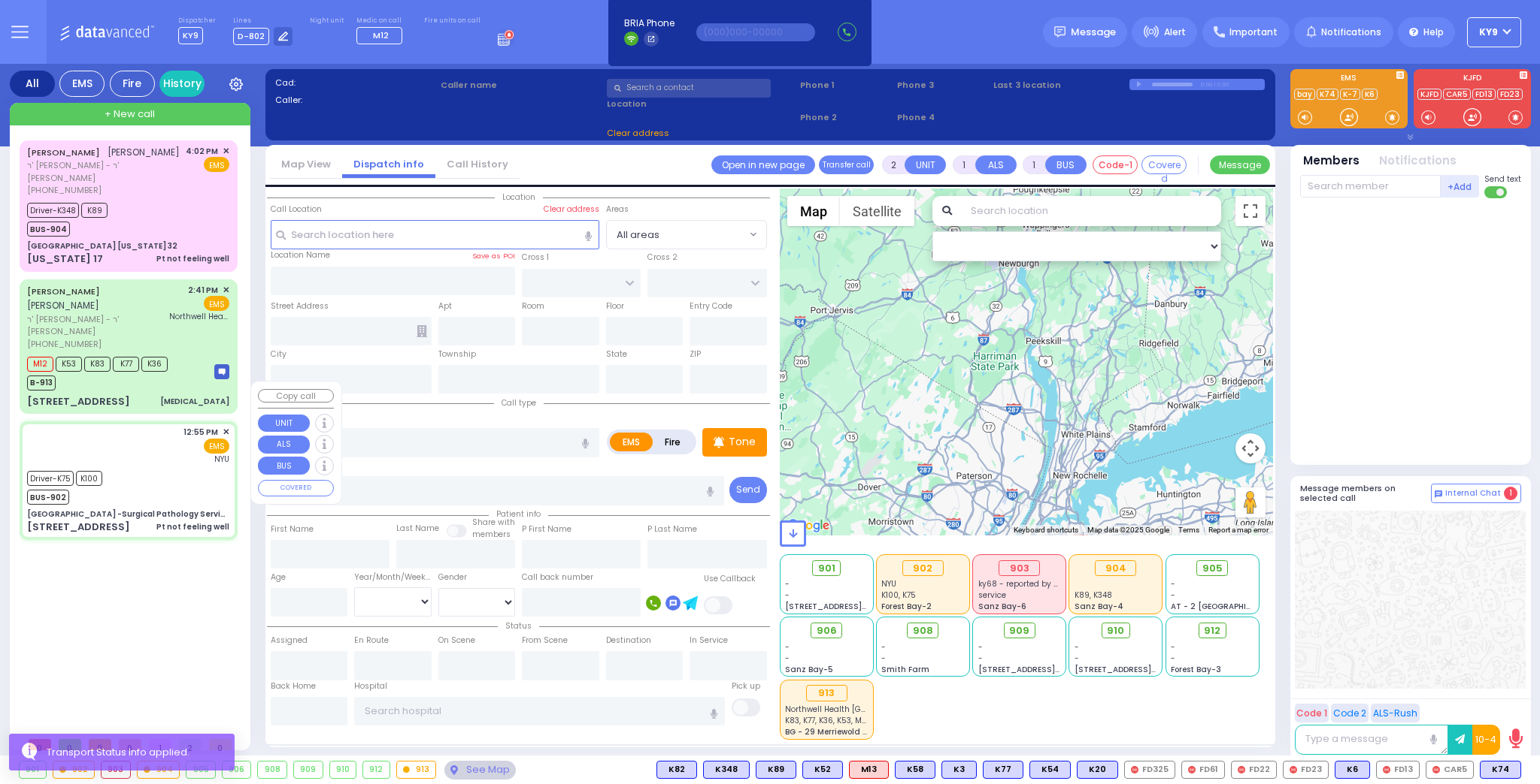
select select "[DEMOGRAPHIC_DATA]"
type input "12:55"
type input "12:57"
type input "13:48"
type input "14:13"
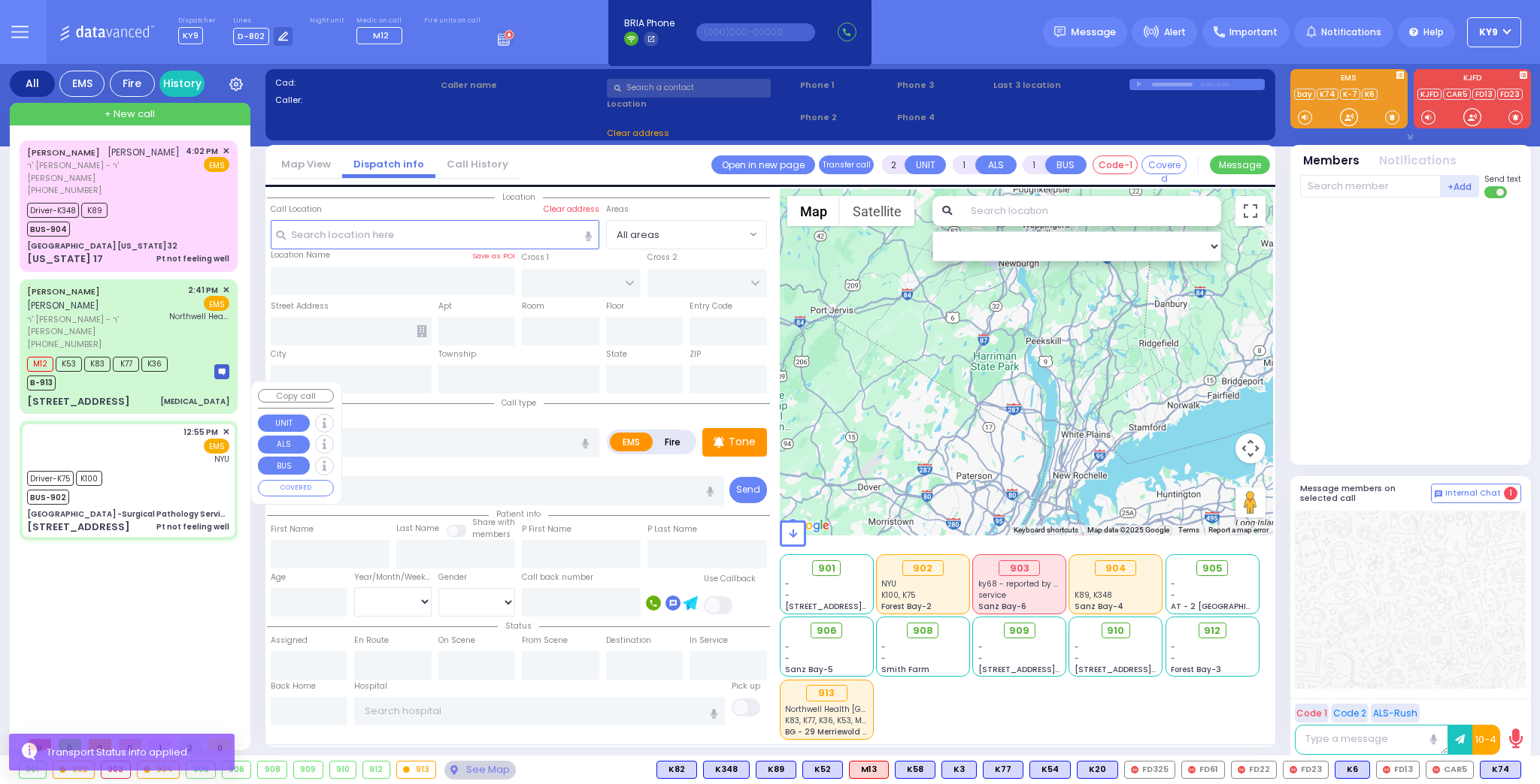
type input "15:01"
type input "15:31"
type input "[GEOGRAPHIC_DATA]"
select select "Hatzalah Garages"
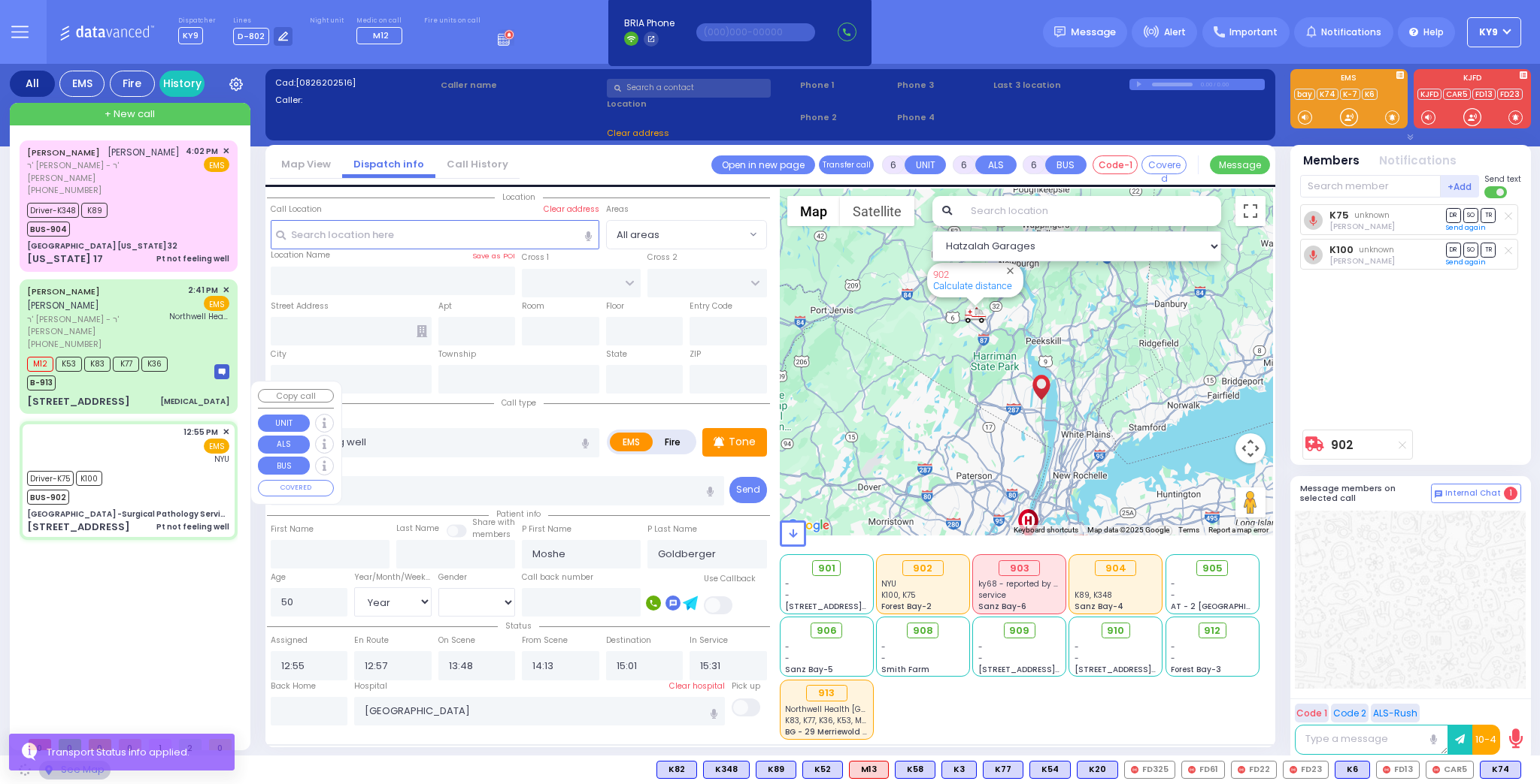
type input "[GEOGRAPHIC_DATA] -Surgical Pathology Services"
type input "HAVEN COURT"
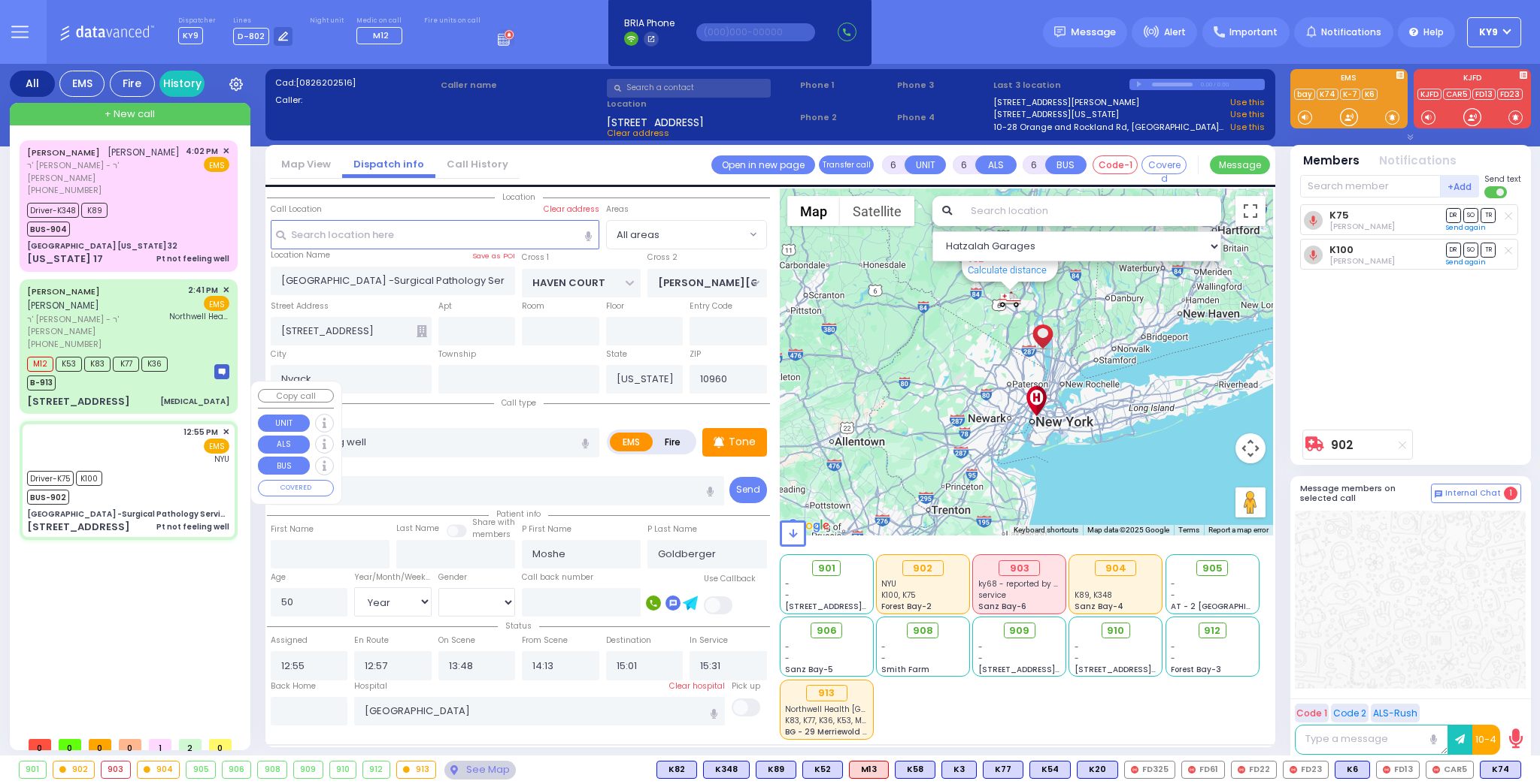
click at [149, 467] on div "Driver-K75 K100 BUS-902" at bounding box center [128, 486] width 202 height 38
click at [323, 707] on input "text" at bounding box center [310, 711] width 78 height 29
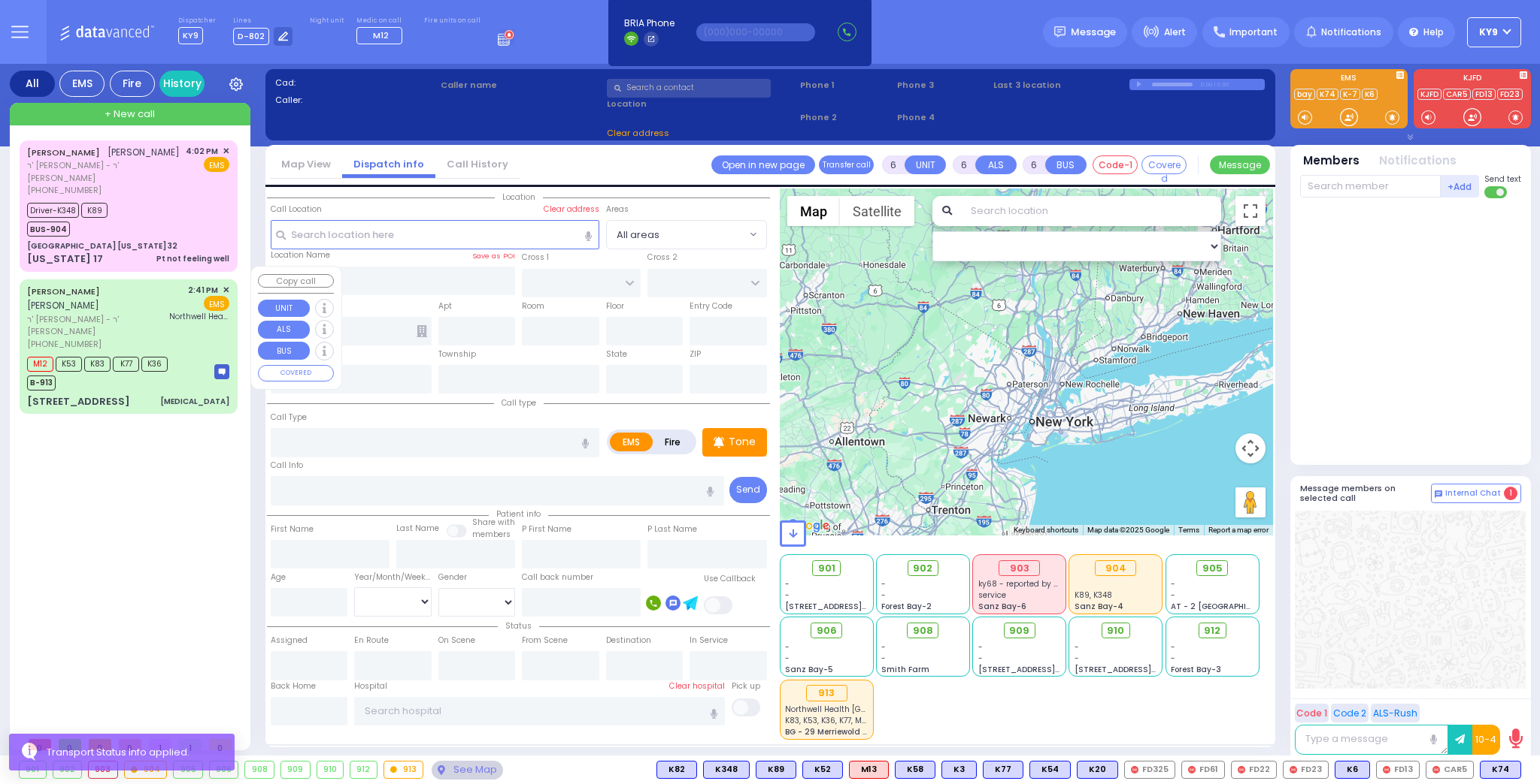
click at [123, 395] on div "[STREET_ADDRESS] [MEDICAL_DATA]" at bounding box center [128, 402] width 202 height 15
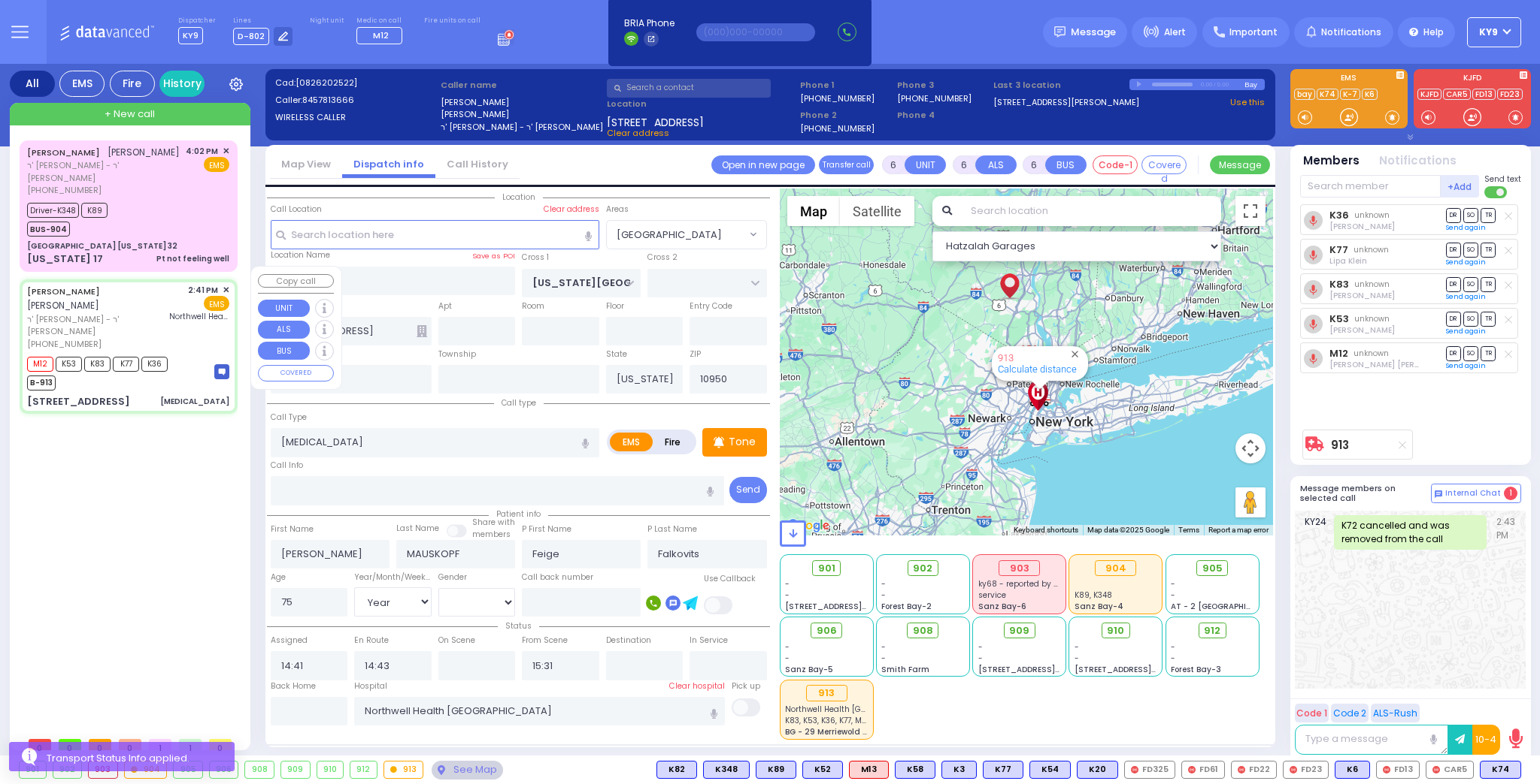
click at [139, 353] on div "[PERSON_NAME] [PERSON_NAME] ר' [PERSON_NAME] - ר' [PERSON_NAME] [PHONE_NUMBER] …" at bounding box center [128, 347] width 212 height 130
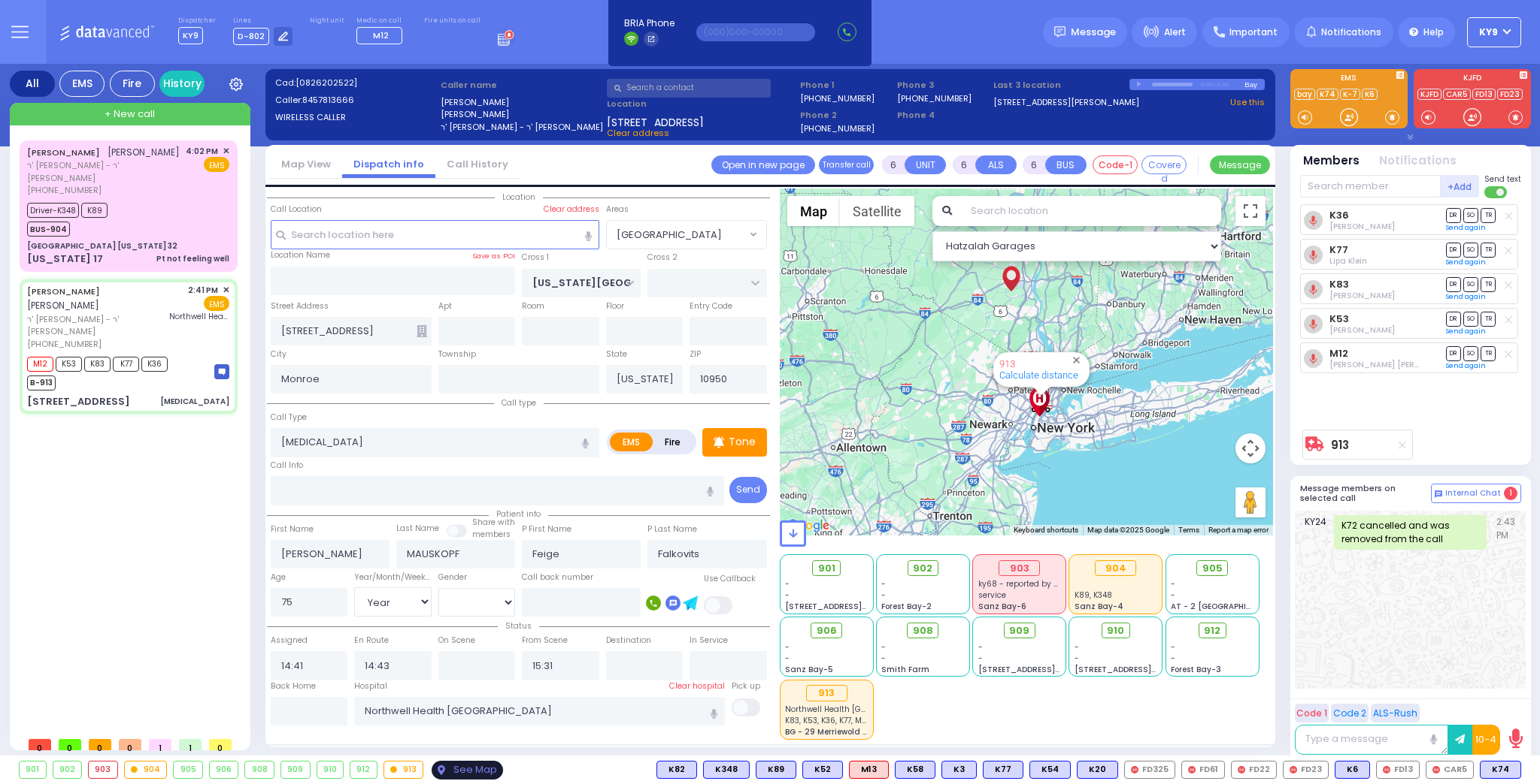
click at [454, 767] on div "See Map" at bounding box center [466, 770] width 70 height 19
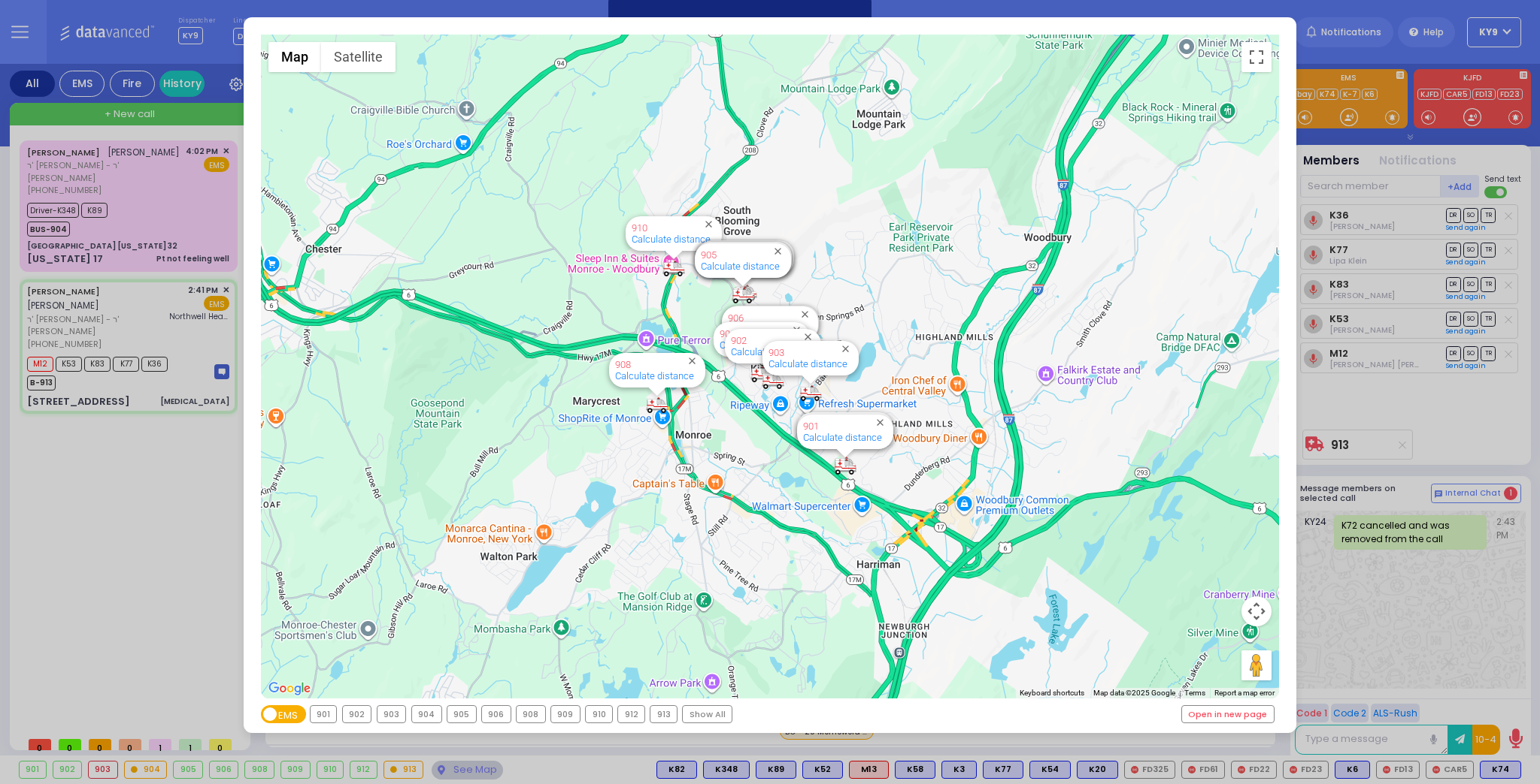
click at [657, 711] on div "913" at bounding box center [663, 714] width 26 height 17
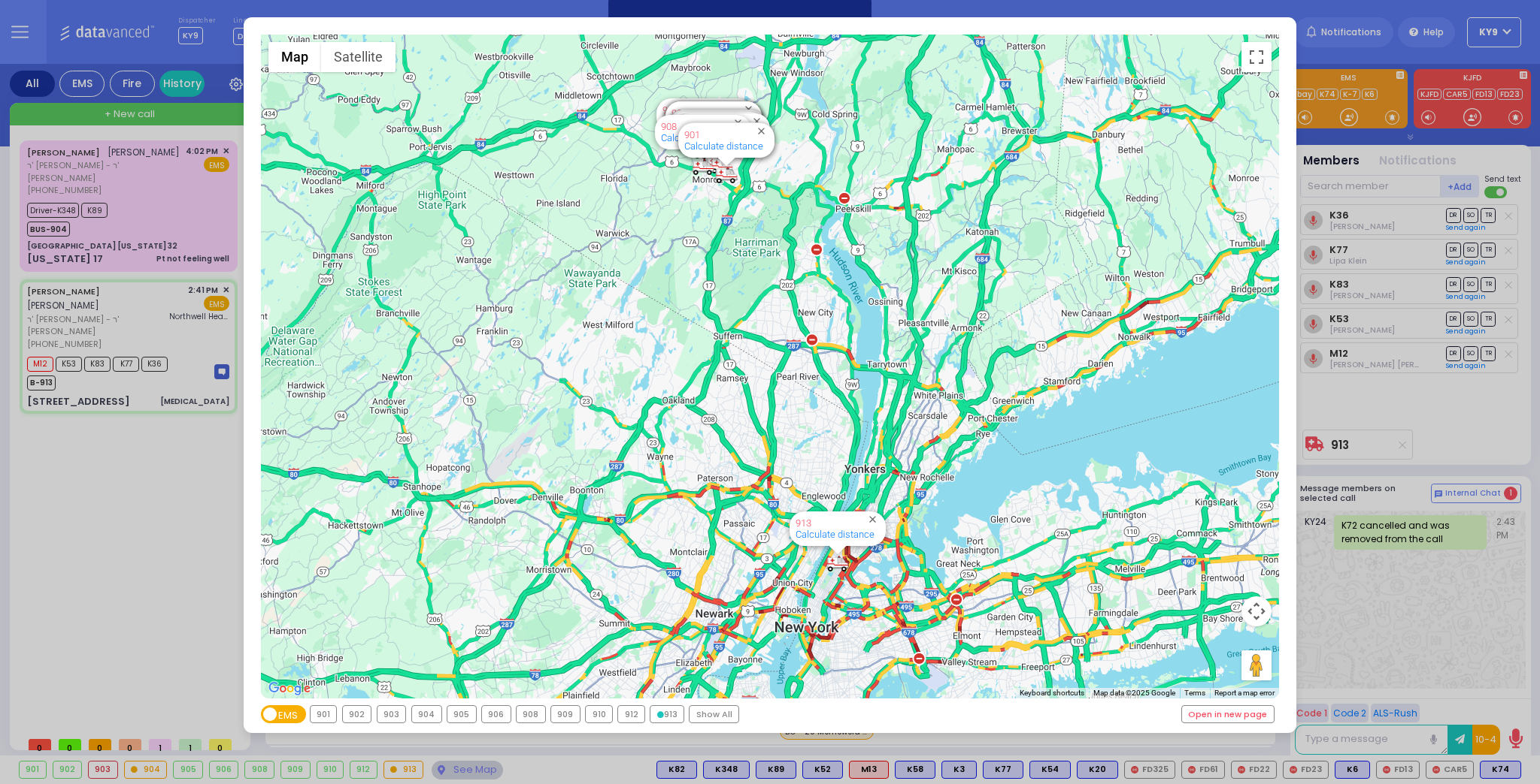
click at [657, 711] on div "913" at bounding box center [667, 714] width 33 height 17
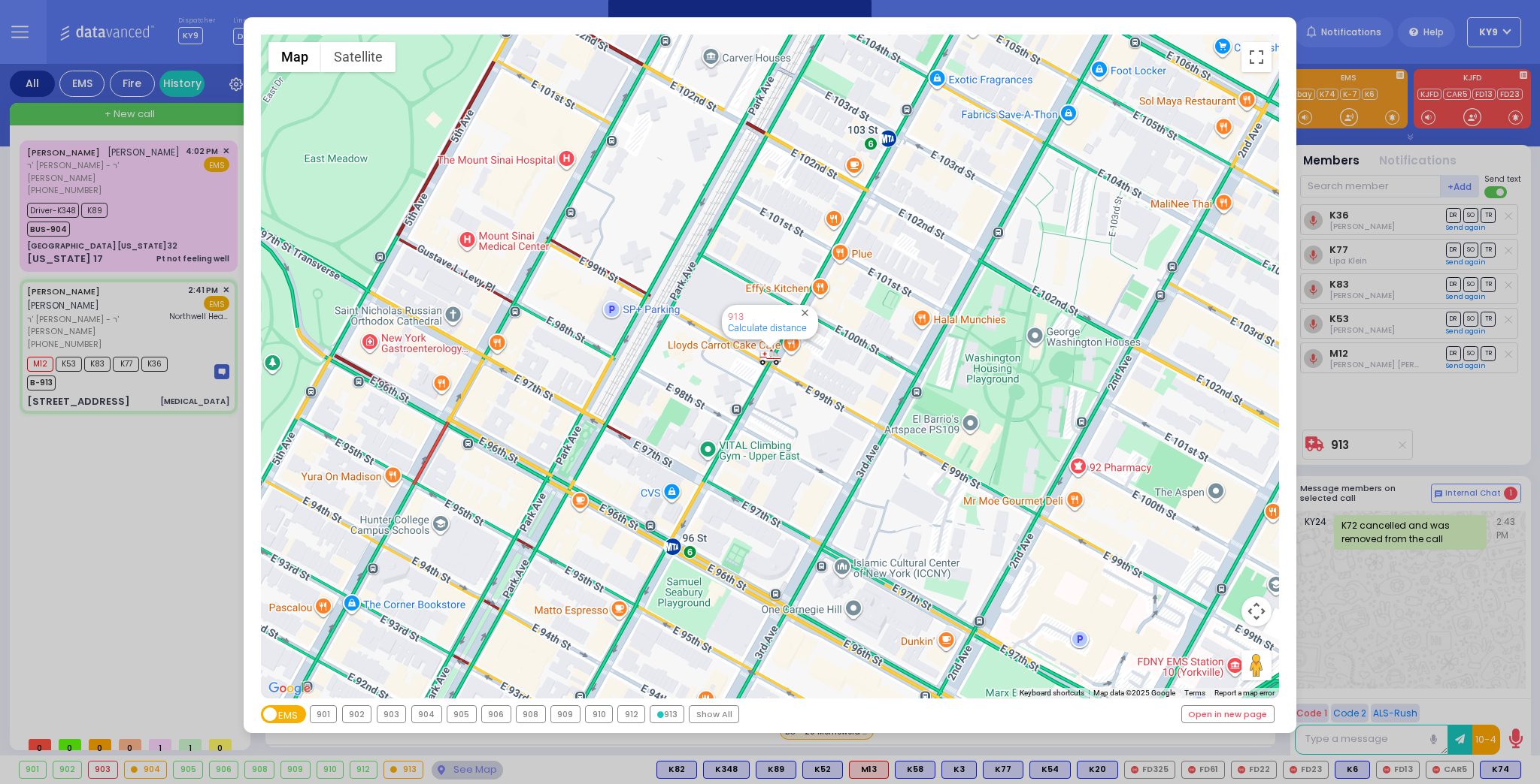
click at [657, 711] on div "913" at bounding box center [667, 714] width 33 height 17
click at [467, 773] on div "← Move left → Move right ↑ Move up ↓ Move down + Zoom in - Zoom out Home Jump l…" at bounding box center [770, 392] width 1540 height 784
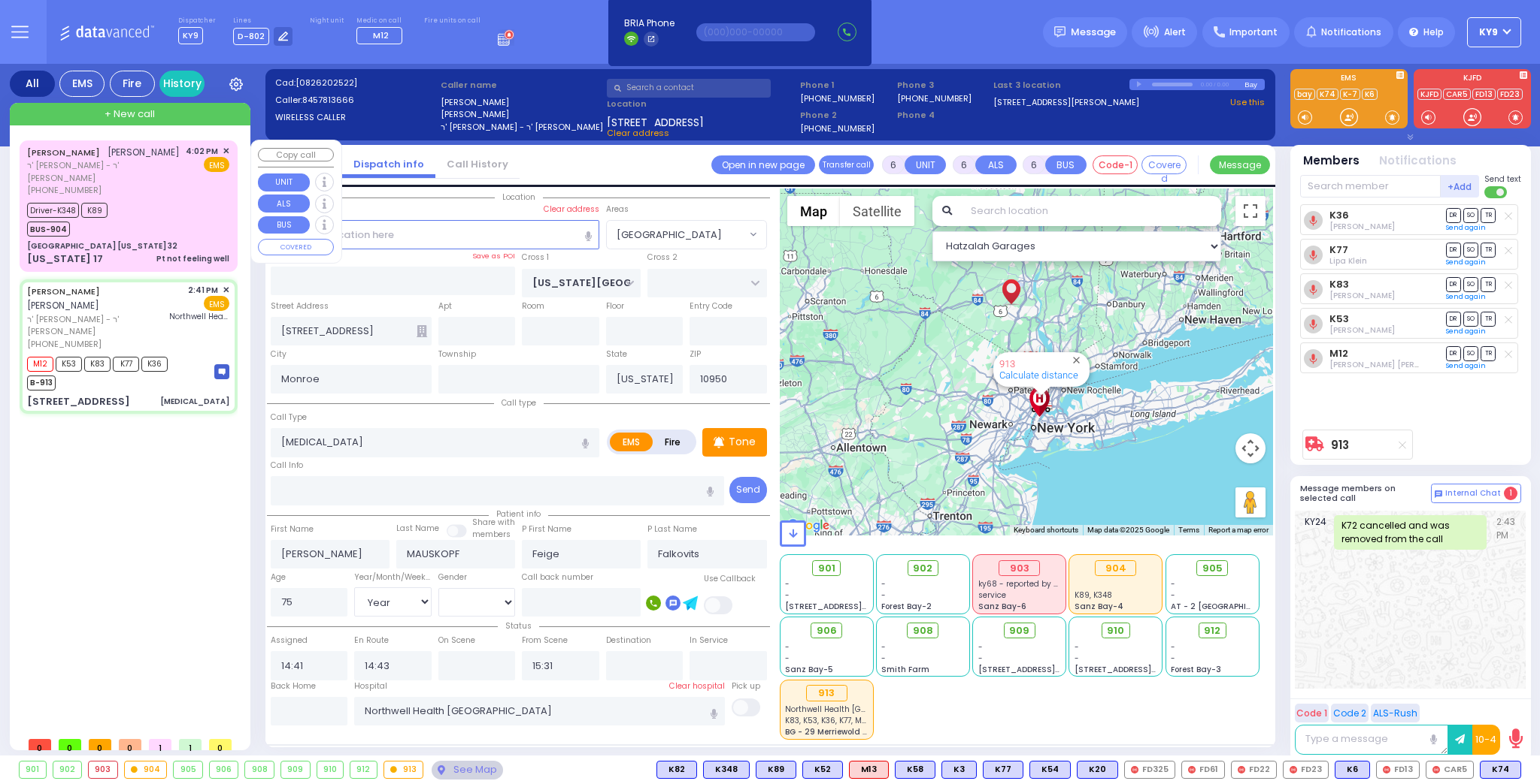
click at [151, 205] on div "Driver-K348 K89 BUS-904" at bounding box center [128, 218] width 202 height 38
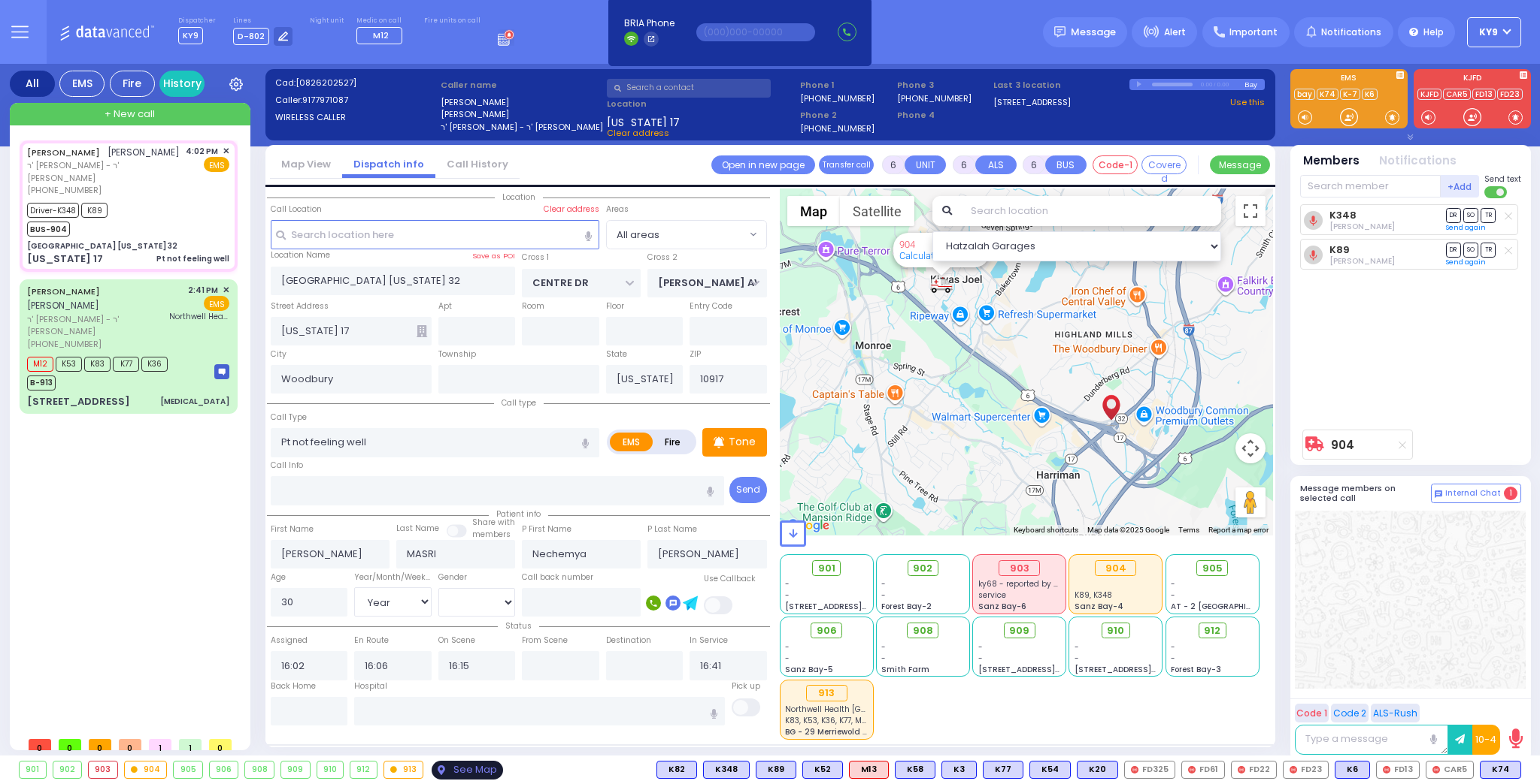
click at [453, 768] on div "See Map" at bounding box center [466, 770] width 70 height 19
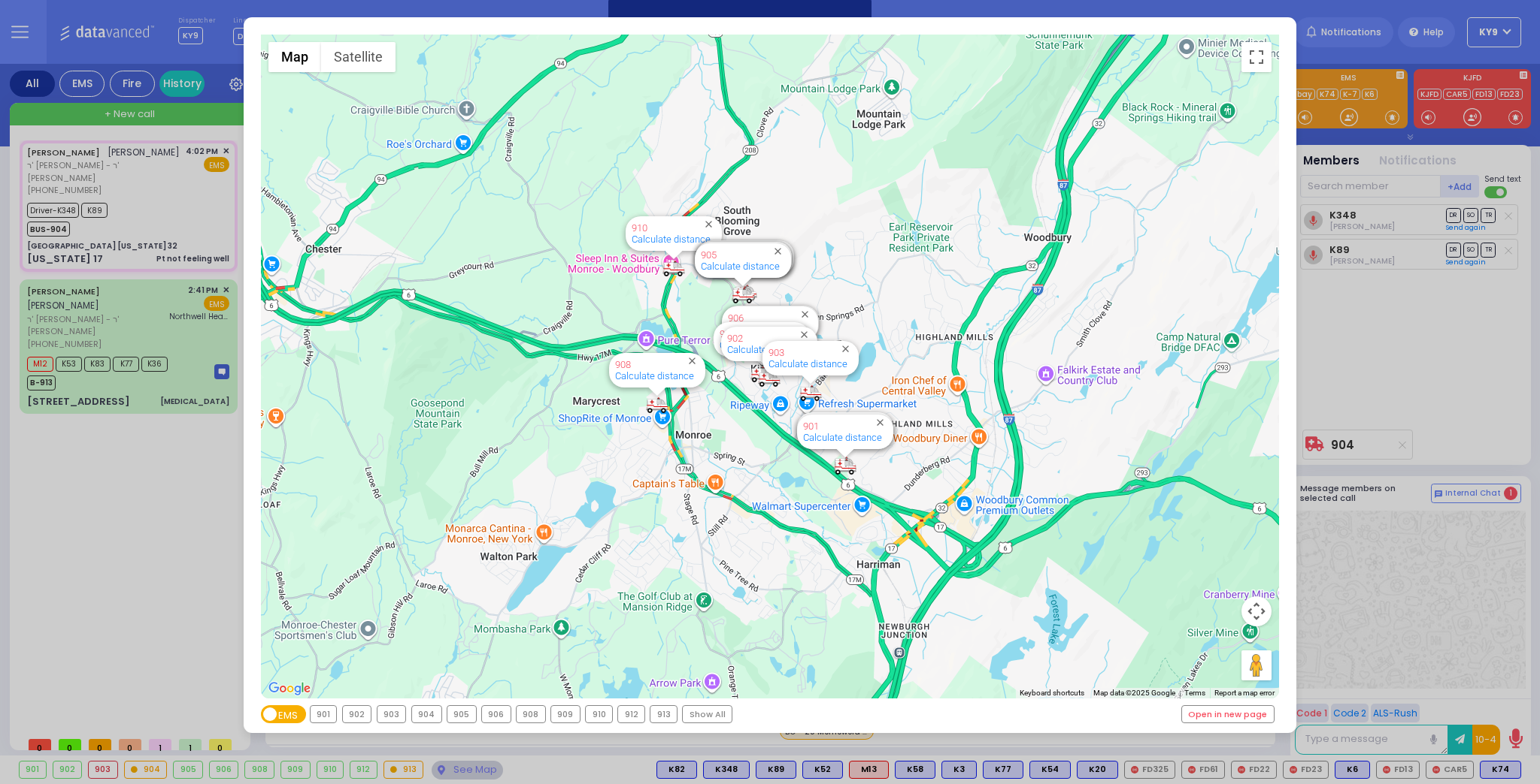
click at [421, 717] on div "904" at bounding box center [426, 714] width 30 height 17
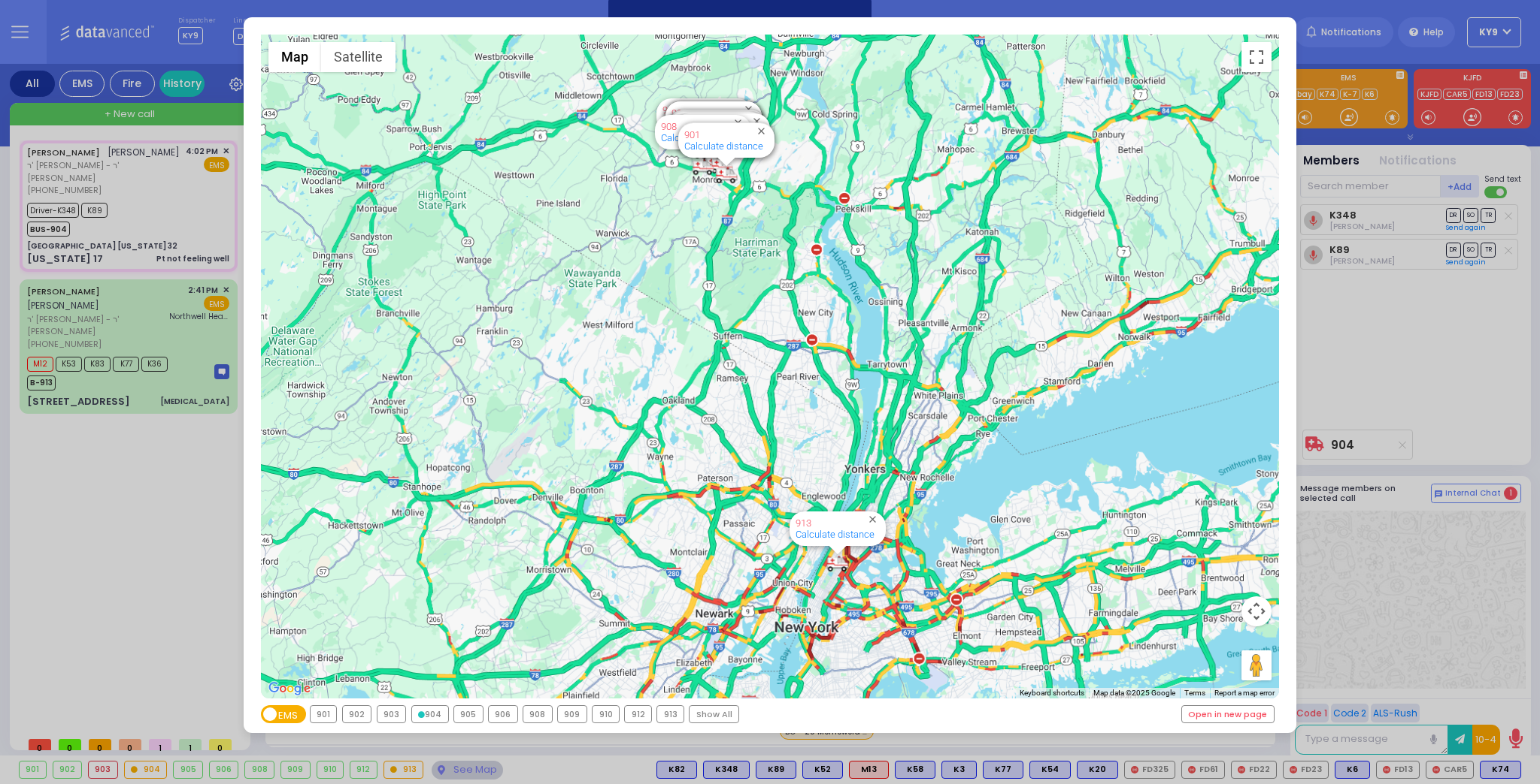
click at [421, 717] on icon at bounding box center [421, 714] width 6 height 6
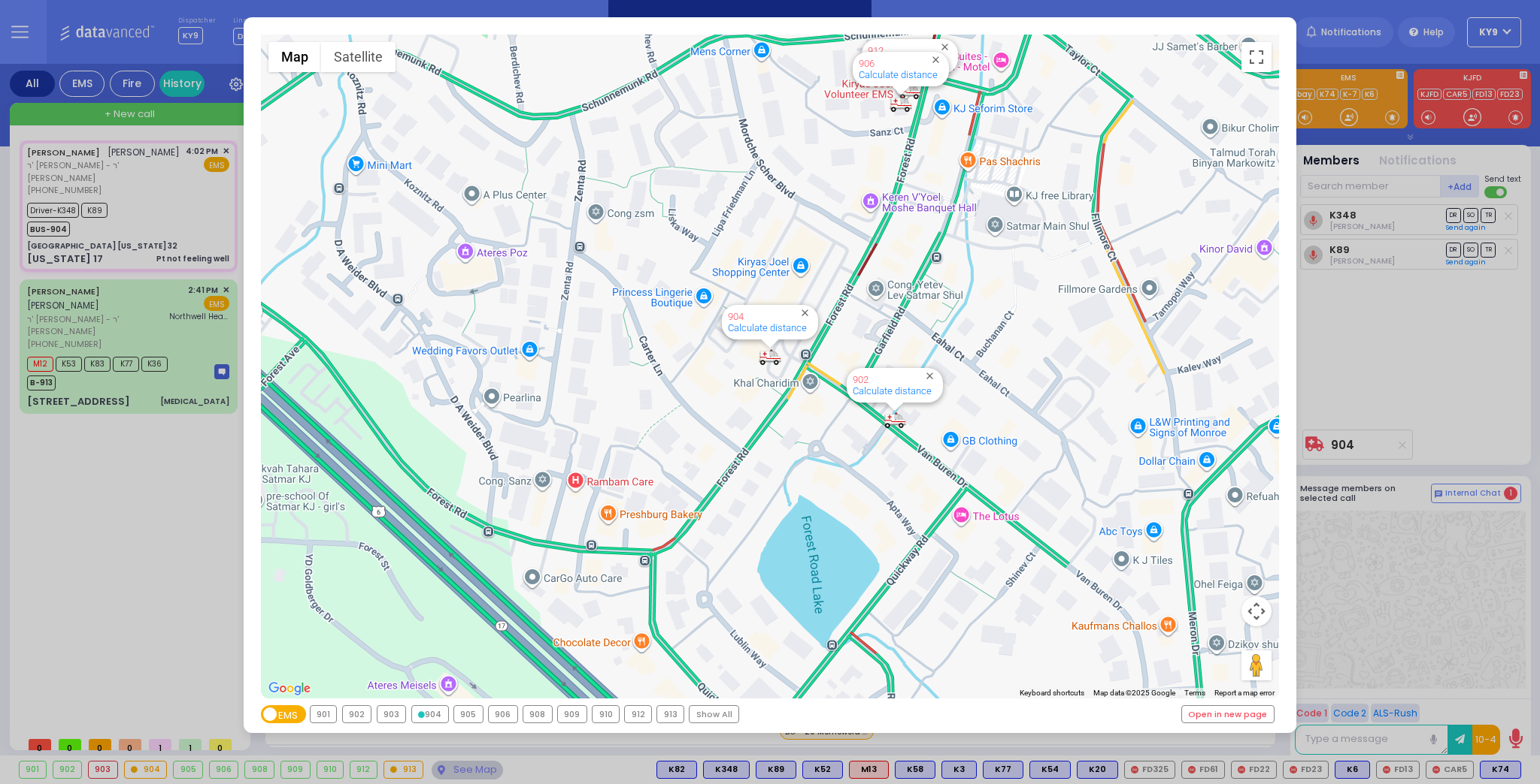
click at [421, 717] on icon at bounding box center [421, 714] width 6 height 6
click at [452, 768] on div "← Move left → Move right ↑ Move up ↓ Move down + Zoom in - Zoom out Home Jump l…" at bounding box center [770, 392] width 1540 height 784
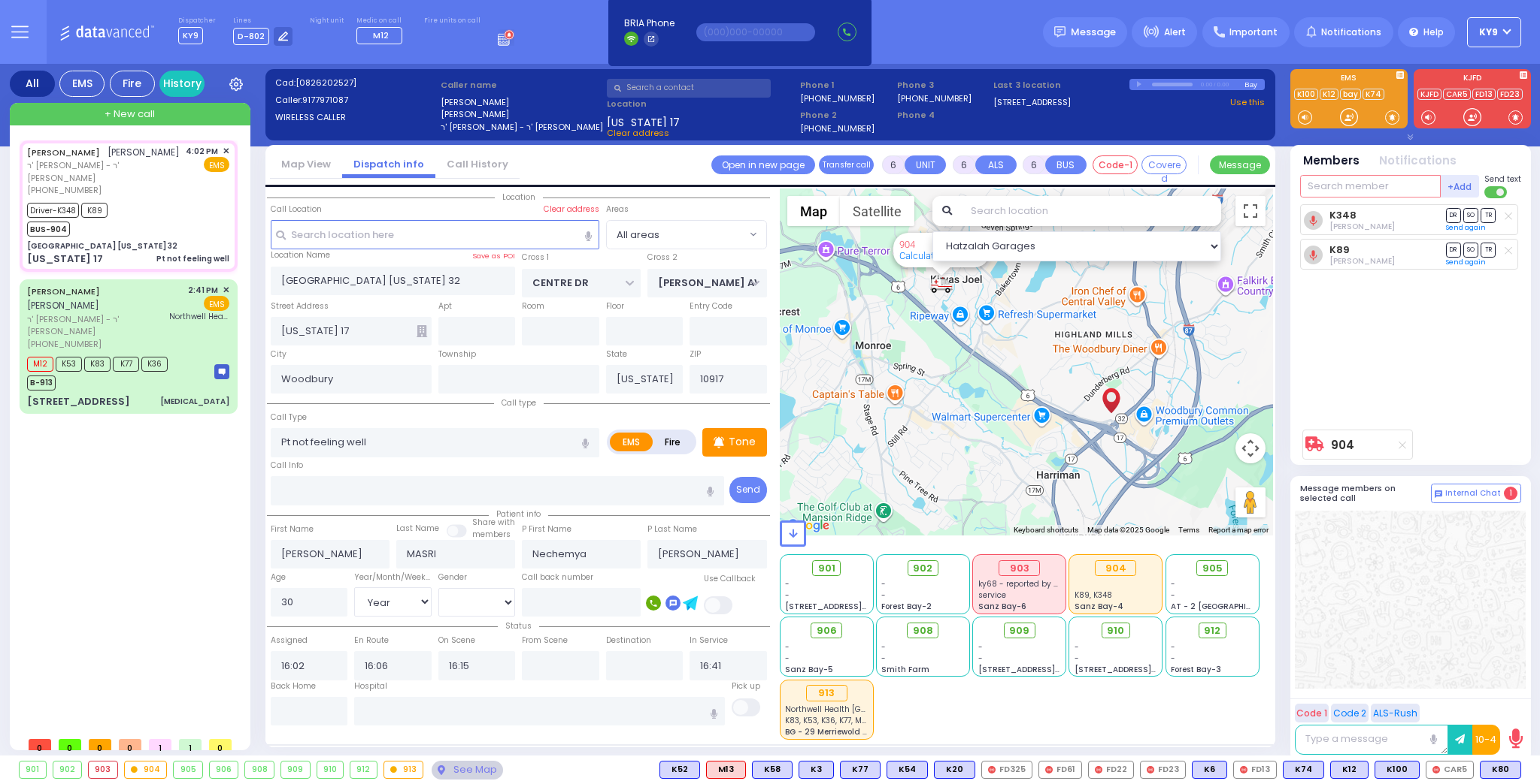
click at [1325, 183] on input "text" at bounding box center [1370, 186] width 141 height 22
click at [1334, 207] on div "KY82 [PERSON_NAME]" at bounding box center [1411, 222] width 214 height 36
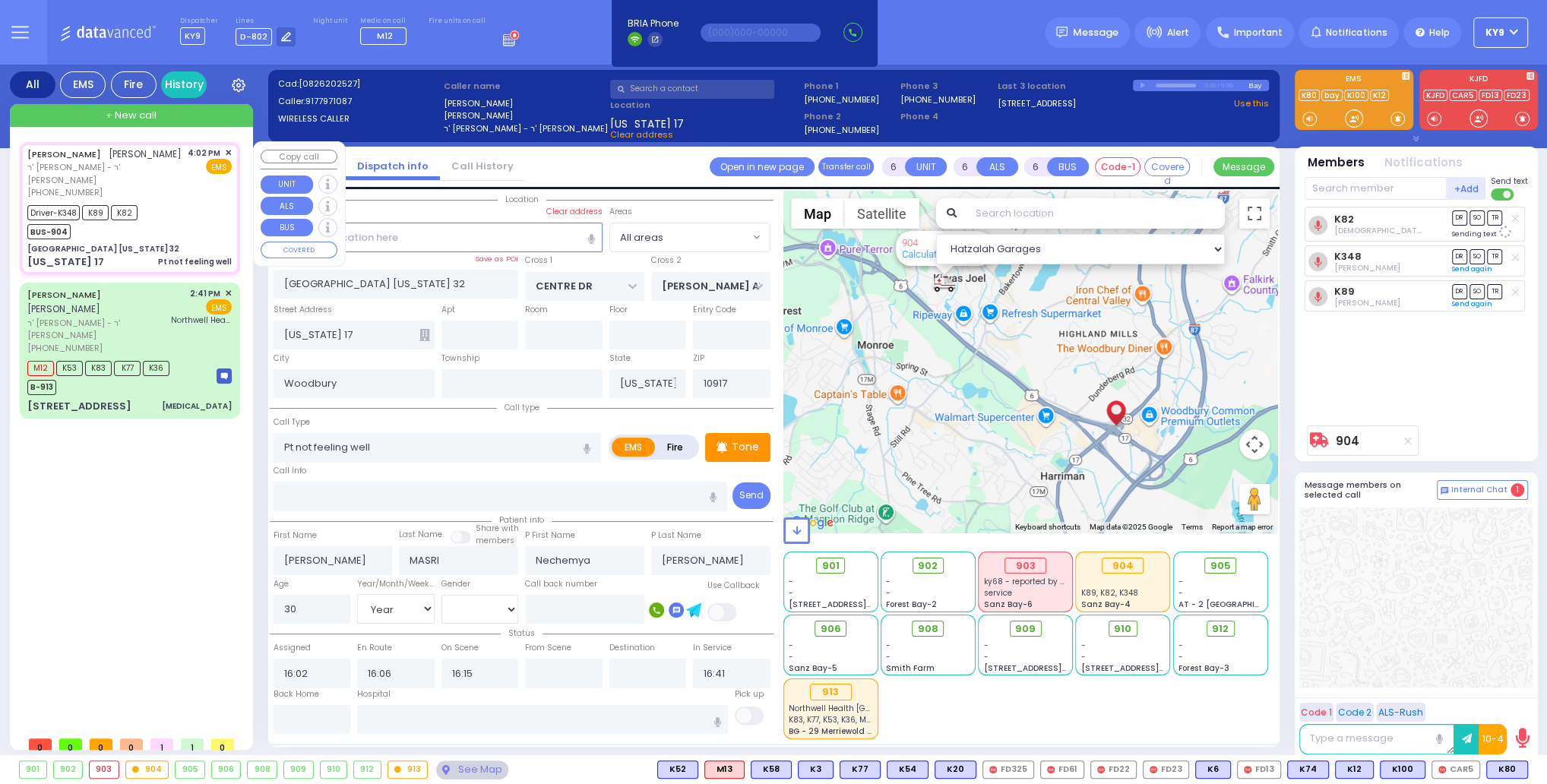
click at [214, 201] on div "Driver-K348 K89 K82 BUS-904" at bounding box center [129, 220] width 204 height 38
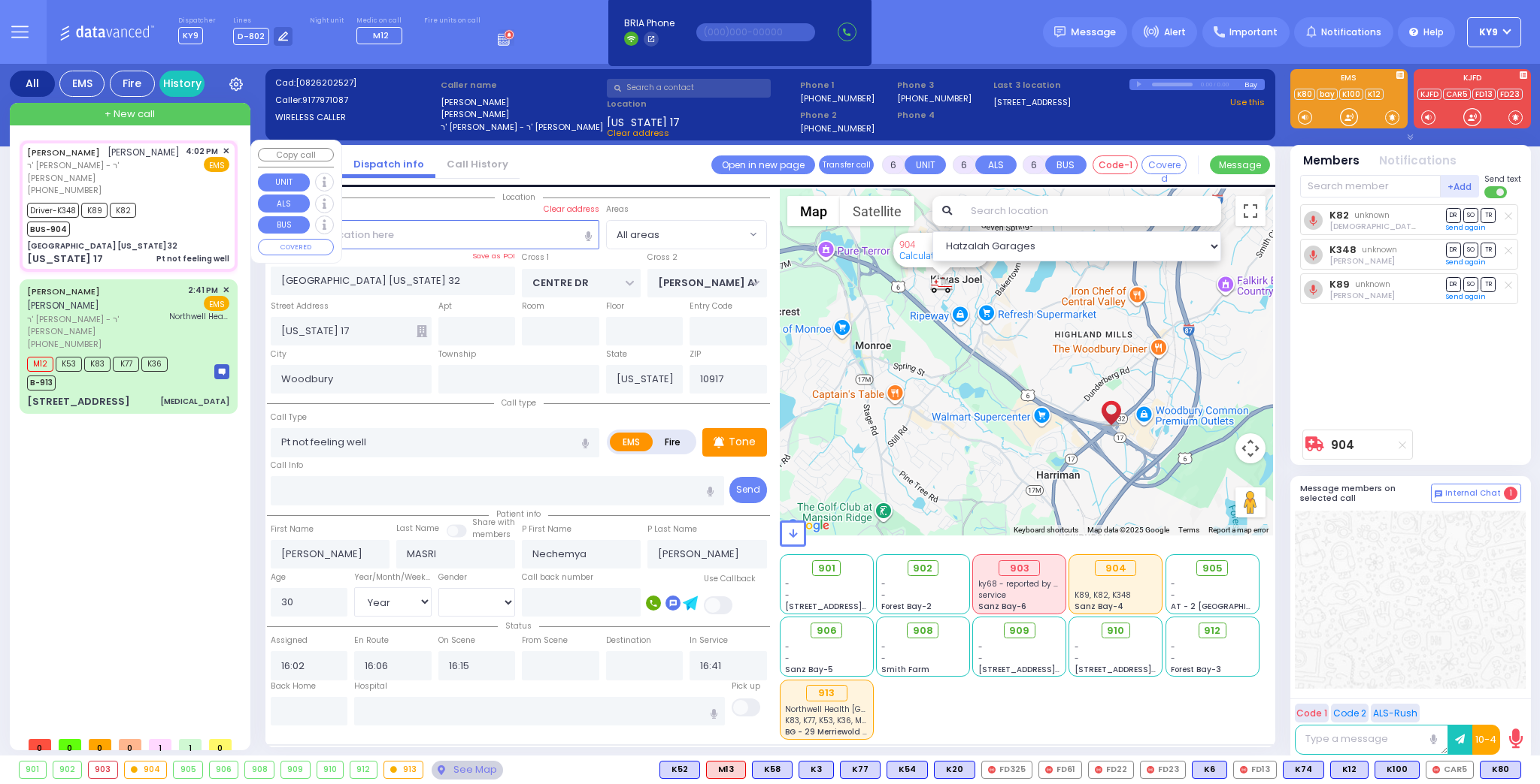
click at [201, 209] on div "Driver-K348 K89 K82 BUS-904" at bounding box center [128, 218] width 202 height 38
click at [311, 710] on input "text" at bounding box center [310, 711] width 78 height 29
